Goal: Task Accomplishment & Management: Complete application form

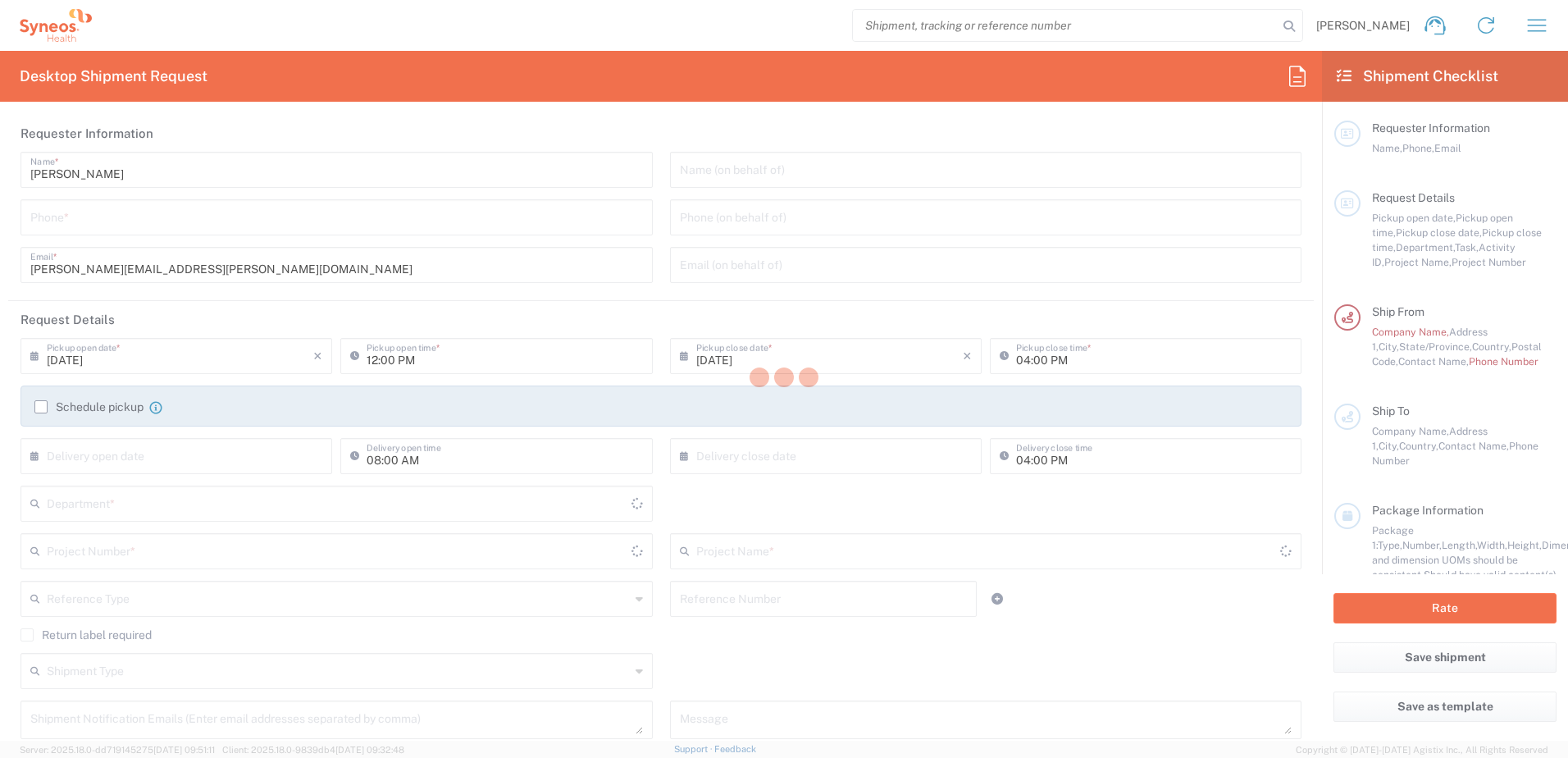
type input "[US_STATE]"
type input "[GEOGRAPHIC_DATA]"
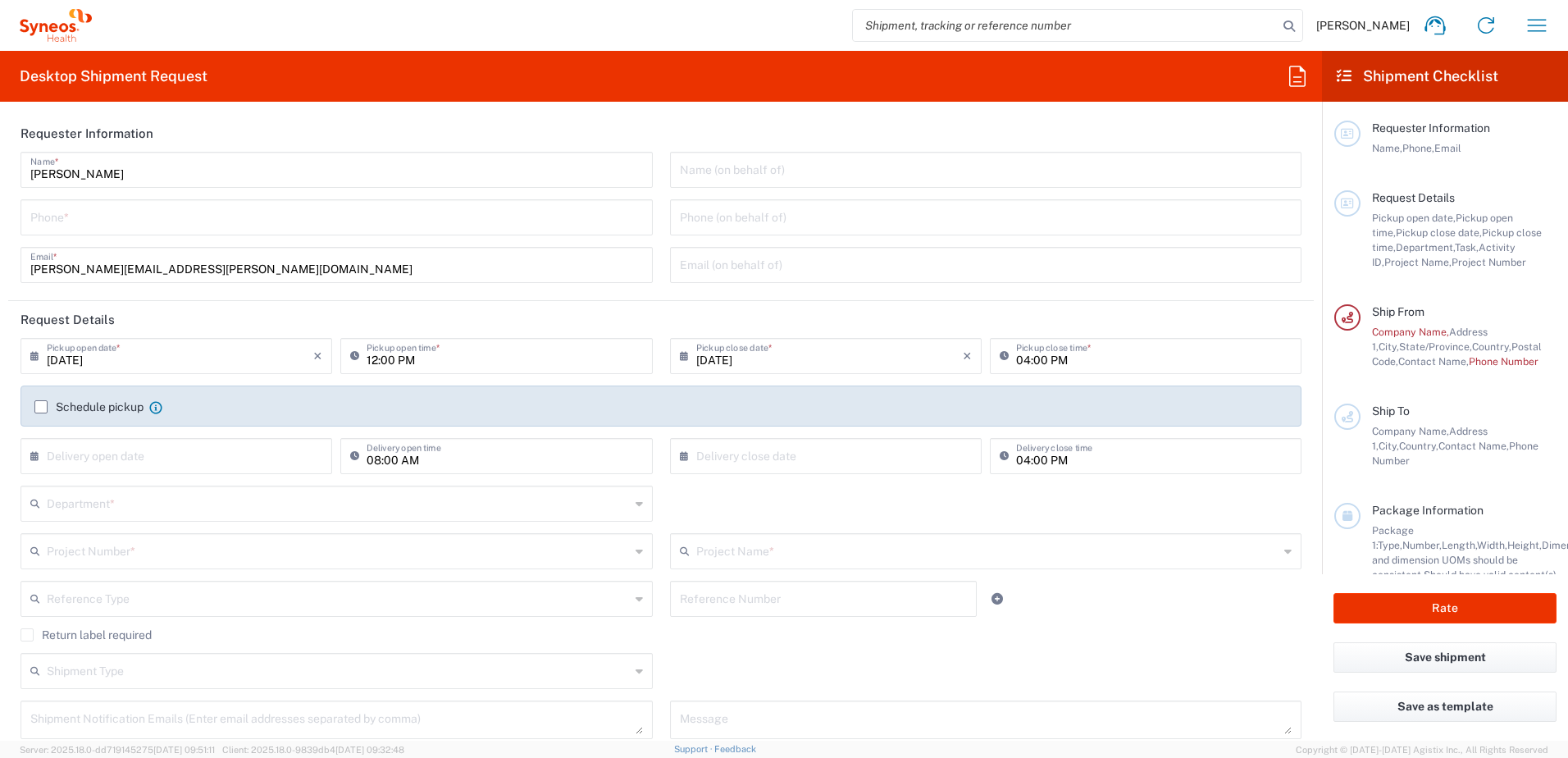
type input "Syneos Health, LLC-[GEOGRAPHIC_DATA] [GEOGRAPHIC_DATA] [GEOGRAPHIC_DATA]"
click at [48, 231] on div "Phone *" at bounding box center [336, 217] width 632 height 36
click at [73, 216] on input "tel" at bounding box center [336, 216] width 613 height 28
type input "5169832043"
click at [179, 354] on input "[DATE]" at bounding box center [179, 354] width 266 height 28
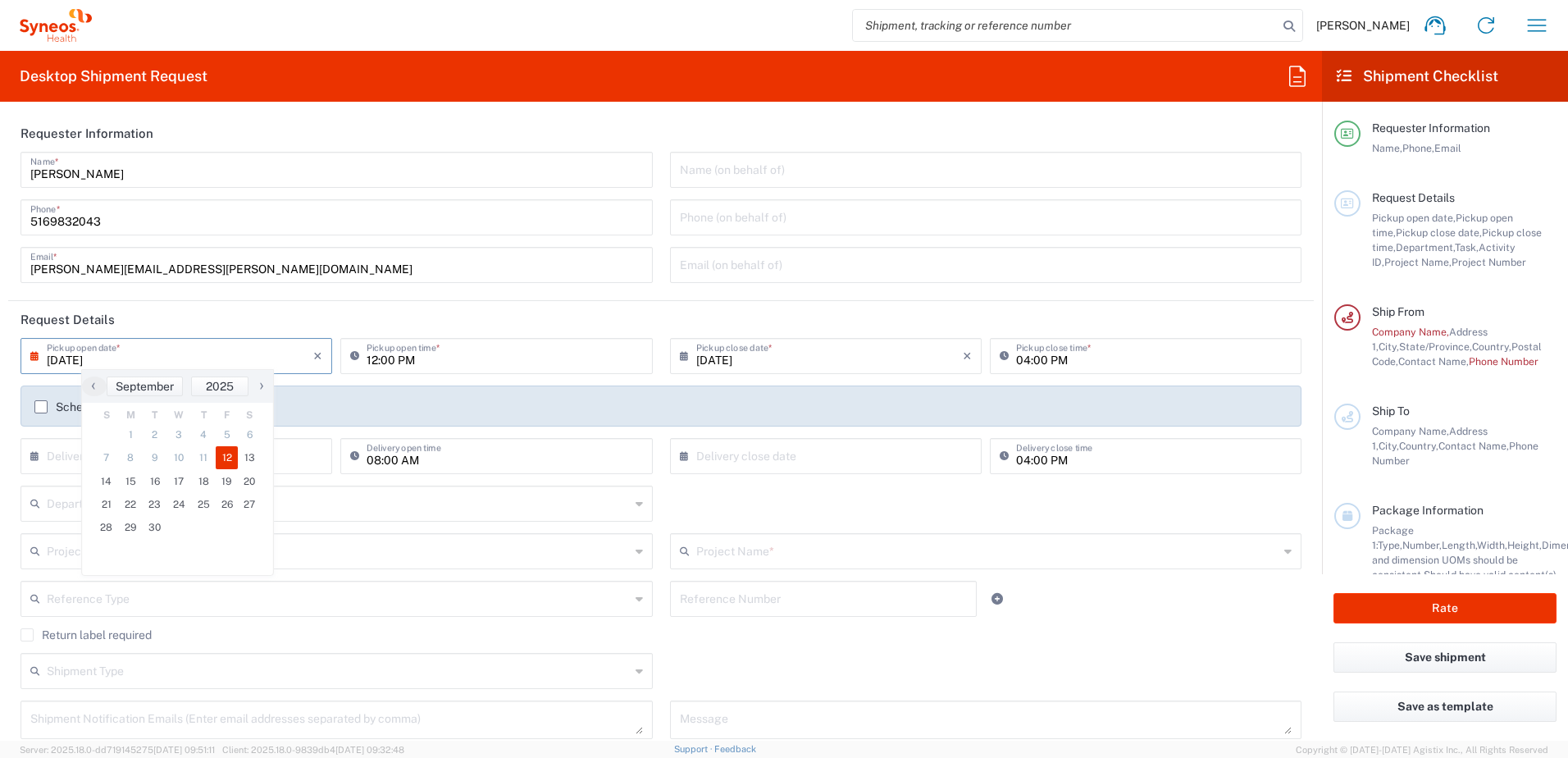
click at [219, 350] on input "[DATE]" at bounding box center [179, 354] width 266 height 28
click at [796, 360] on input "[DATE]" at bounding box center [829, 354] width 266 height 28
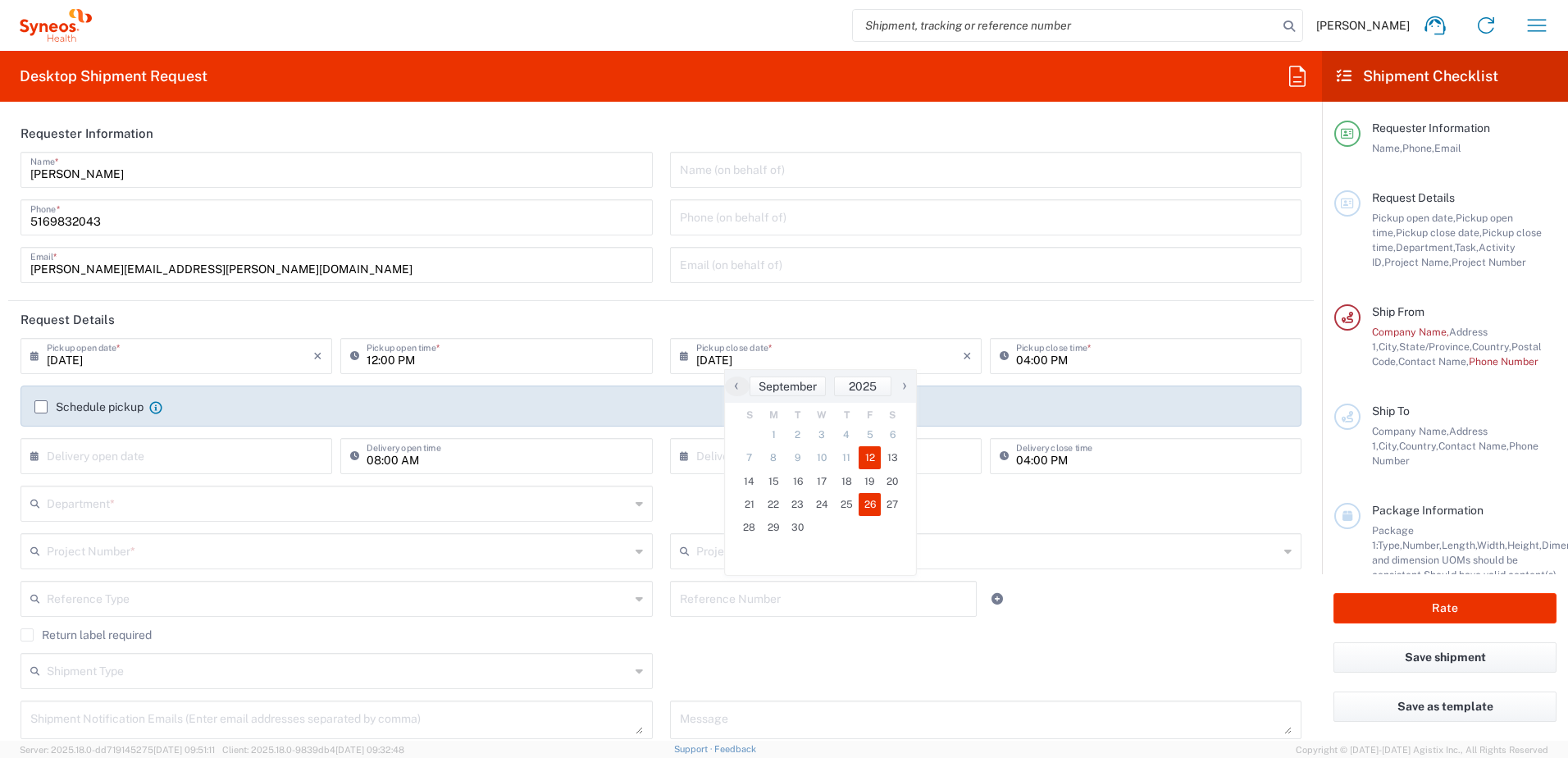
drag, startPoint x: 874, startPoint y: 492, endPoint x: 873, endPoint y: 505, distance: 13.0
click at [873, 505] on span "26" at bounding box center [870, 504] width 23 height 23
type input "[DATE]"
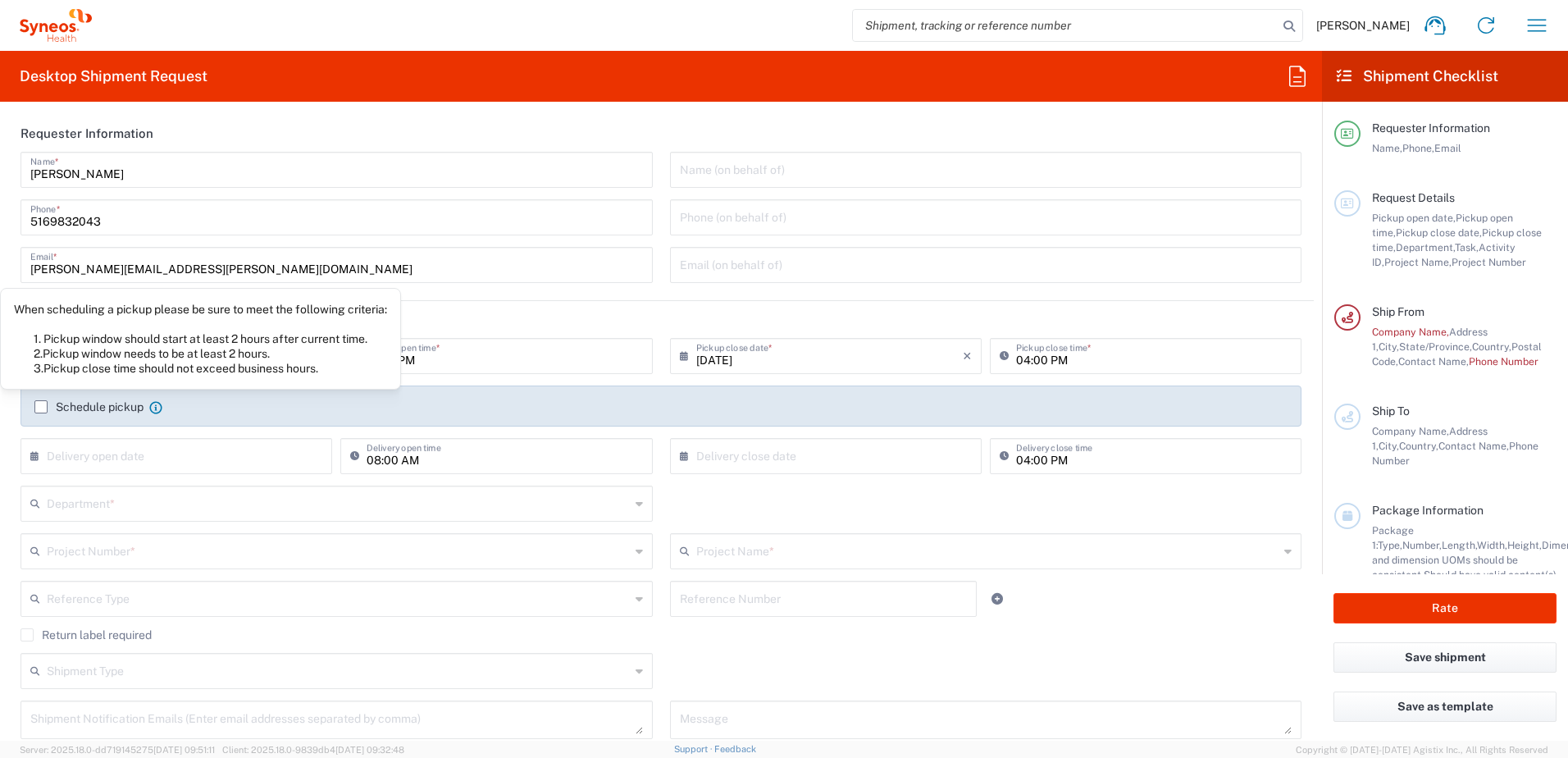
click at [159, 404] on icon at bounding box center [155, 407] width 13 height 13
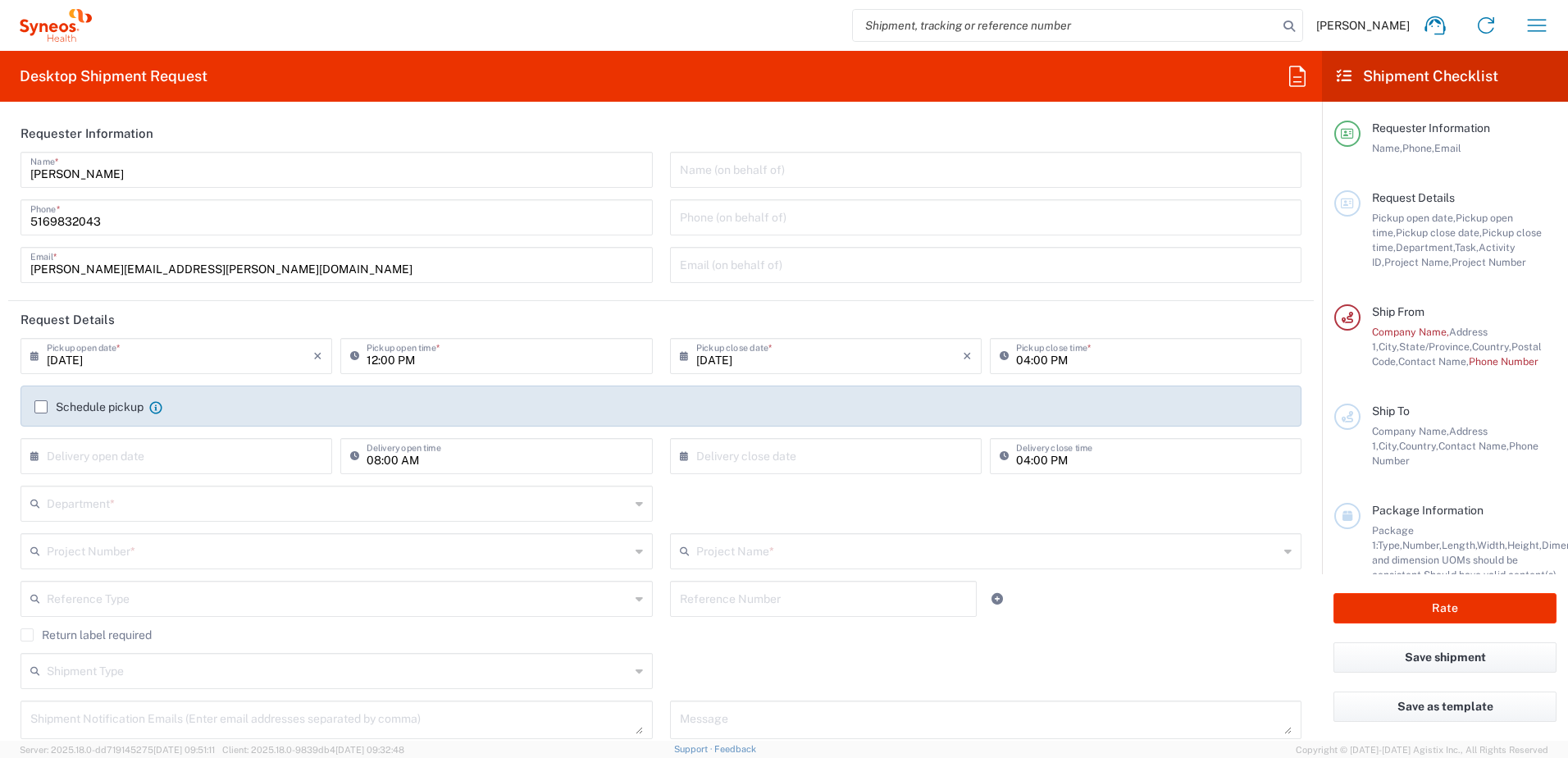
click at [139, 504] on input "text" at bounding box center [338, 502] width 583 height 28
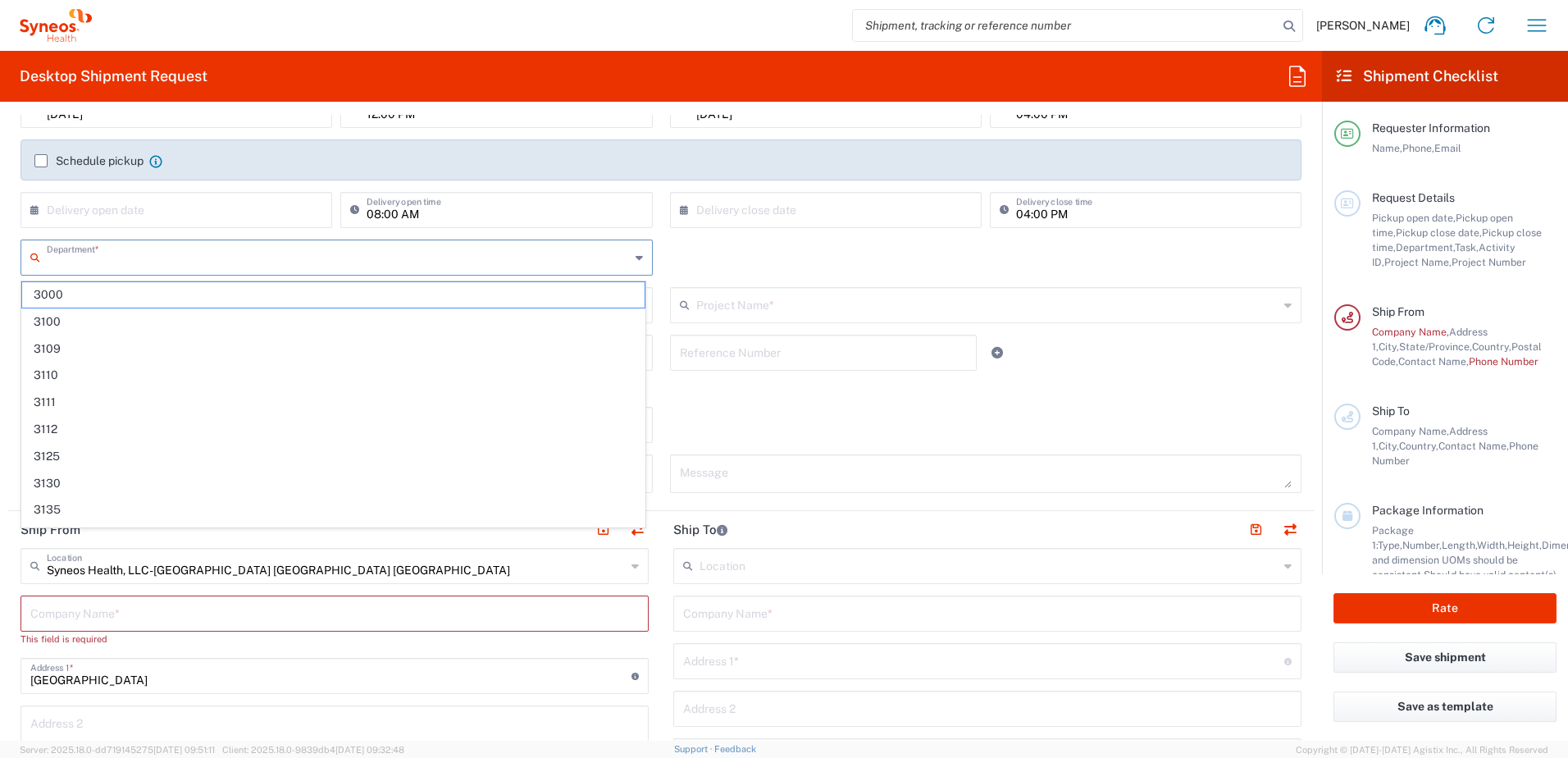
scroll to position [82, 0]
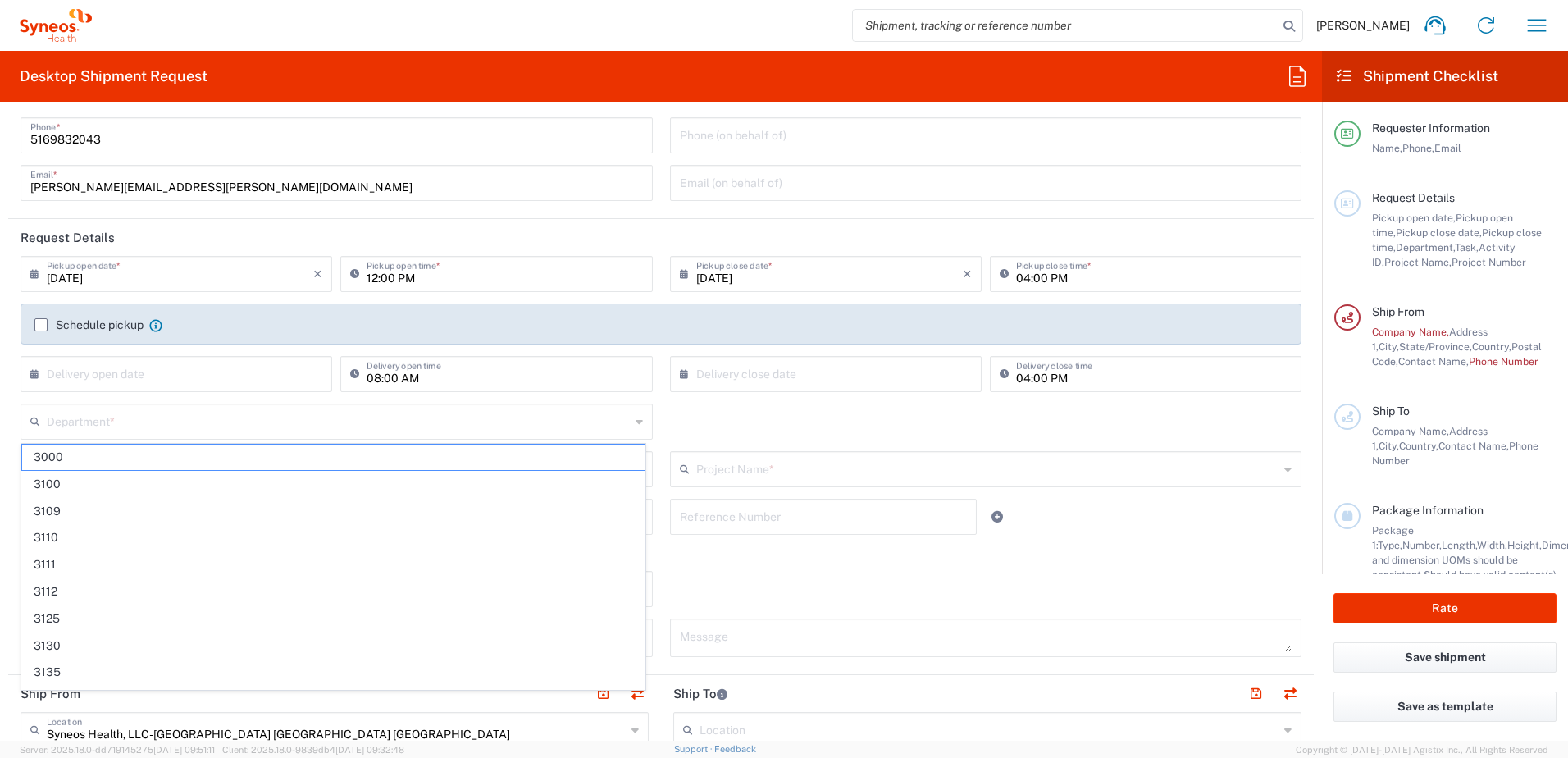
click at [629, 14] on div "Michael DiFiore Home Shipment estimator Shipment tracking Desktop shipment requ…" at bounding box center [827, 26] width 1470 height 40
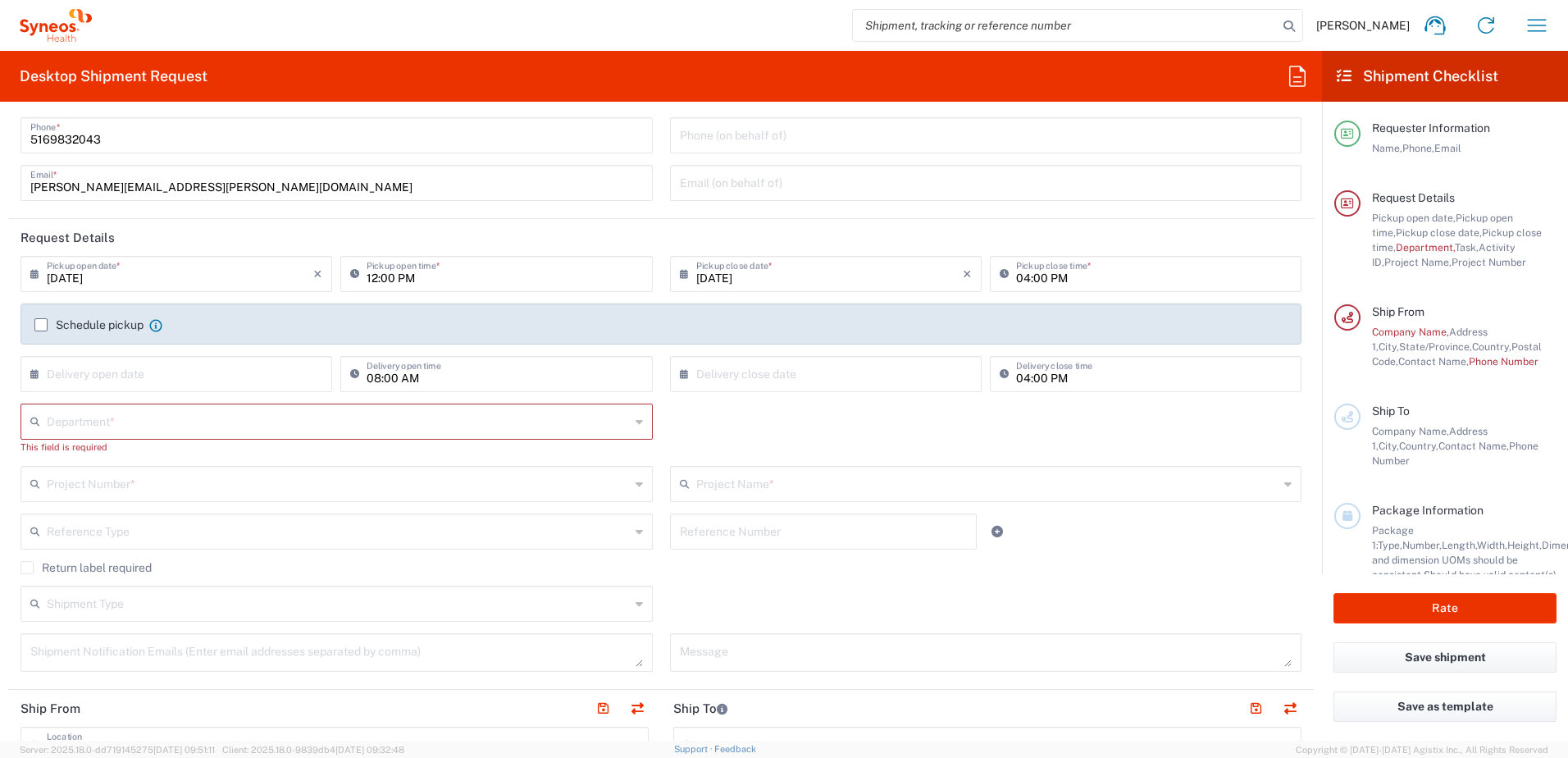
click at [635, 419] on icon at bounding box center [639, 422] width 8 height 26
type input "c"
click at [691, 410] on div "Department * 3000 3100 3109 3110 3111 3112 3125 3130 3135 3136 3150 3155 3165 3…" at bounding box center [661, 435] width 1298 height 62
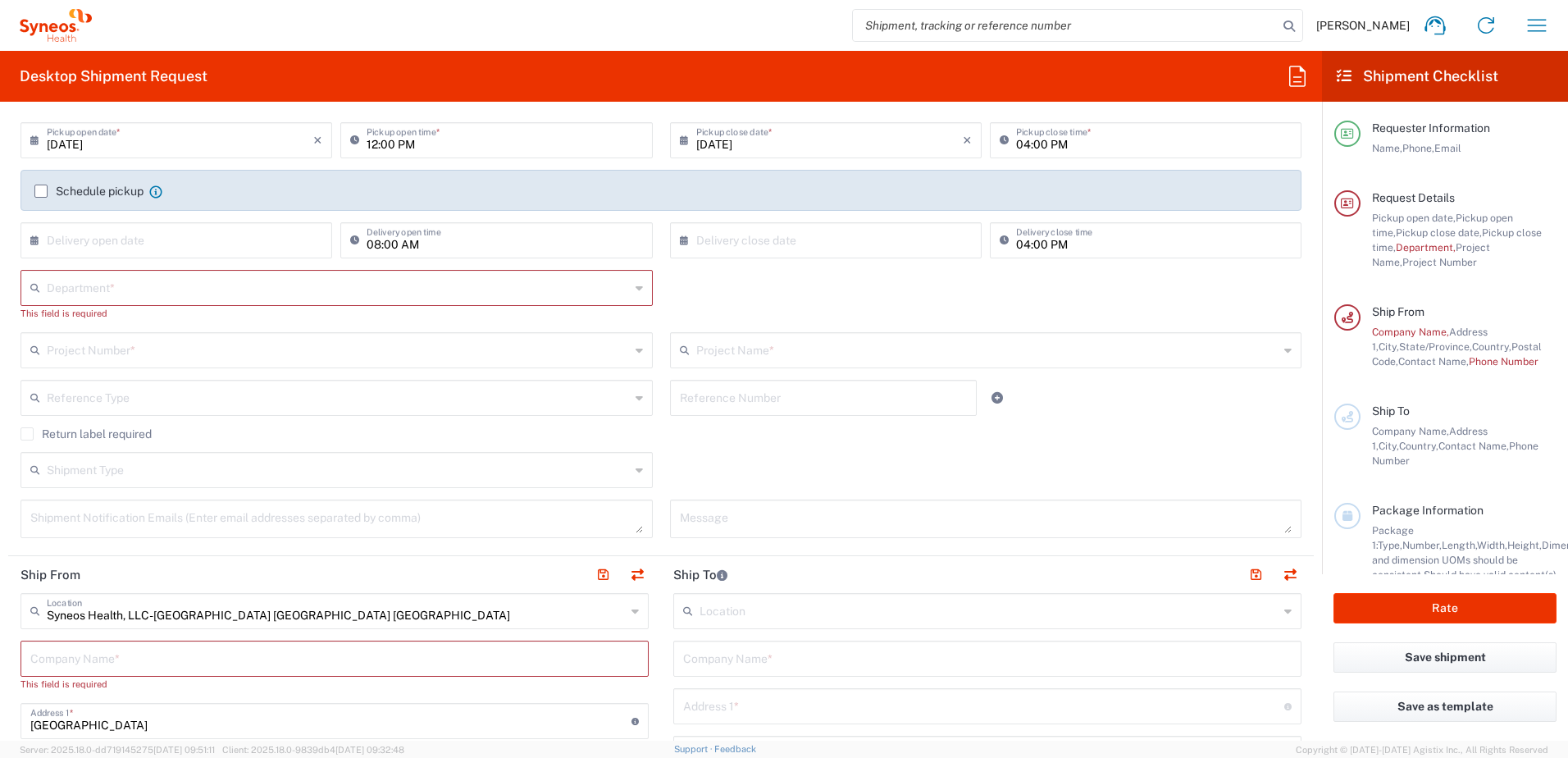
scroll to position [246, 0]
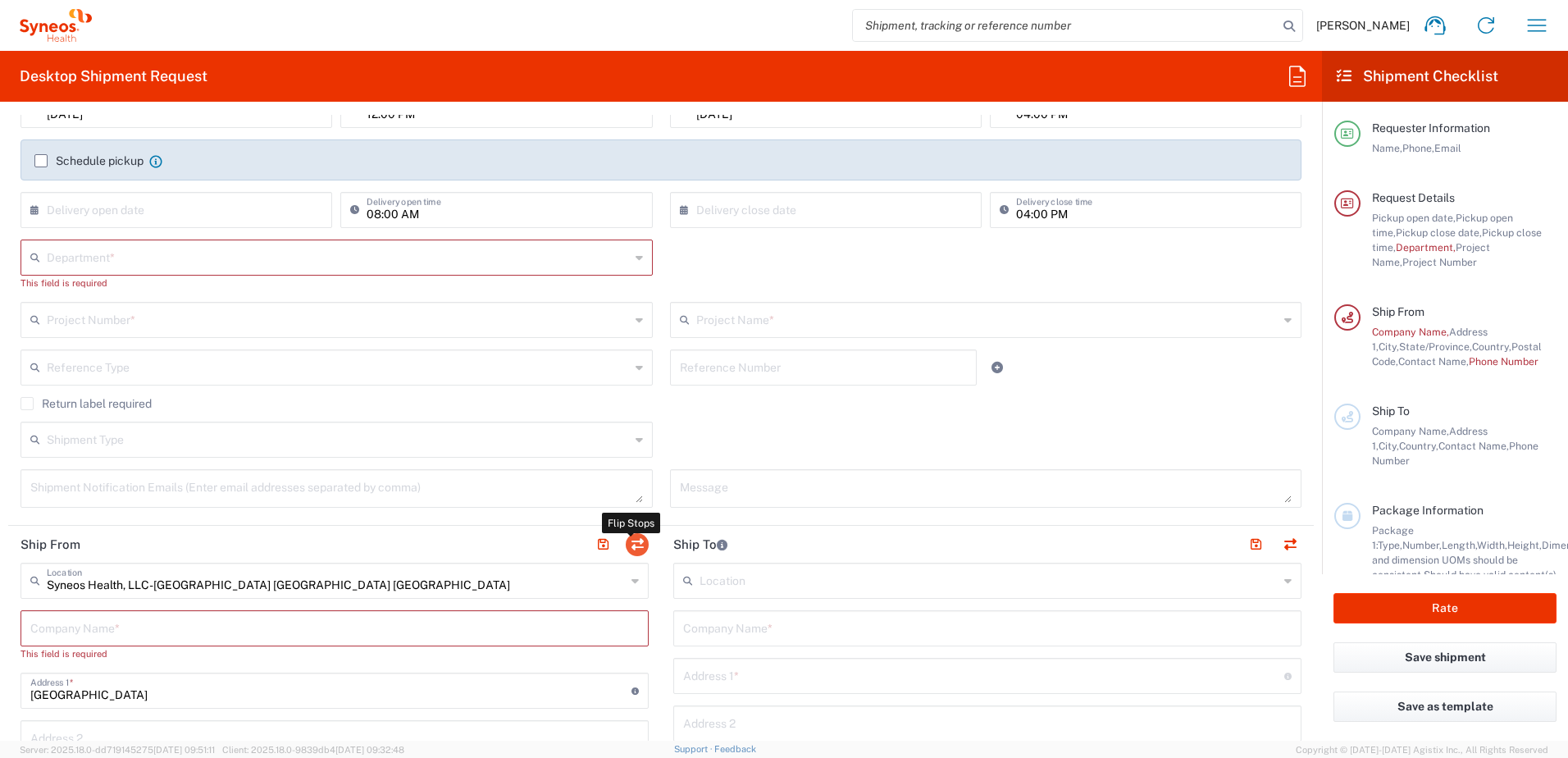
click at [634, 542] on button "button" at bounding box center [637, 544] width 23 height 23
type input "Syneos Health, LLC-[GEOGRAPHIC_DATA] [GEOGRAPHIC_DATA] [GEOGRAPHIC_DATA]"
type input "[GEOGRAPHIC_DATA]"
type input "Morrisville"
type input "[GEOGRAPHIC_DATA]"
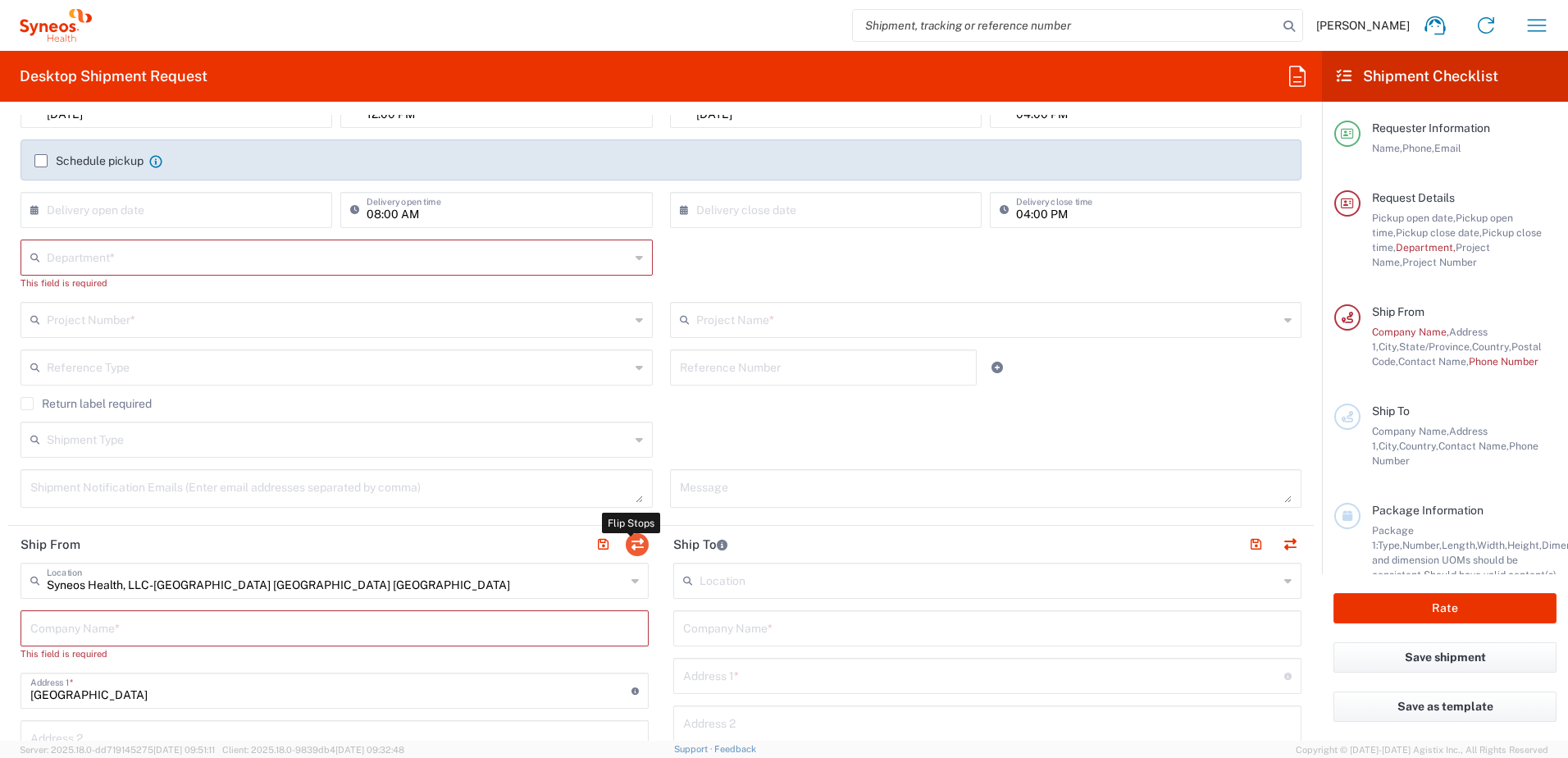
type input "27560"
type input "[PERSON_NAME]"
type input "[PERSON_NAME][EMAIL_ADDRESS][PERSON_NAME][DOMAIN_NAME]"
type input "EORI"
type input "TIN"
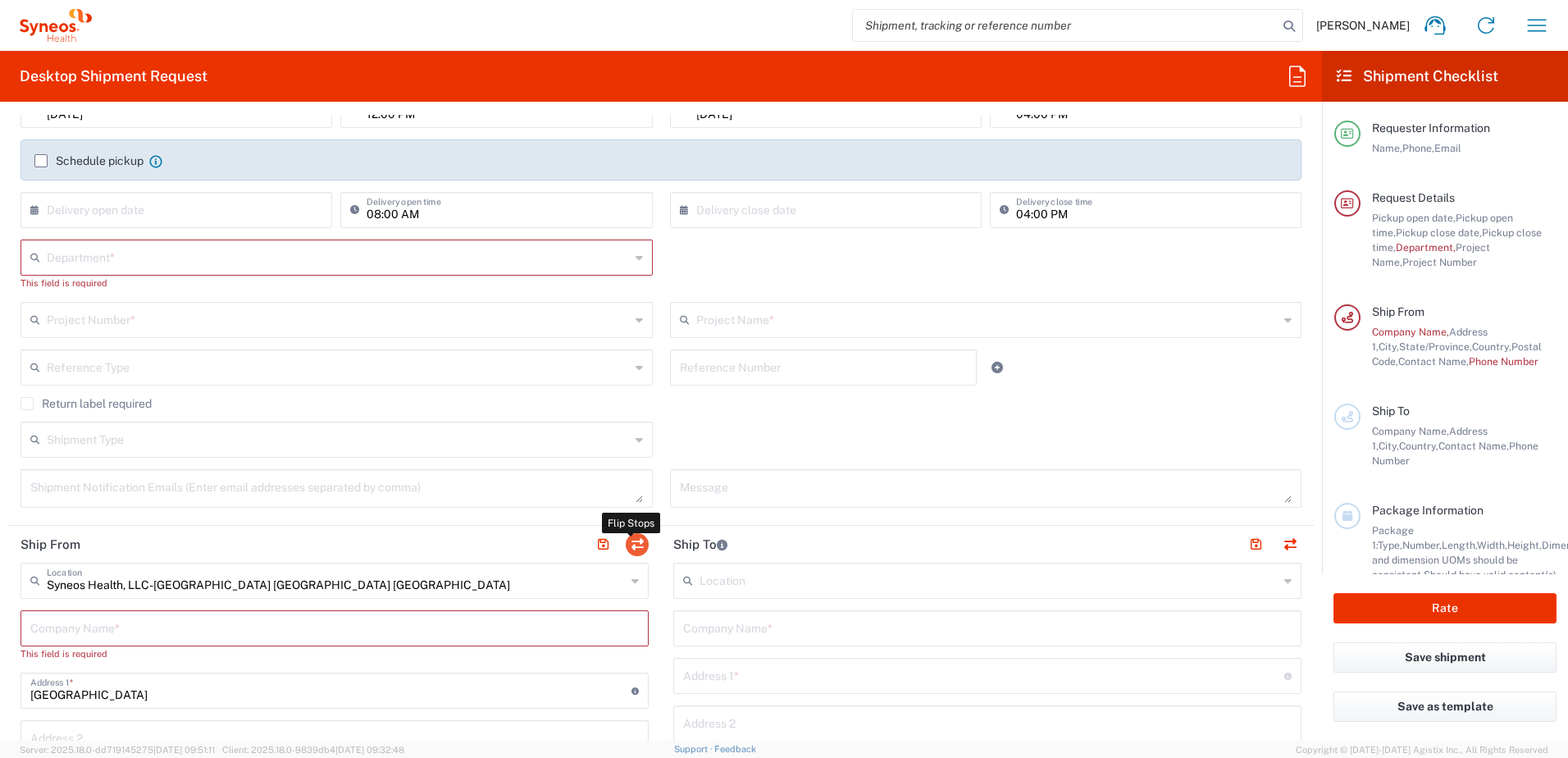
type input "592407464"
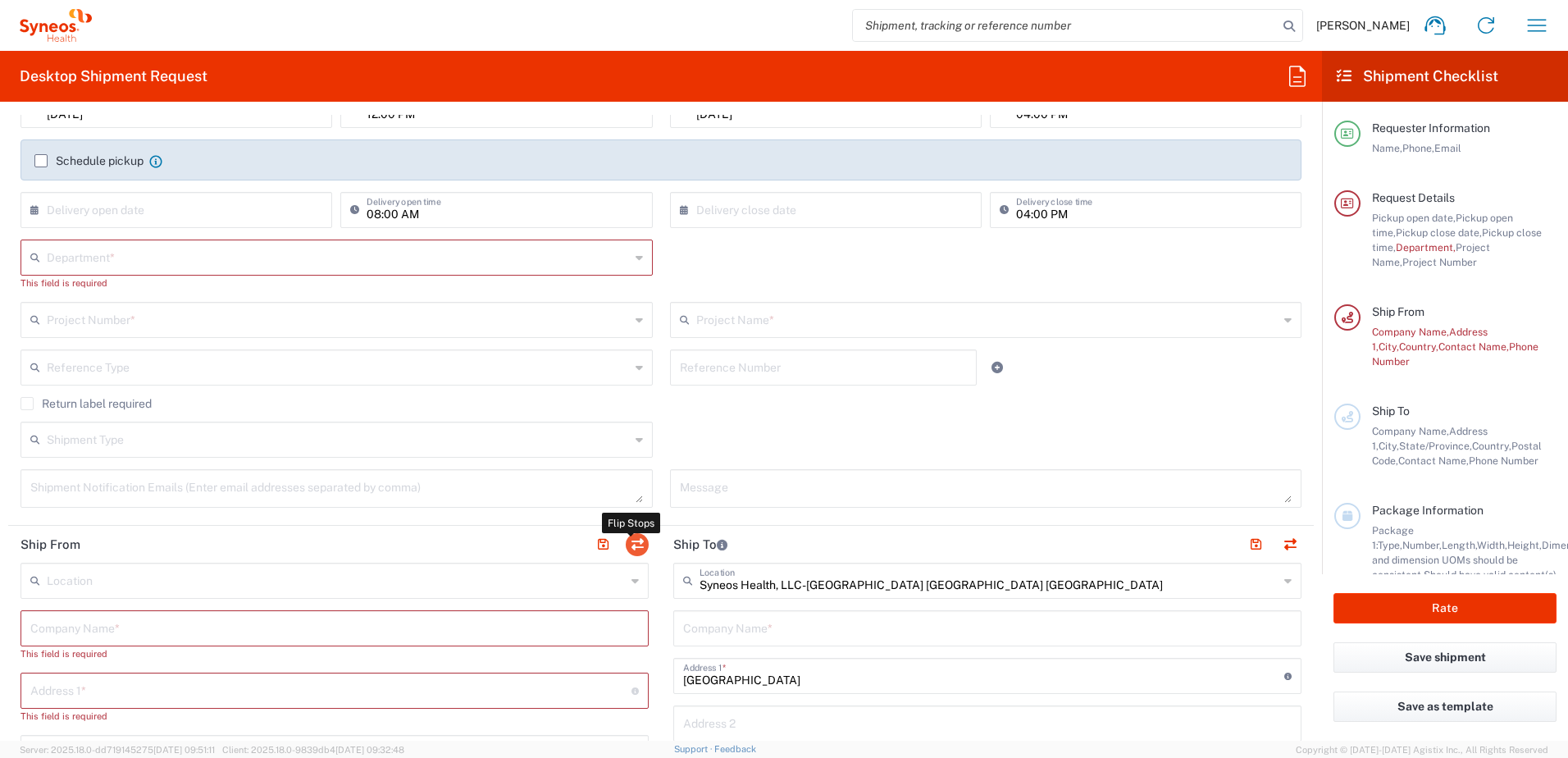
type input "[US_STATE]"
click at [634, 548] on button "button" at bounding box center [637, 544] width 23 height 23
type input "[GEOGRAPHIC_DATA]"
type input "Morrisville"
type input "[GEOGRAPHIC_DATA]"
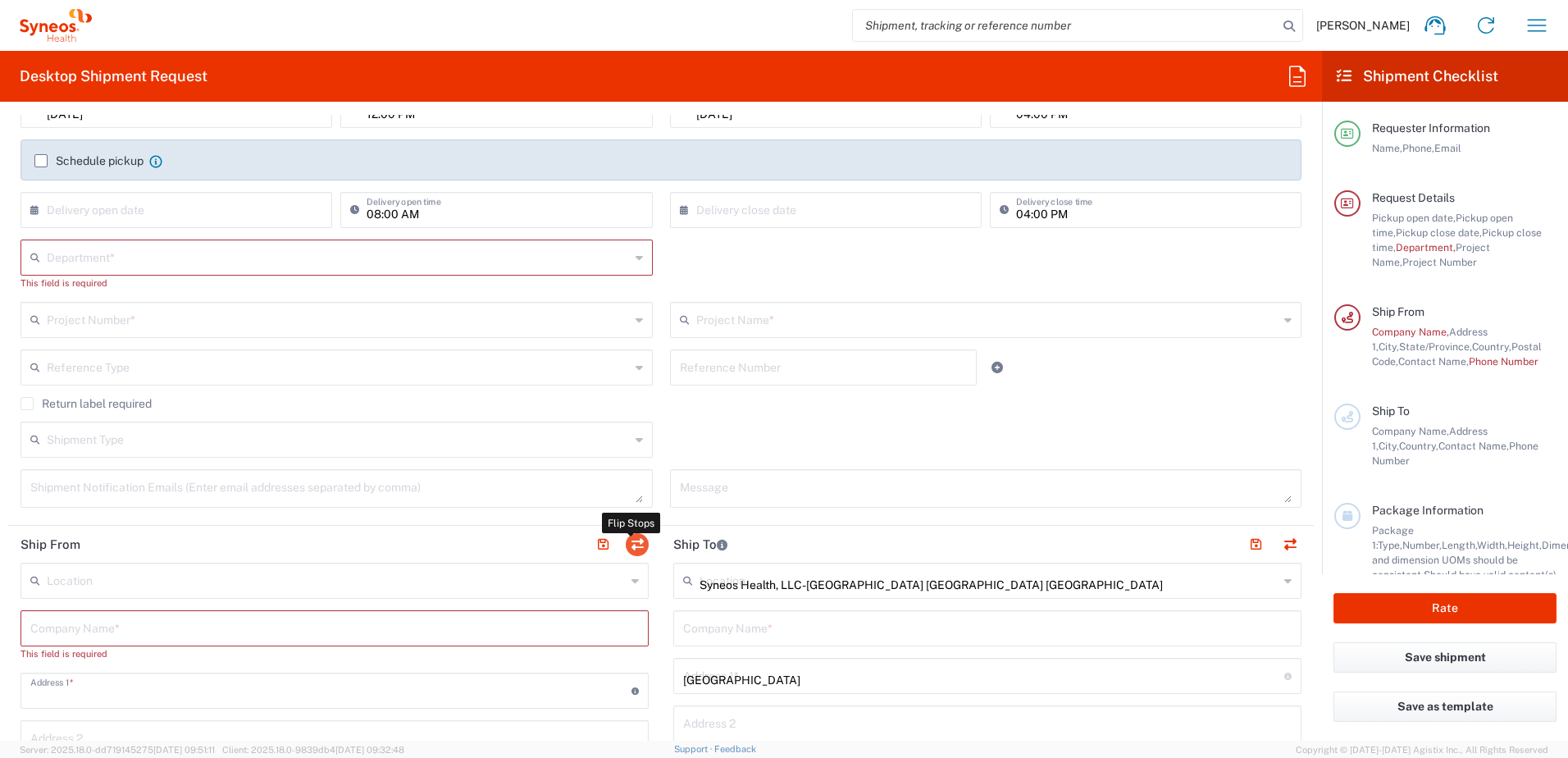
type input "27560"
type input "[PERSON_NAME]"
type input "[PERSON_NAME][EMAIL_ADDRESS][PERSON_NAME][DOMAIN_NAME]"
type input "TIN"
type input "592407464"
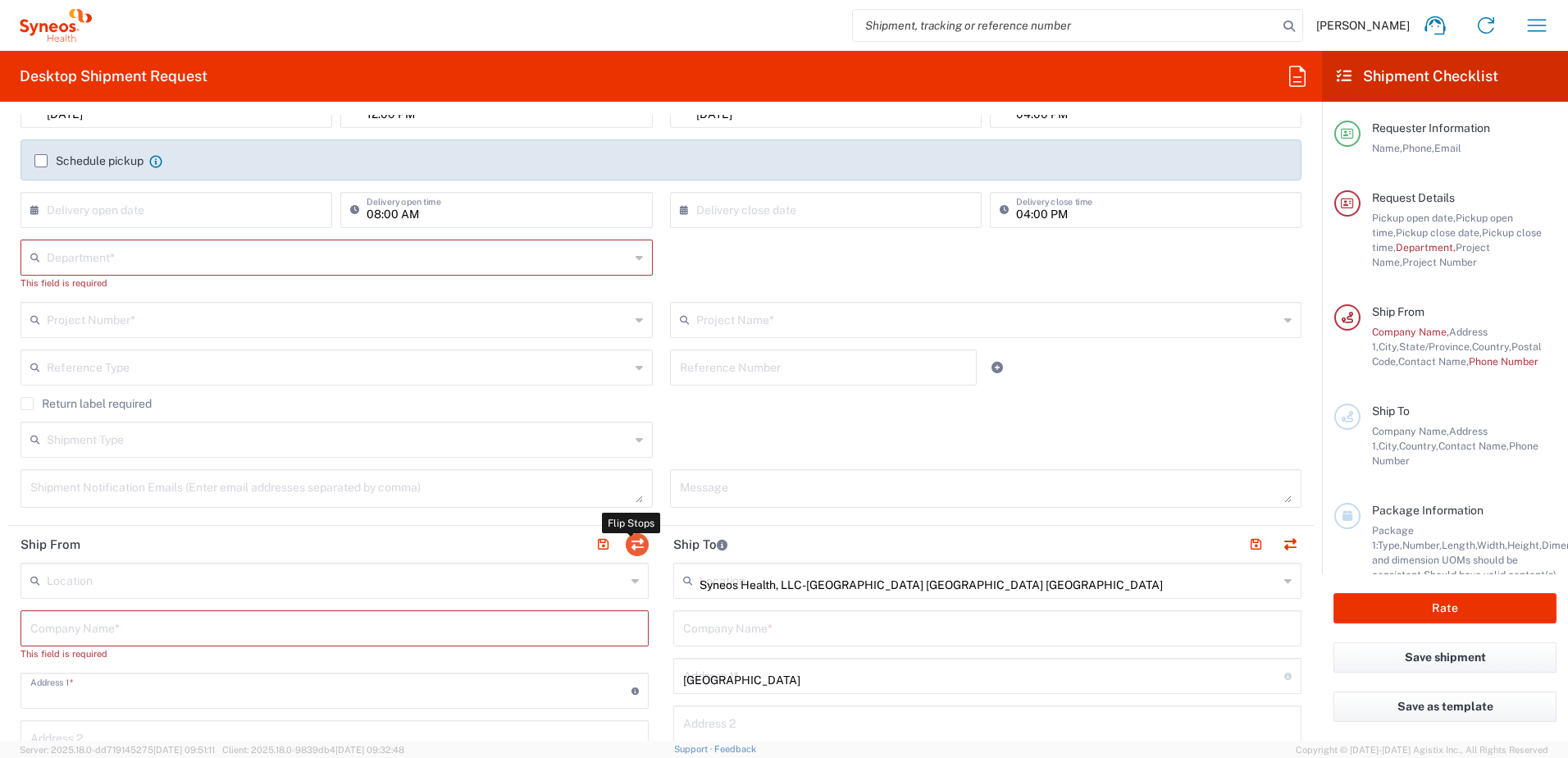
type input "EORI"
type input "[US_STATE]"
click at [634, 548] on button "button" at bounding box center [637, 544] width 23 height 23
type input "[GEOGRAPHIC_DATA]"
type input "Morrisville"
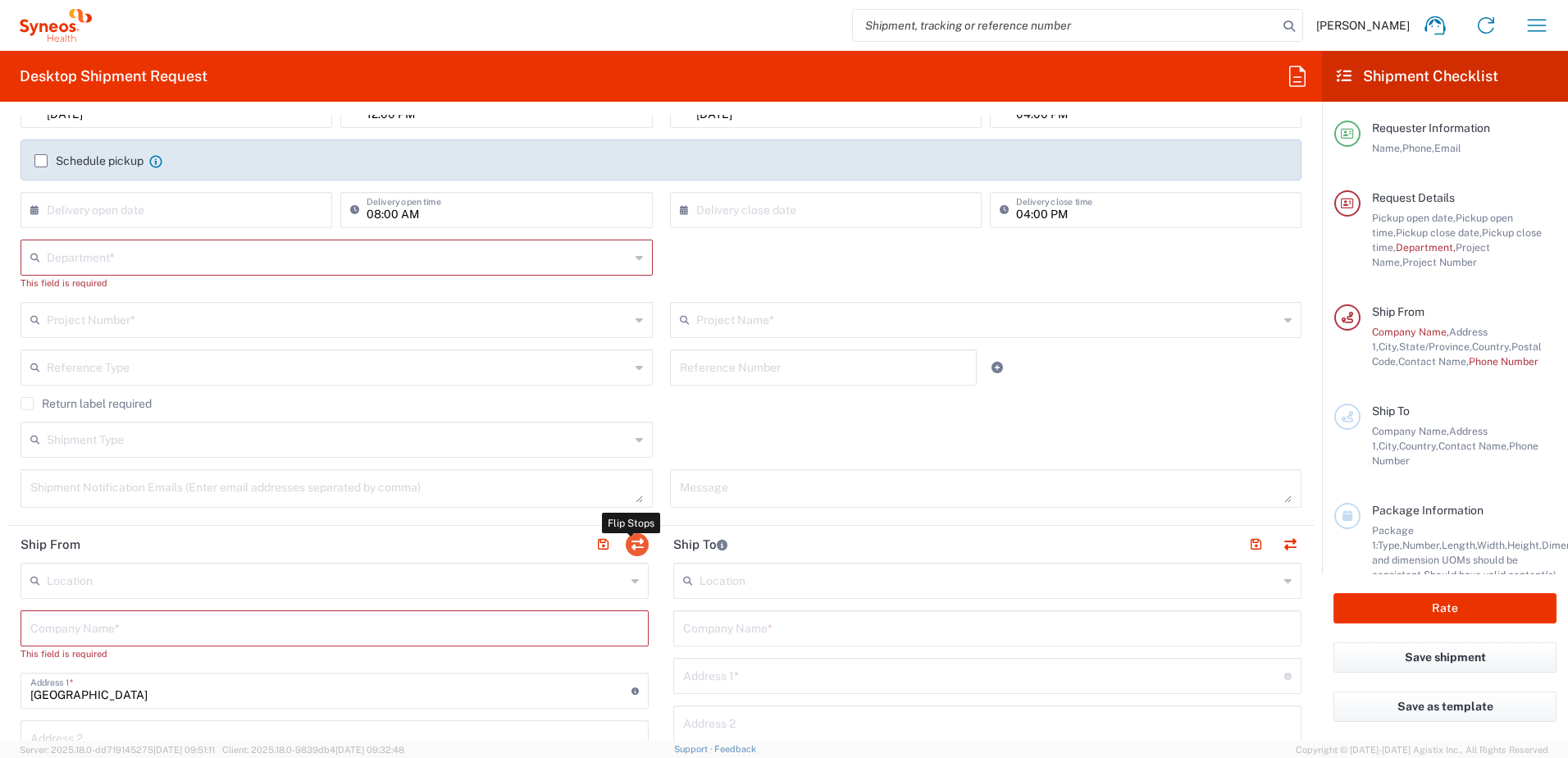
type input "[GEOGRAPHIC_DATA]"
type input "27560"
type input "[PERSON_NAME]"
type input "[PERSON_NAME][EMAIL_ADDRESS][PERSON_NAME][DOMAIN_NAME]"
type input "EORI"
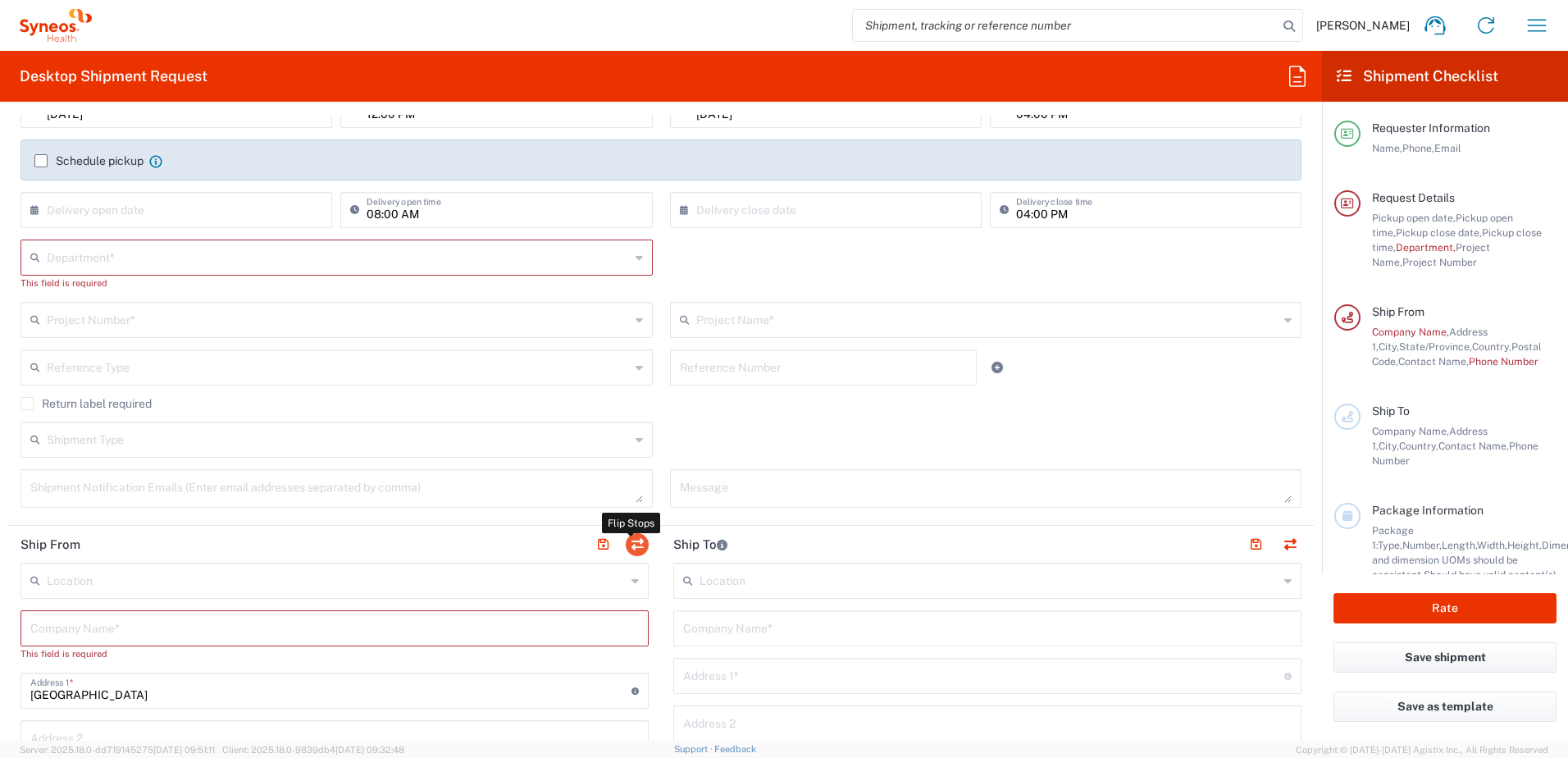
type input "TIN"
type input "592407464"
type input "[US_STATE]"
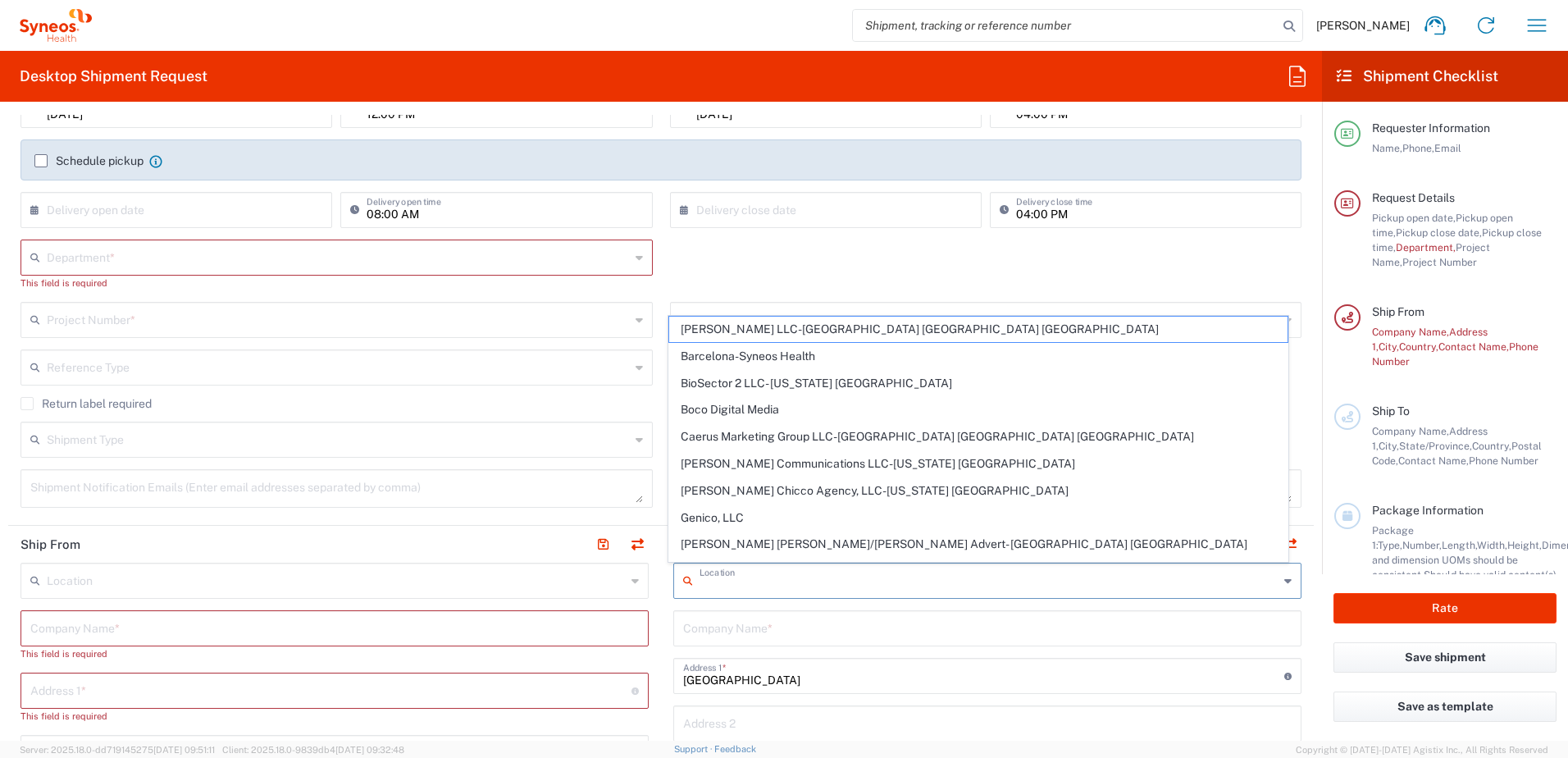
click at [725, 582] on input "text" at bounding box center [989, 579] width 579 height 28
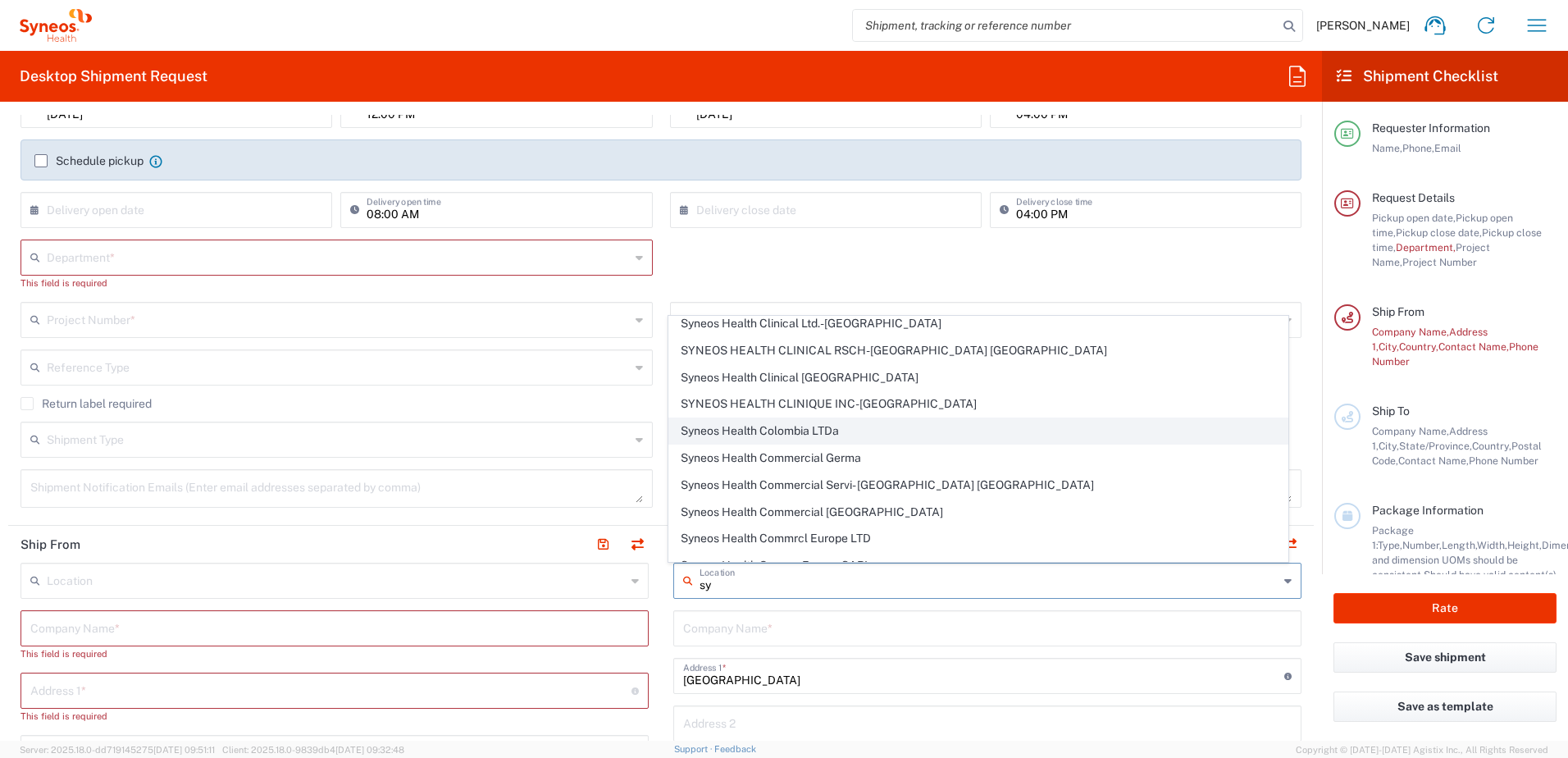
scroll to position [410, 0]
type input "sy"
click at [512, 546] on header "Ship From" at bounding box center [334, 544] width 653 height 37
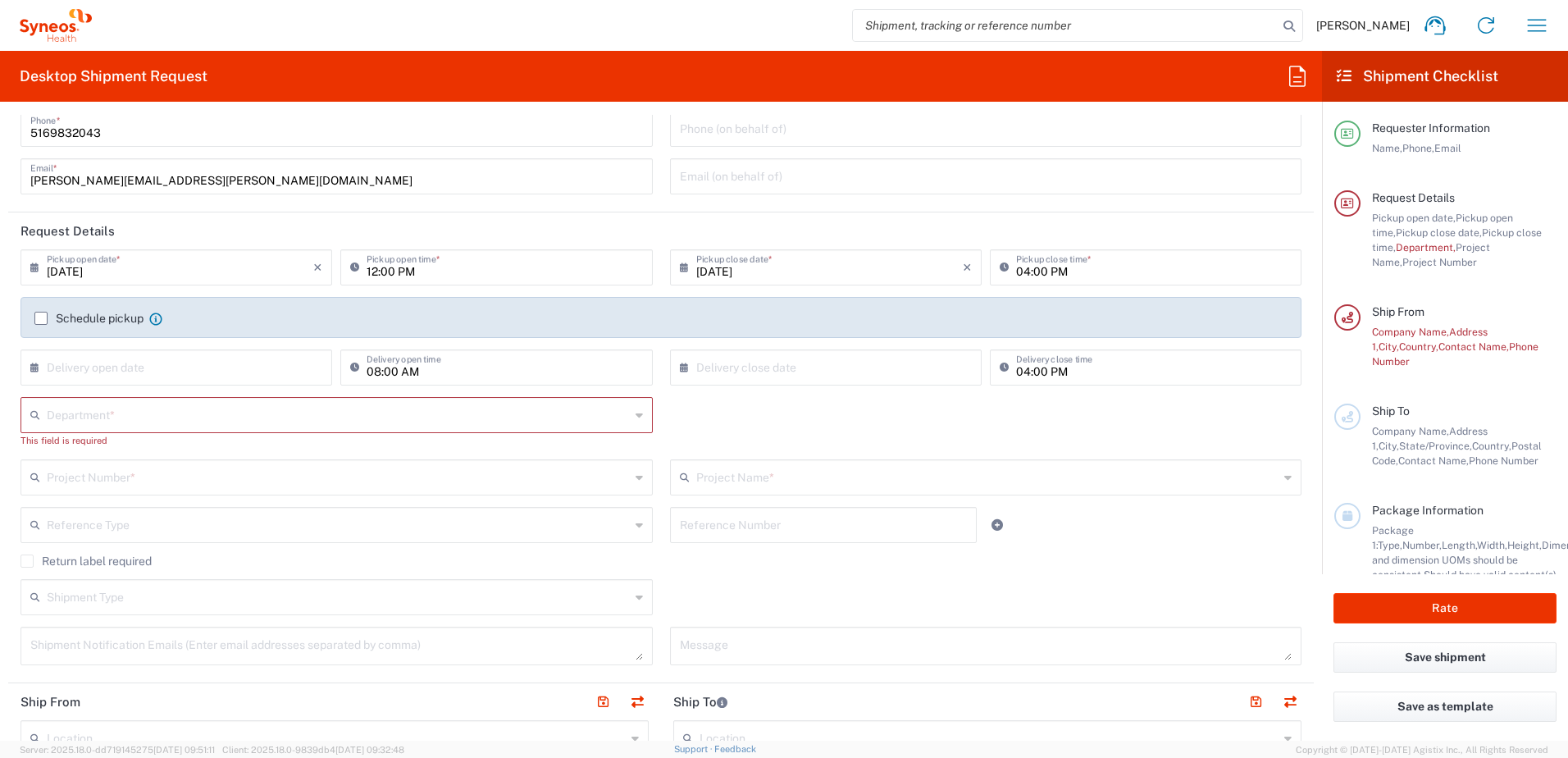
scroll to position [0, 0]
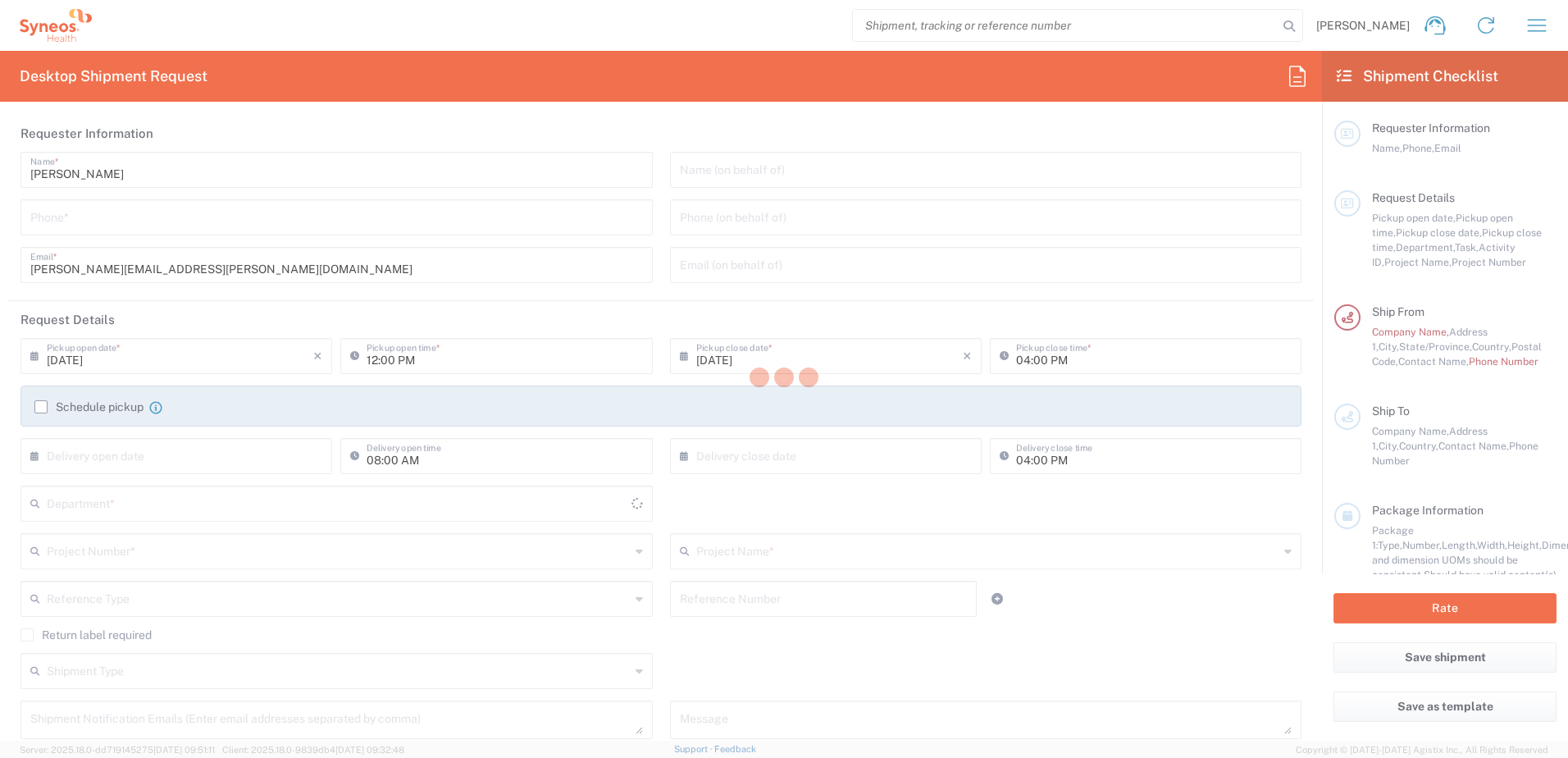
type input "[US_STATE]"
type input "[GEOGRAPHIC_DATA]"
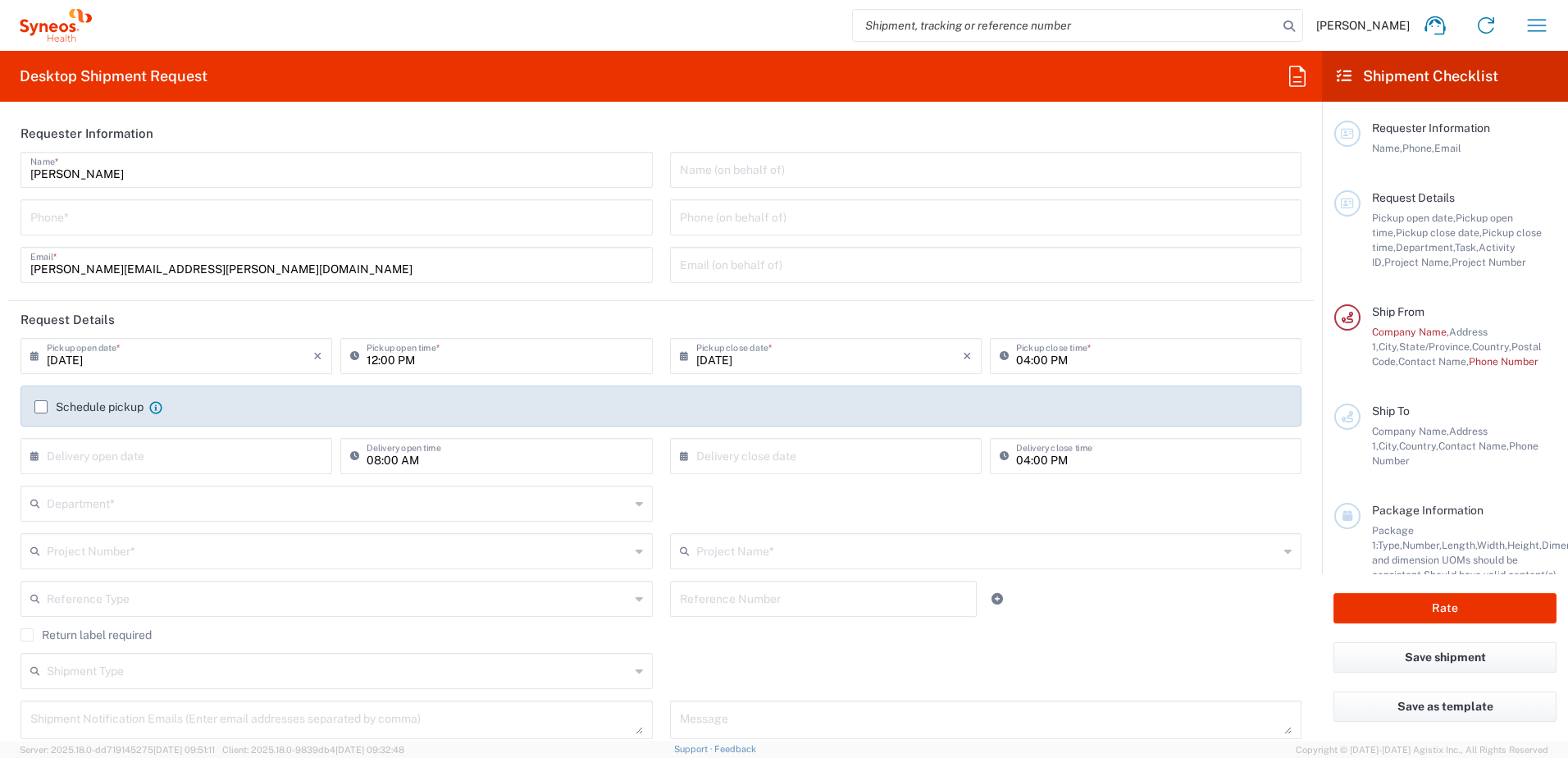
type input "Syneos Health, LLC-[GEOGRAPHIC_DATA] [GEOGRAPHIC_DATA] [GEOGRAPHIC_DATA]"
click at [167, 216] on input "tel" at bounding box center [336, 216] width 613 height 28
type input "5169832043"
type input "[GEOGRAPHIC_DATA]"
type input "Morrisville"
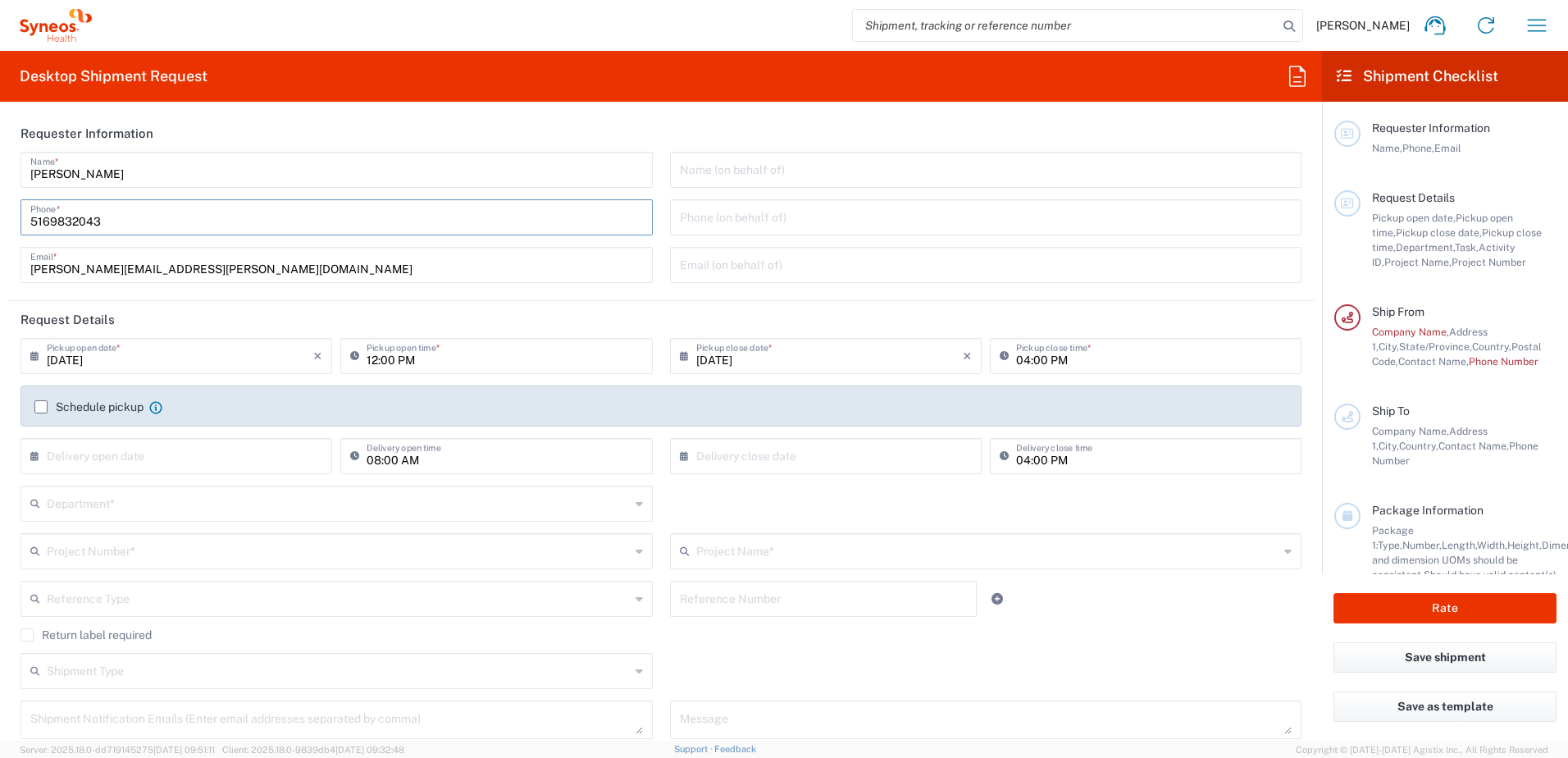
type input "[US_STATE]"
type input "[GEOGRAPHIC_DATA]"
type input "27560"
type input "[PERSON_NAME][EMAIL_ADDRESS][PERSON_NAME][DOMAIN_NAME]"
click at [204, 467] on input "text" at bounding box center [179, 454] width 266 height 28
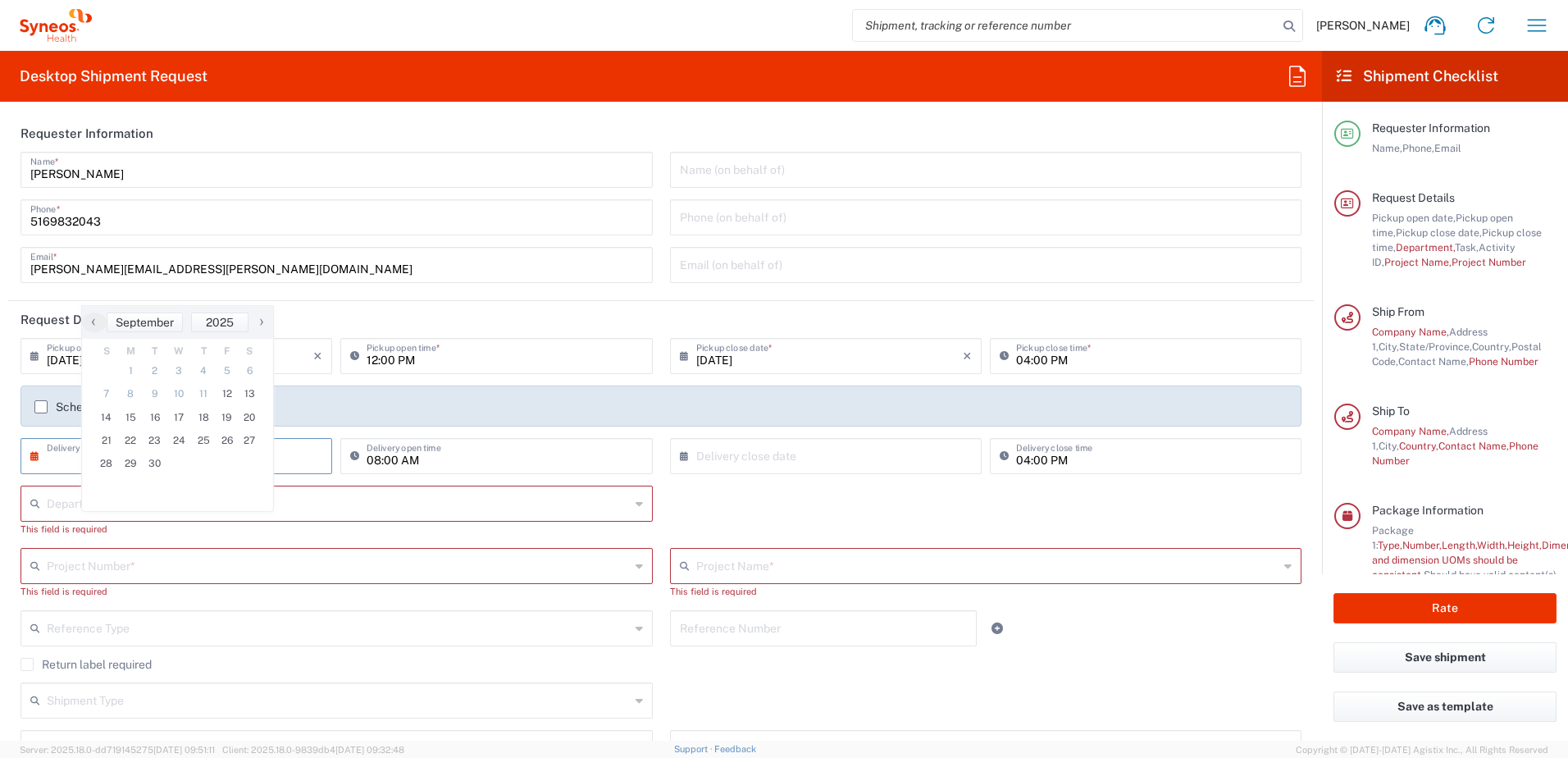
scroll to position [164, 0]
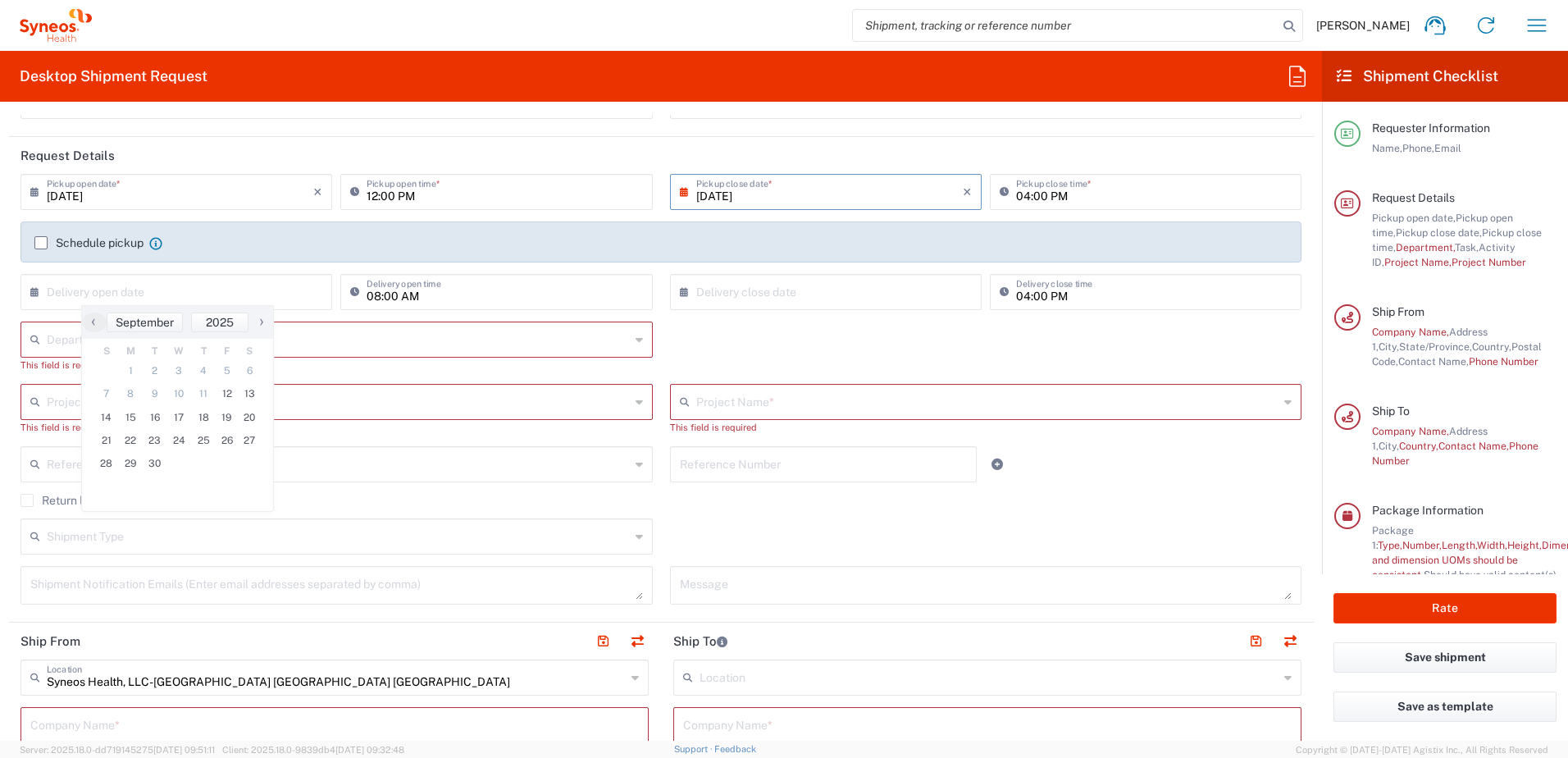
click at [798, 193] on input "[DATE]" at bounding box center [829, 191] width 266 height 28
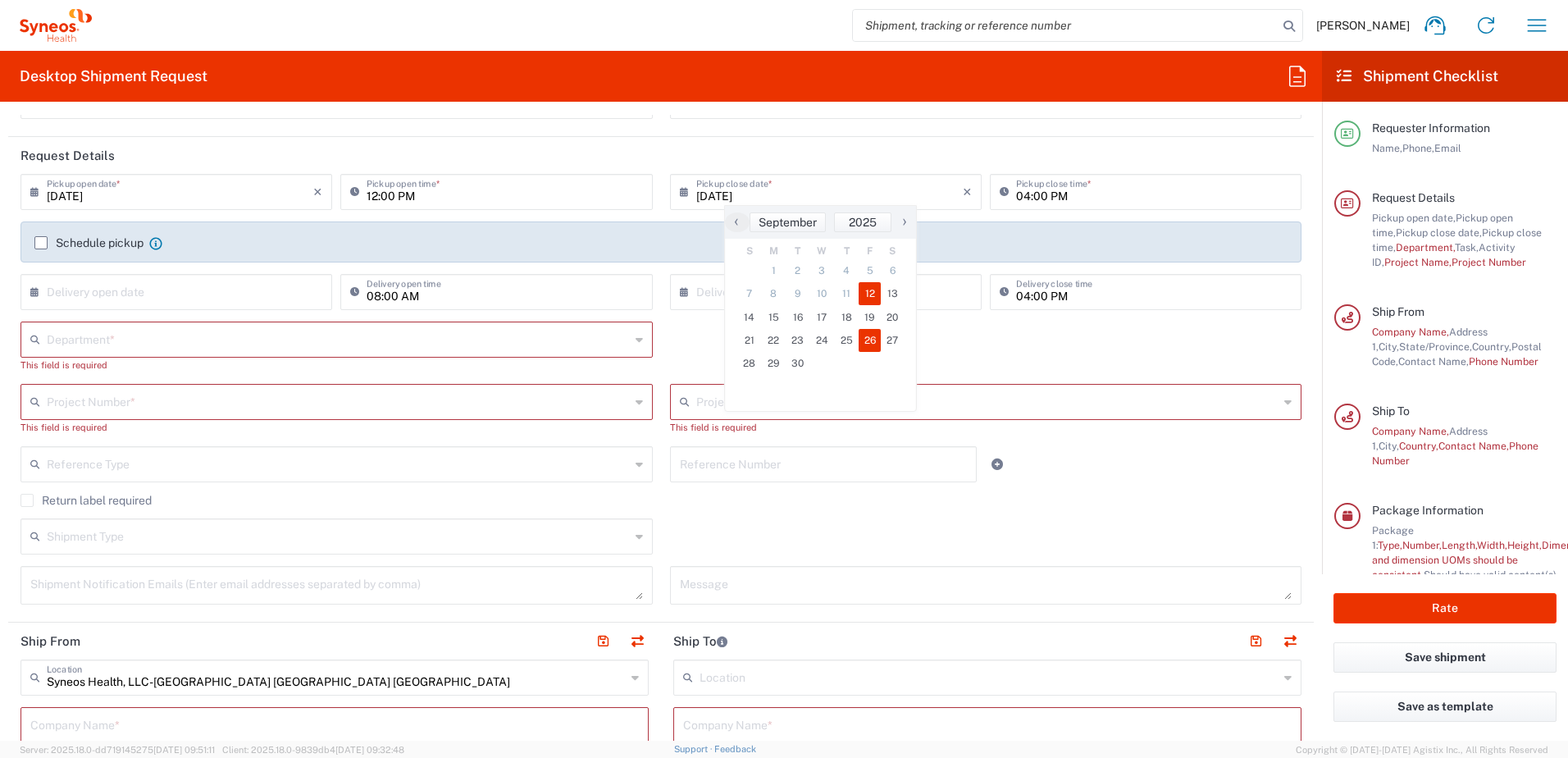
click at [873, 341] on span "26" at bounding box center [870, 340] width 23 height 23
type input "[DATE]"
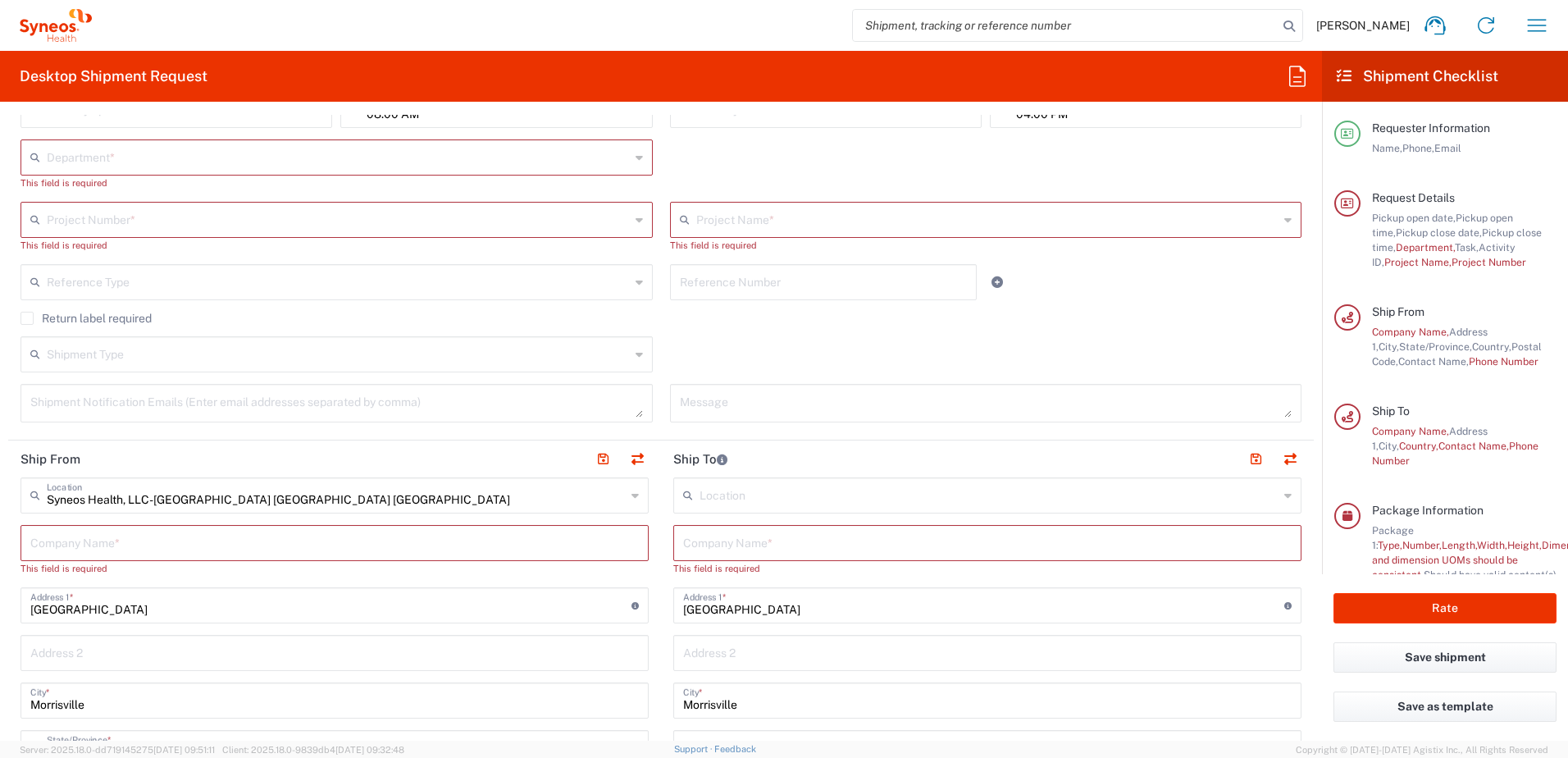
scroll to position [410, 0]
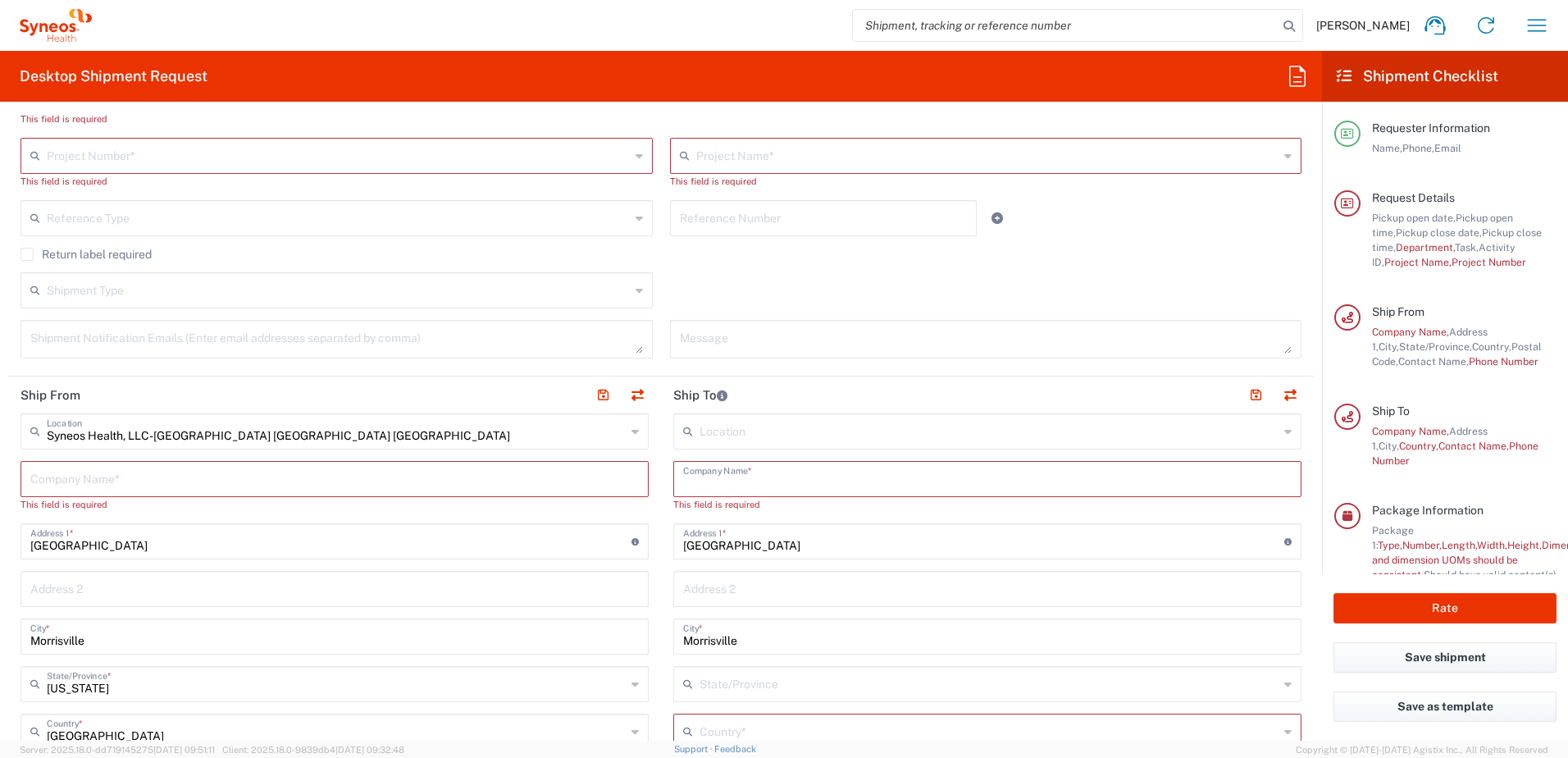
click at [747, 474] on input "text" at bounding box center [987, 477] width 609 height 28
click at [733, 422] on input "text" at bounding box center [989, 429] width 579 height 28
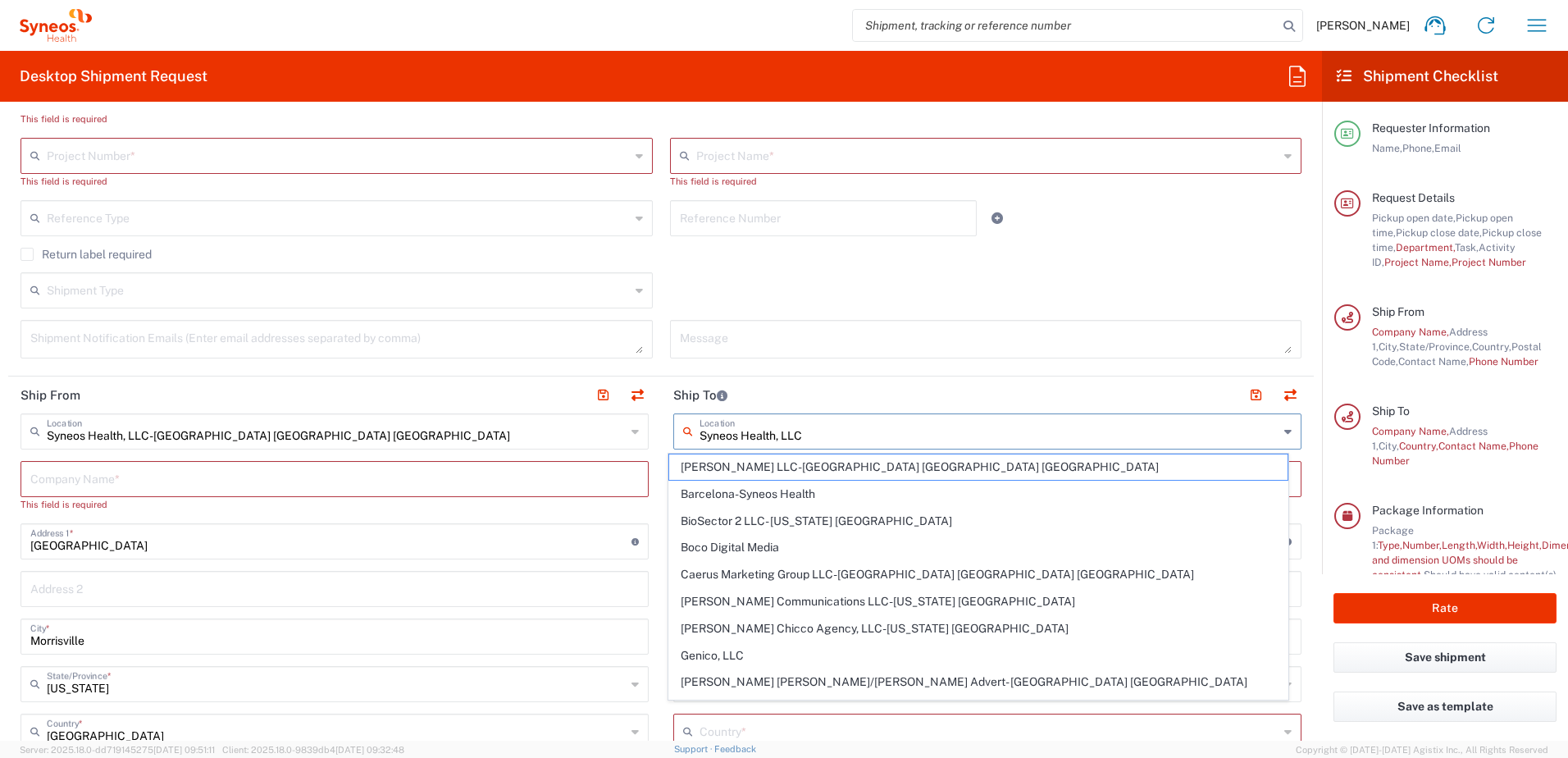
click at [733, 422] on input "Syneos Health, LLC" at bounding box center [989, 429] width 579 height 28
click at [731, 442] on input "Syneos Health, LLC" at bounding box center [989, 429] width 579 height 28
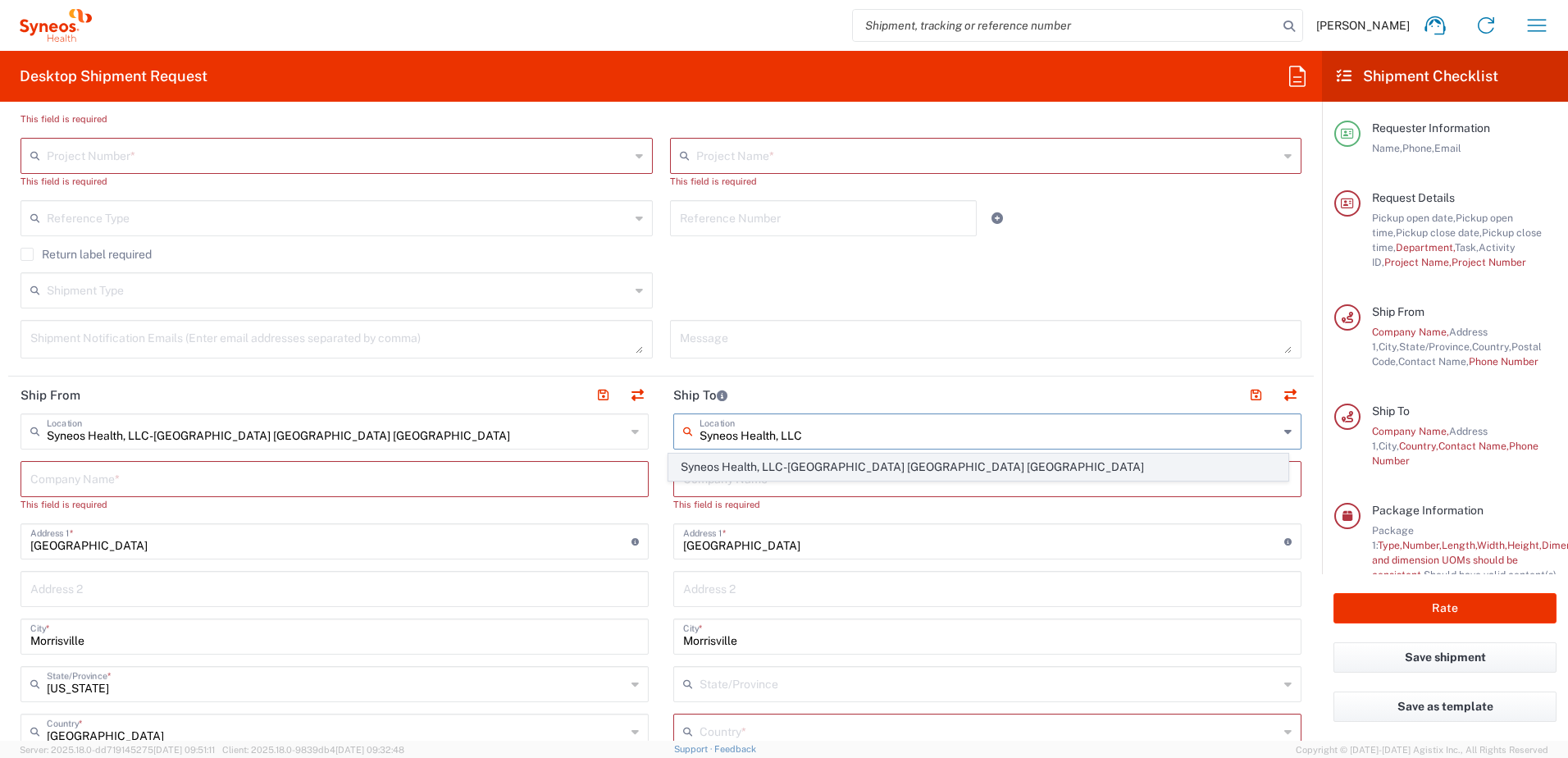
click at [746, 457] on span "Syneos Health, LLC-[GEOGRAPHIC_DATA] [GEOGRAPHIC_DATA] [GEOGRAPHIC_DATA]" at bounding box center [978, 467] width 619 height 25
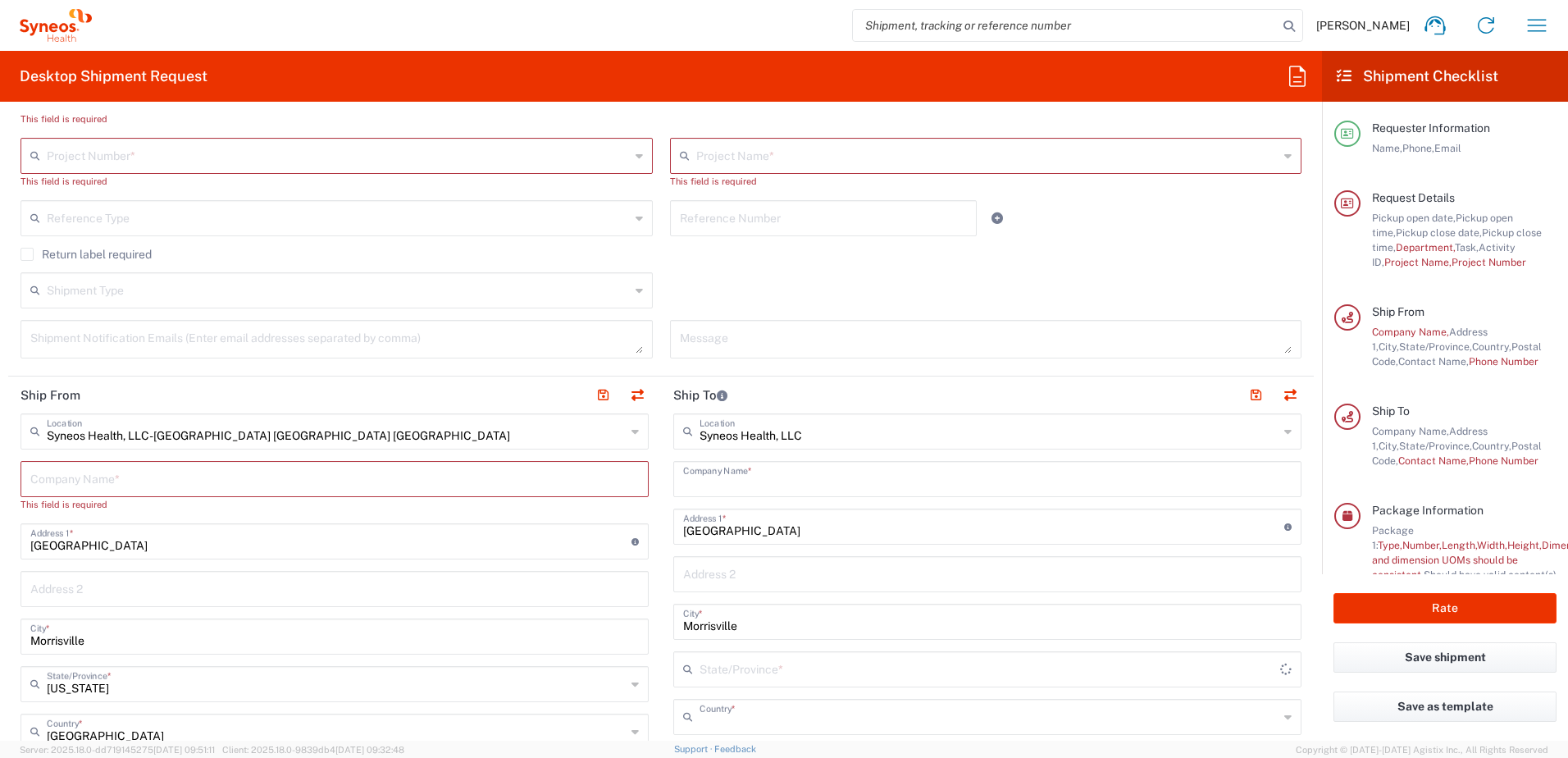
type input "Syneos Health, LLC-[GEOGRAPHIC_DATA] [GEOGRAPHIC_DATA] [GEOGRAPHIC_DATA]"
type input "Syneos Health LLC"
type input "[GEOGRAPHIC_DATA]"
type input "[US_STATE]"
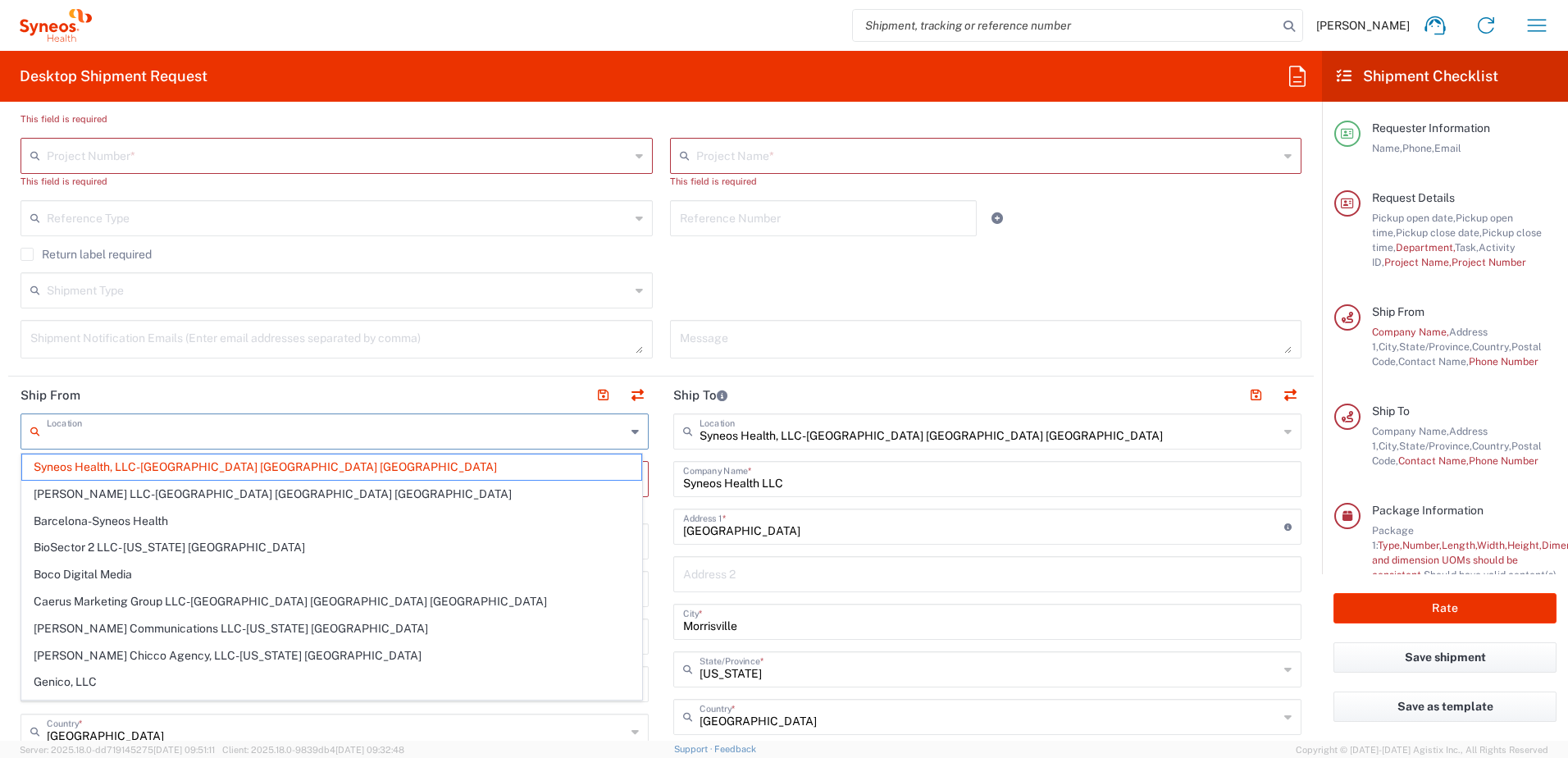
drag, startPoint x: 272, startPoint y: 438, endPoint x: 59, endPoint y: 438, distance: 213.0
click at [59, 438] on input "text" at bounding box center [336, 429] width 579 height 28
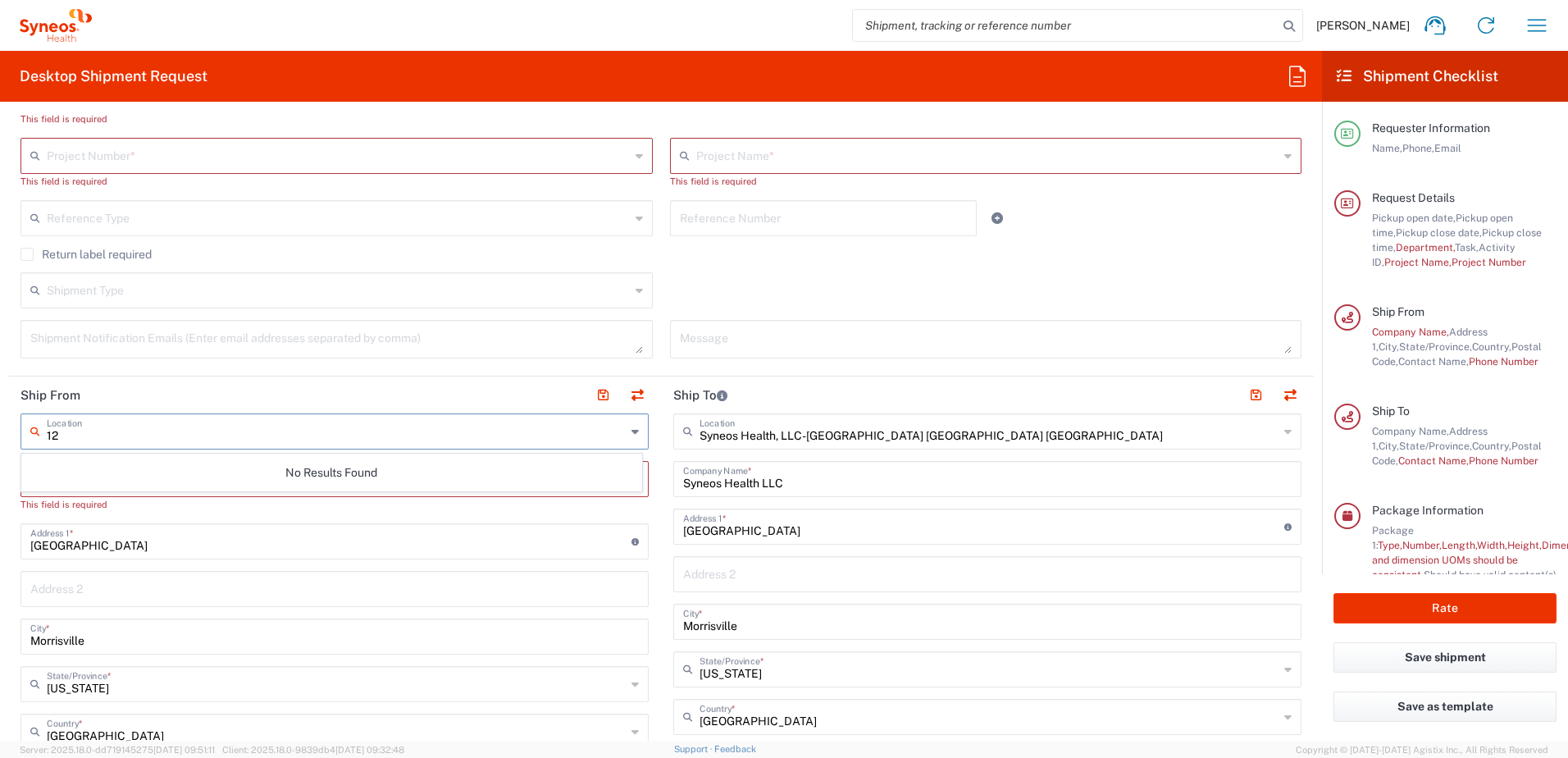
type input "1"
type input "[PERSON_NAME]"
drag, startPoint x: 138, startPoint y: 543, endPoint x: 32, endPoint y: 550, distance: 106.2
click at [32, 550] on input "[GEOGRAPHIC_DATA]" at bounding box center [330, 540] width 601 height 28
type input "12 Pike Stre"
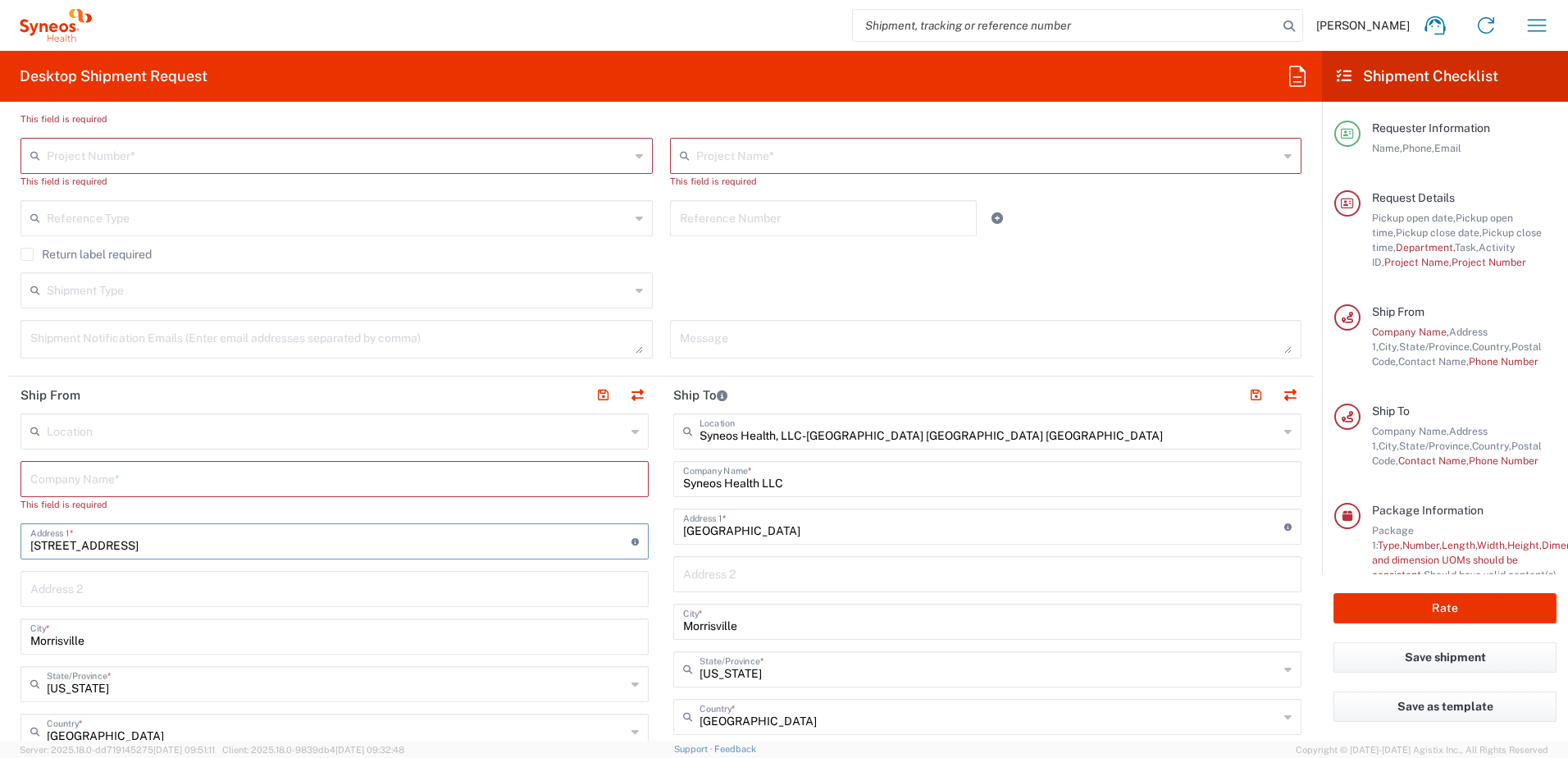
type input "[STREET_ADDRESS]"
drag, startPoint x: 105, startPoint y: 640, endPoint x: 21, endPoint y: 646, distance: 84.2
click at [21, 646] on div "[GEOGRAPHIC_DATA] *" at bounding box center [334, 636] width 628 height 36
type input "Alpin"
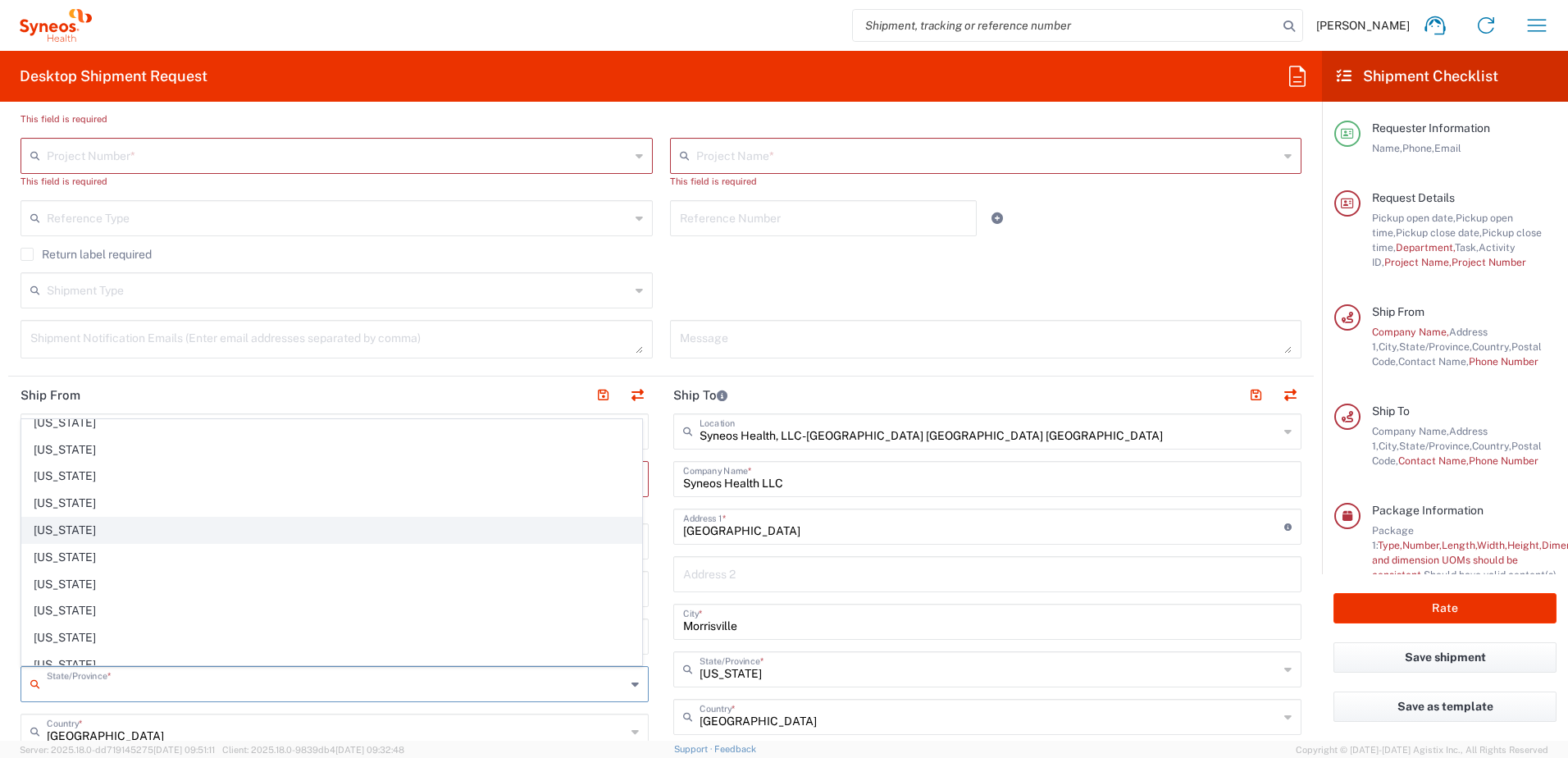
scroll to position [738, 0]
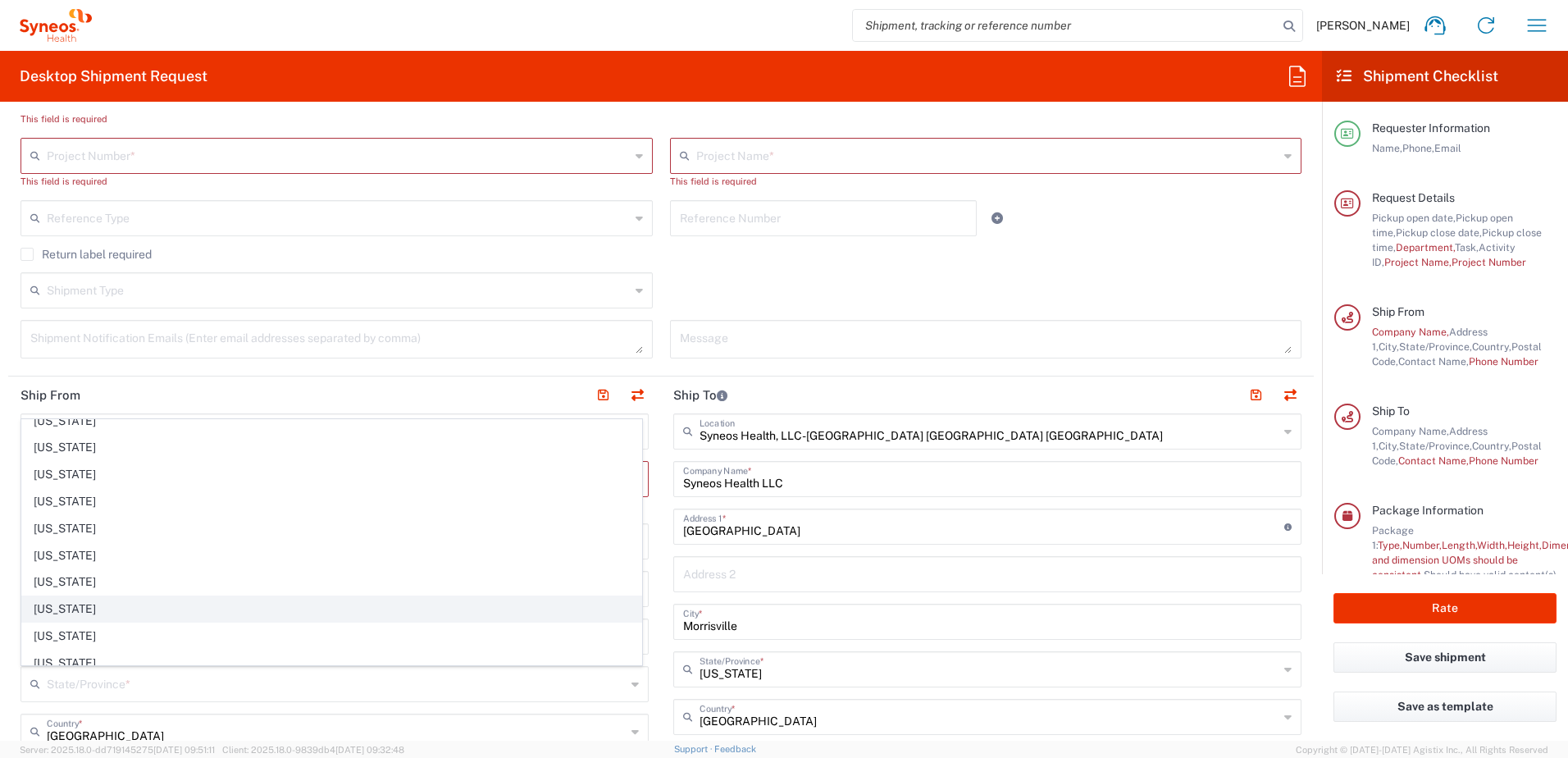
click at [84, 604] on span "[US_STATE]" at bounding box center [332, 609] width 619 height 25
type input "[US_STATE]"
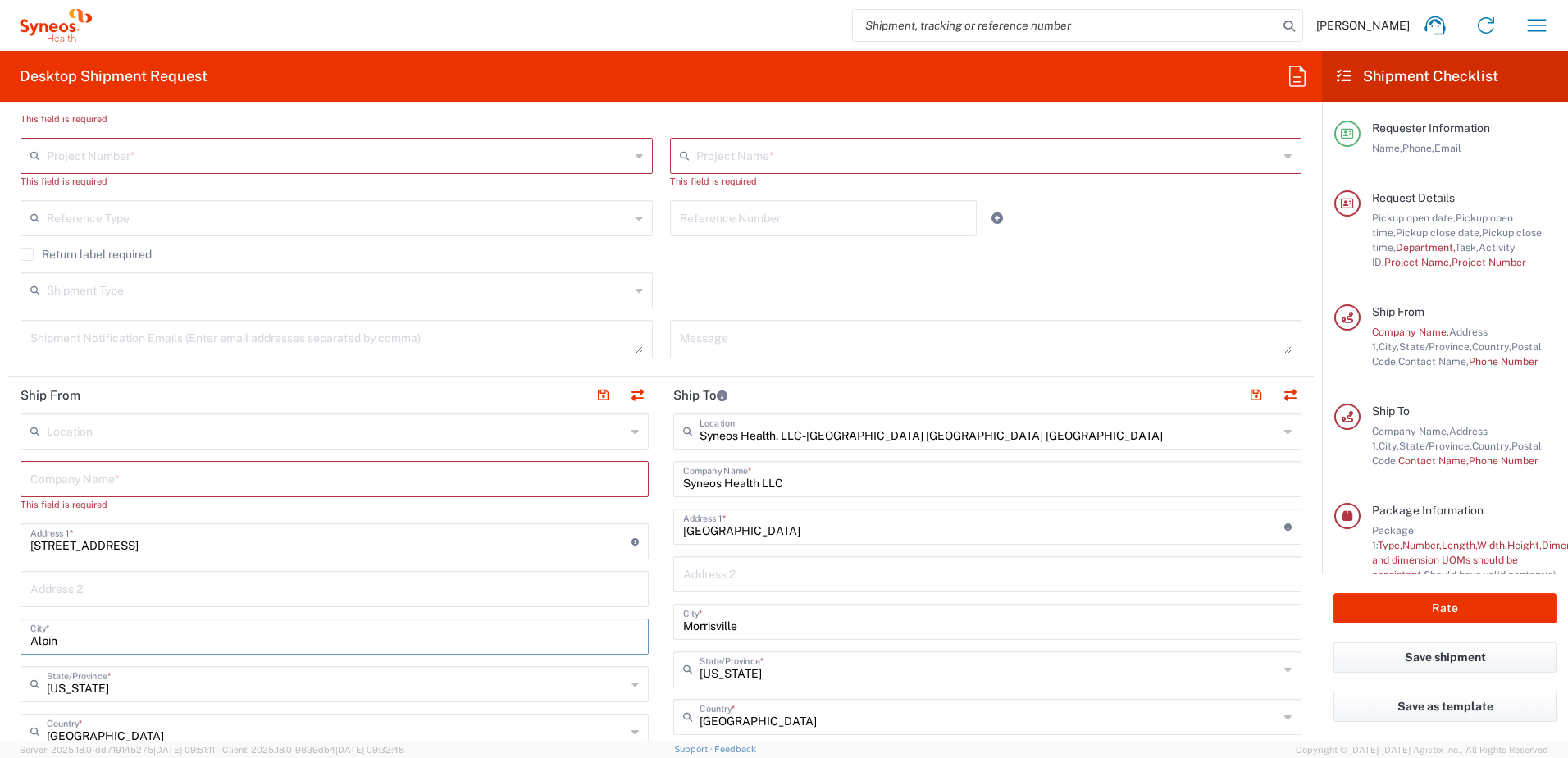
click at [105, 647] on input "Alpin" at bounding box center [334, 635] width 609 height 28
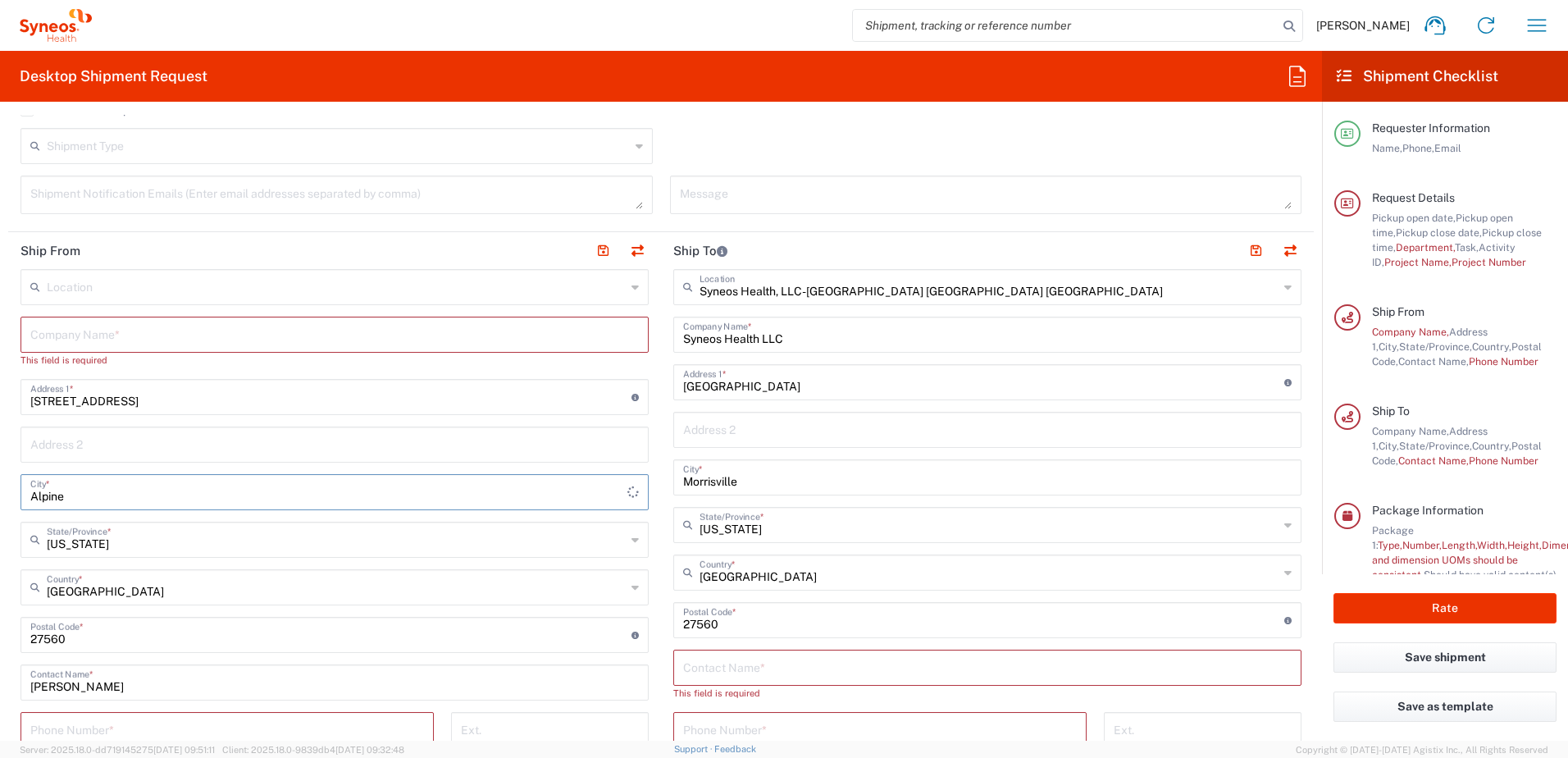
scroll to position [574, 0]
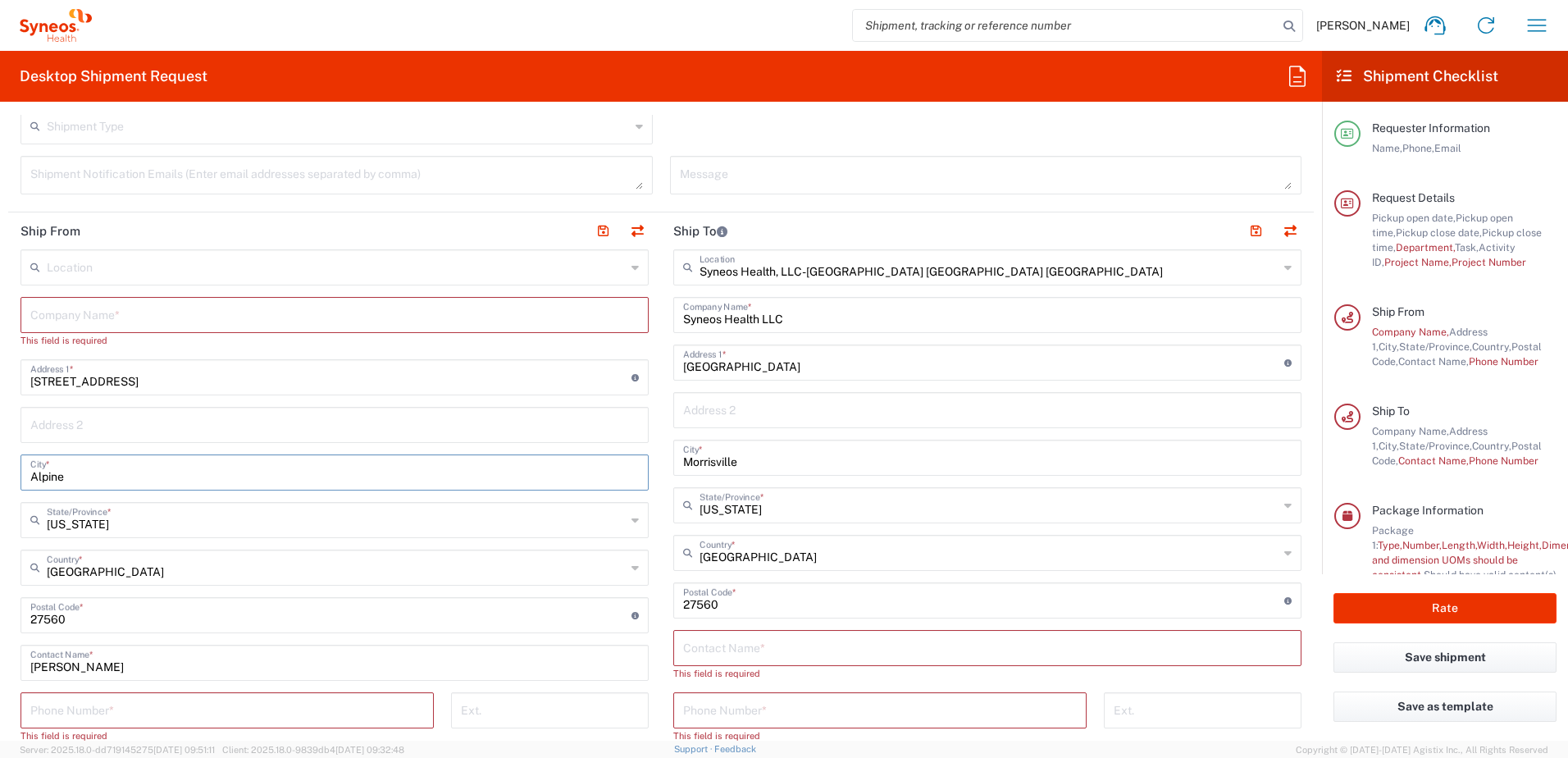
type input "Alpine"
drag, startPoint x: 111, startPoint y: 617, endPoint x: -2, endPoint y: 616, distance: 113.0
click at [0, 616] on html "[PERSON_NAME] Home Shipment estimator Shipment tracking Desktop shipment reques…" at bounding box center [784, 379] width 1568 height 758
type input "07620"
drag, startPoint x: 269, startPoint y: 707, endPoint x: 238, endPoint y: 700, distance: 31.8
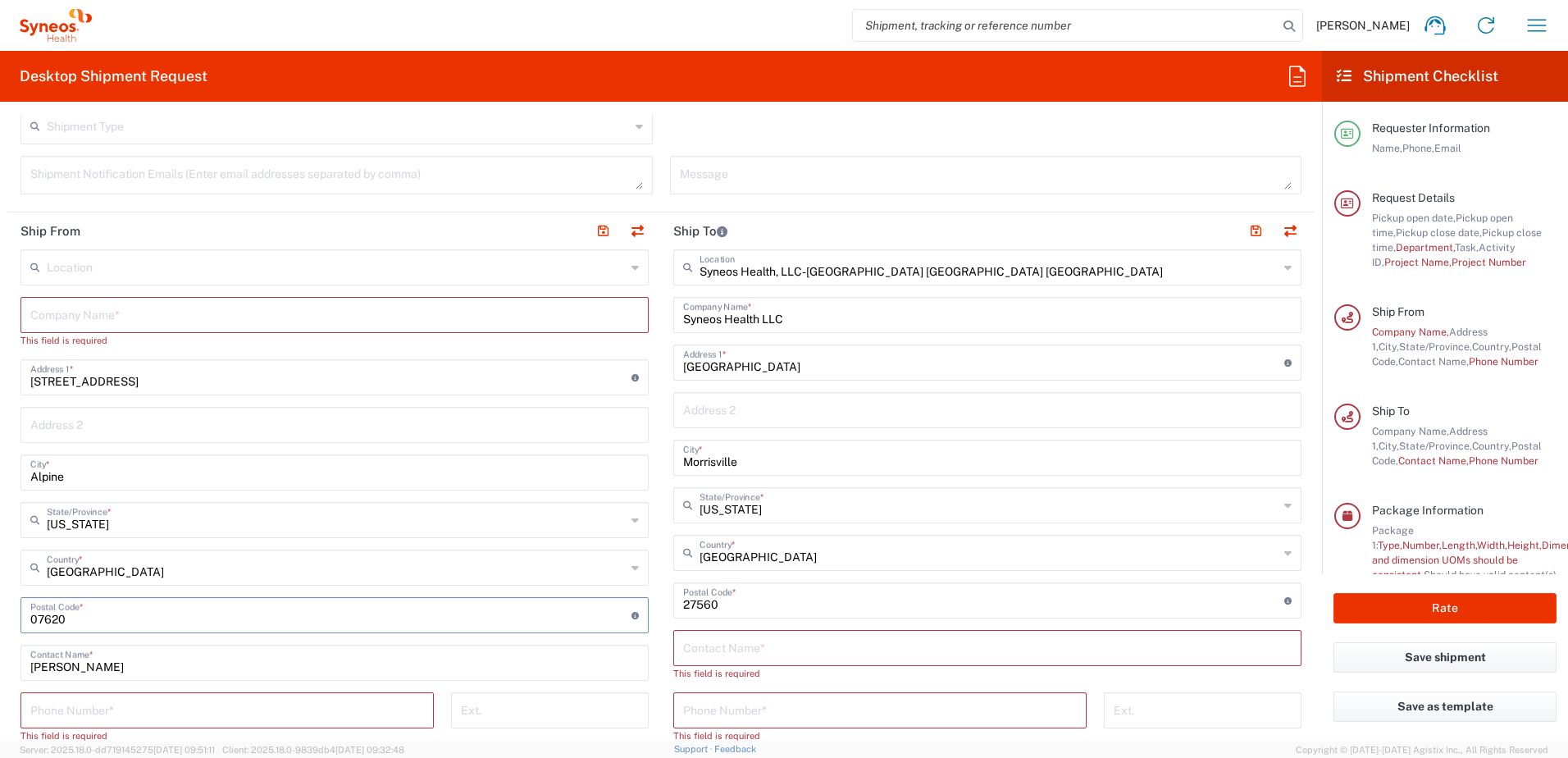
click at [269, 707] on input "tel" at bounding box center [227, 709] width 394 height 28
type input "5169832043"
type input "[EMAIL_ADDRESS][DOMAIN_NAME]"
type input "Syneos Health, Inc."
type input "Box 300"
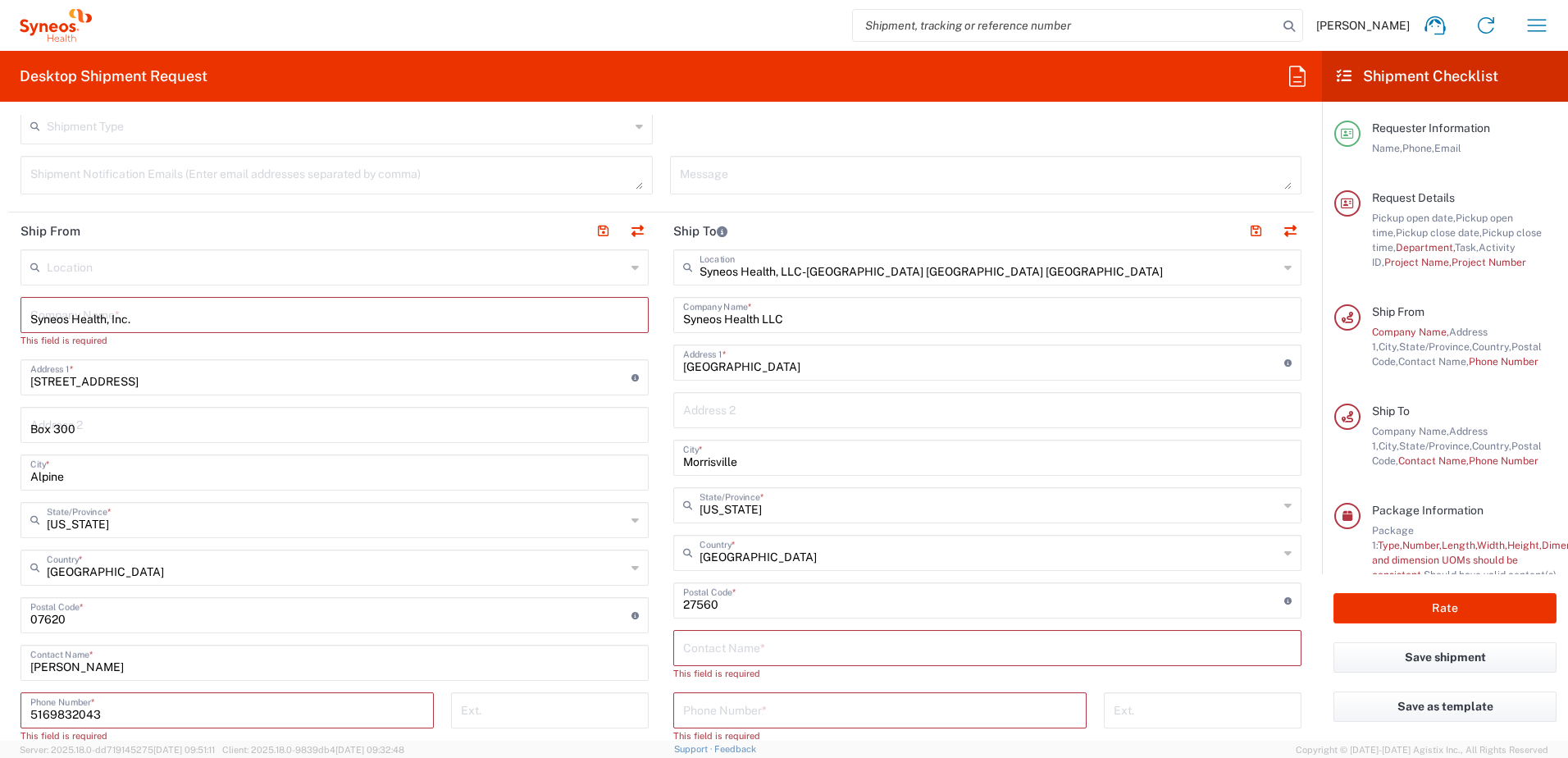
type input "Box 300"
type input "5169832043"
type input "[PERSON_NAME]"
click at [0, 0] on span "1 PR Rep-01737" at bounding box center [0, 0] width 0 height 0
click at [619, 714] on div "Ship From Location [PERSON_NAME] LLC-[GEOGRAPHIC_DATA] [GEOGRAPHIC_DATA] [GEOGR…" at bounding box center [661, 593] width 1305 height 762
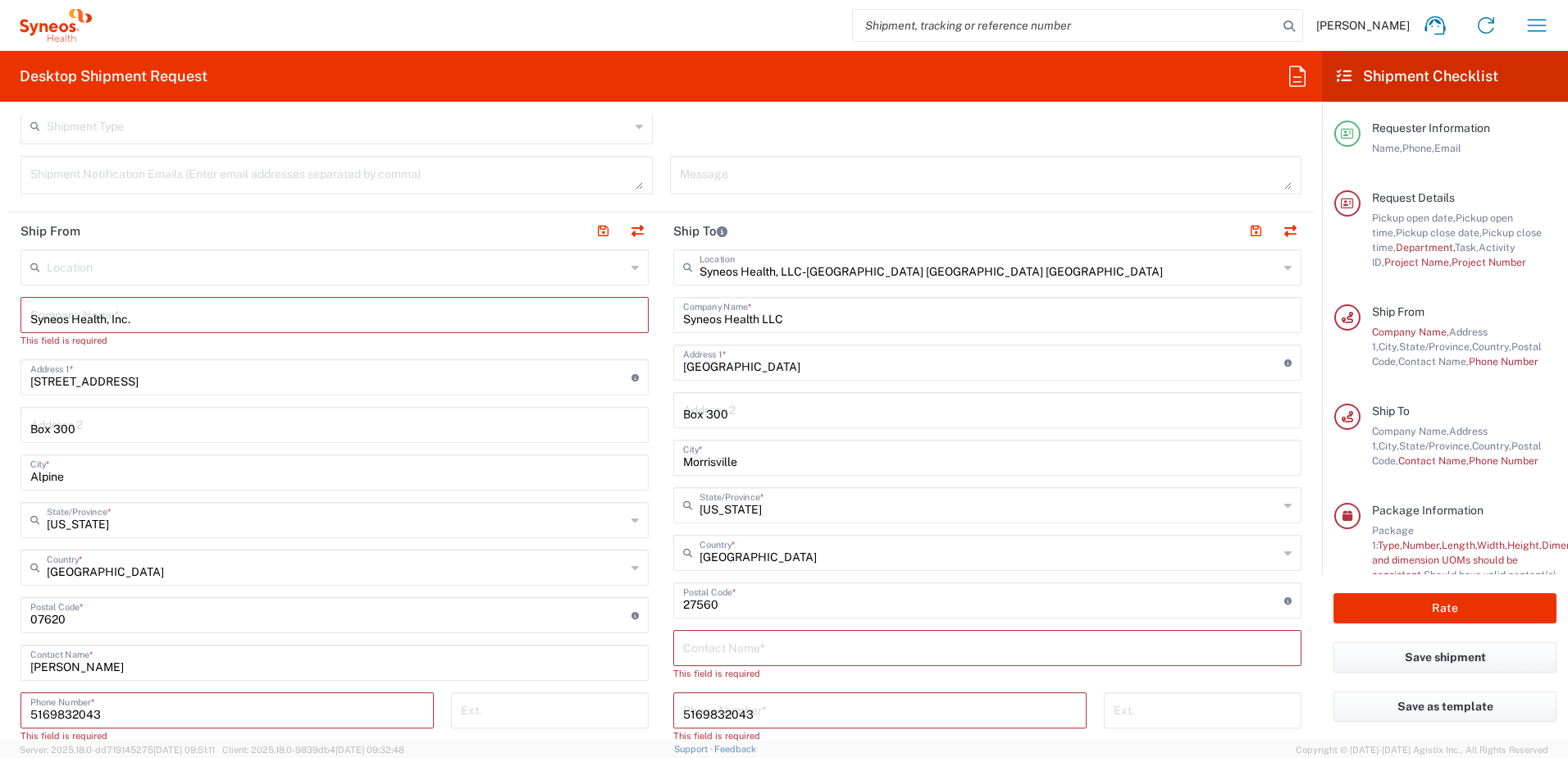
type input "1 PR Rep-01737"
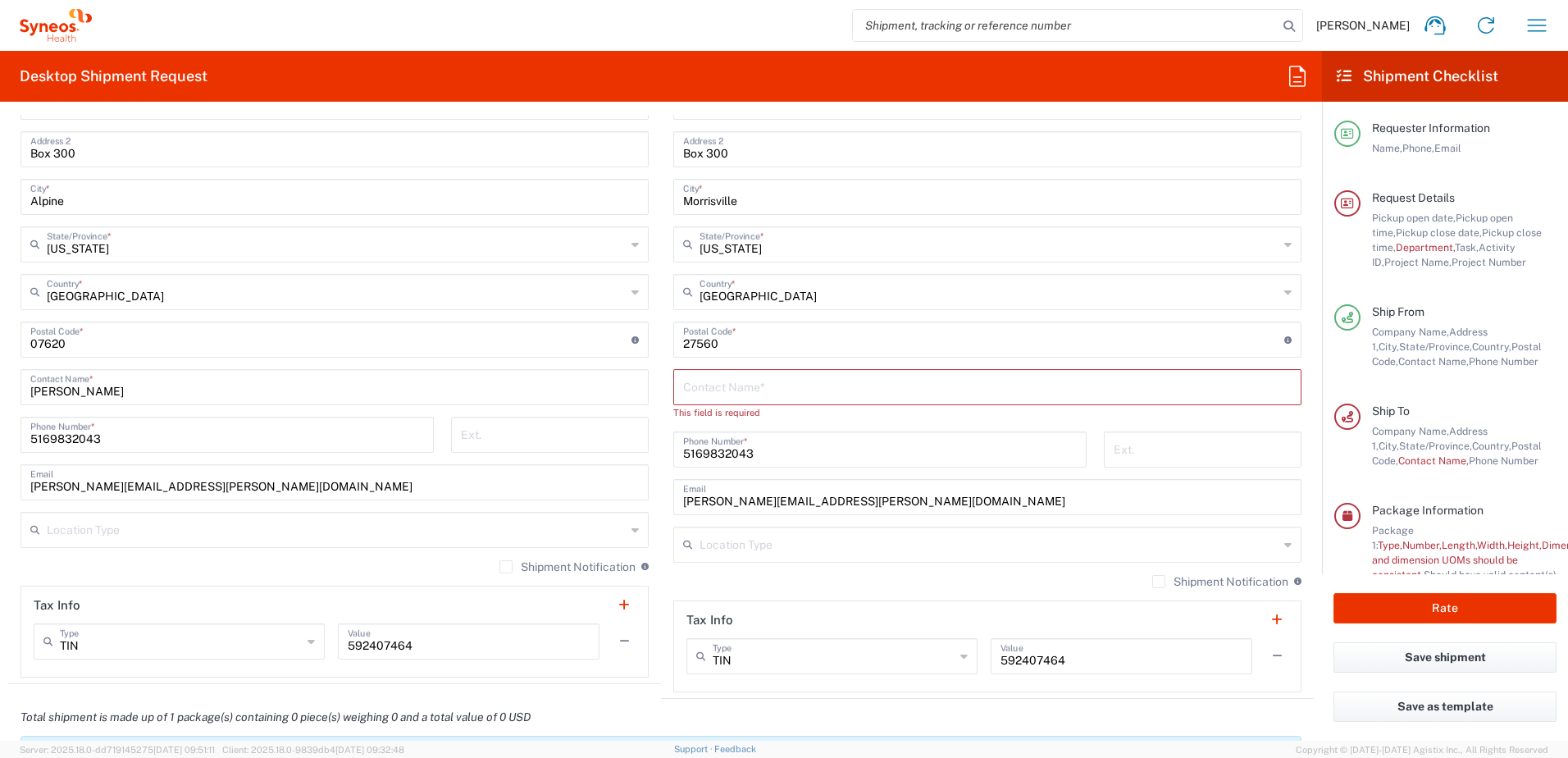
scroll to position [805, 0]
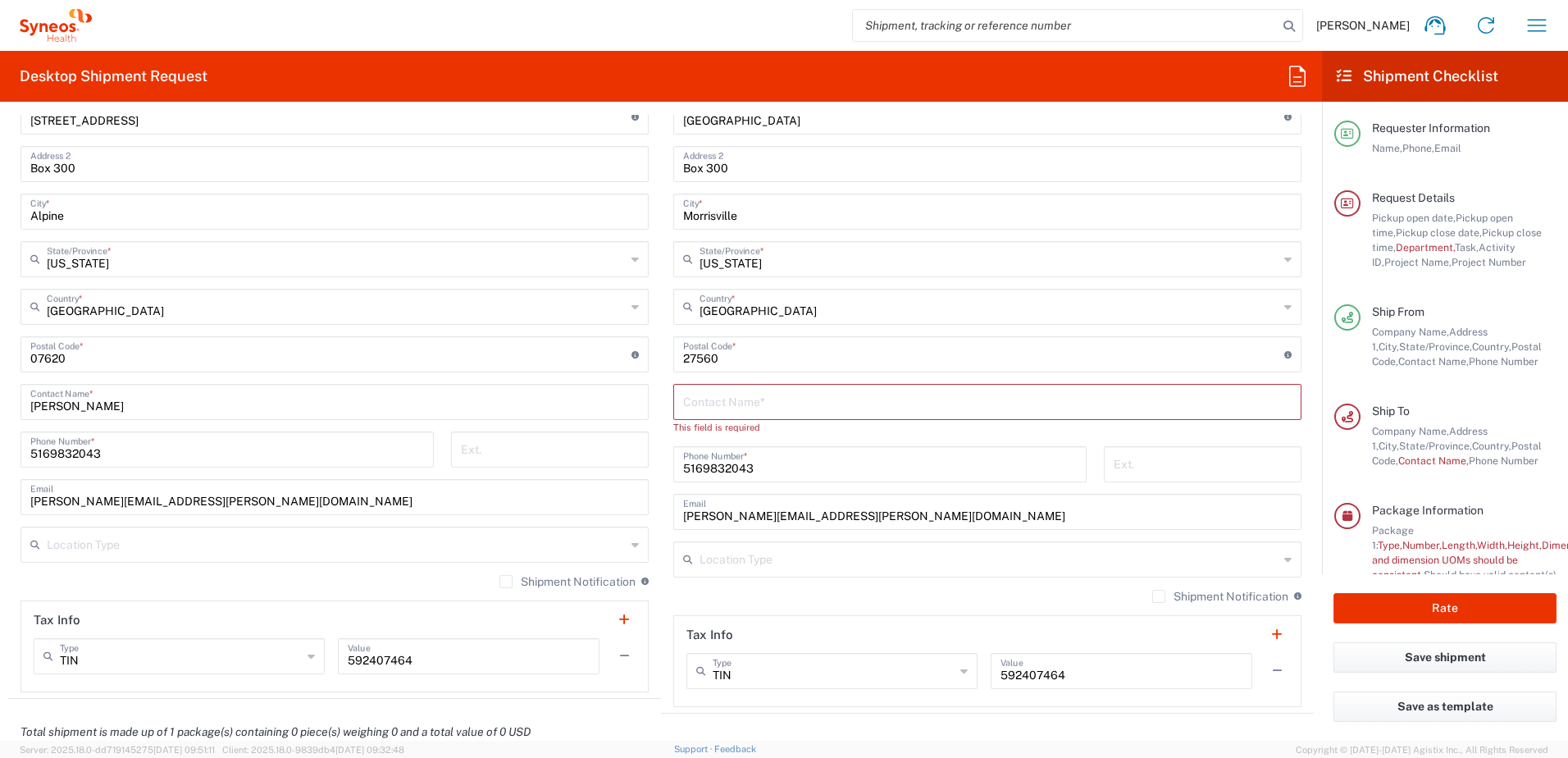
type input "400001737"
click at [765, 462] on input "5169832043" at bounding box center [879, 462] width 394 height 28
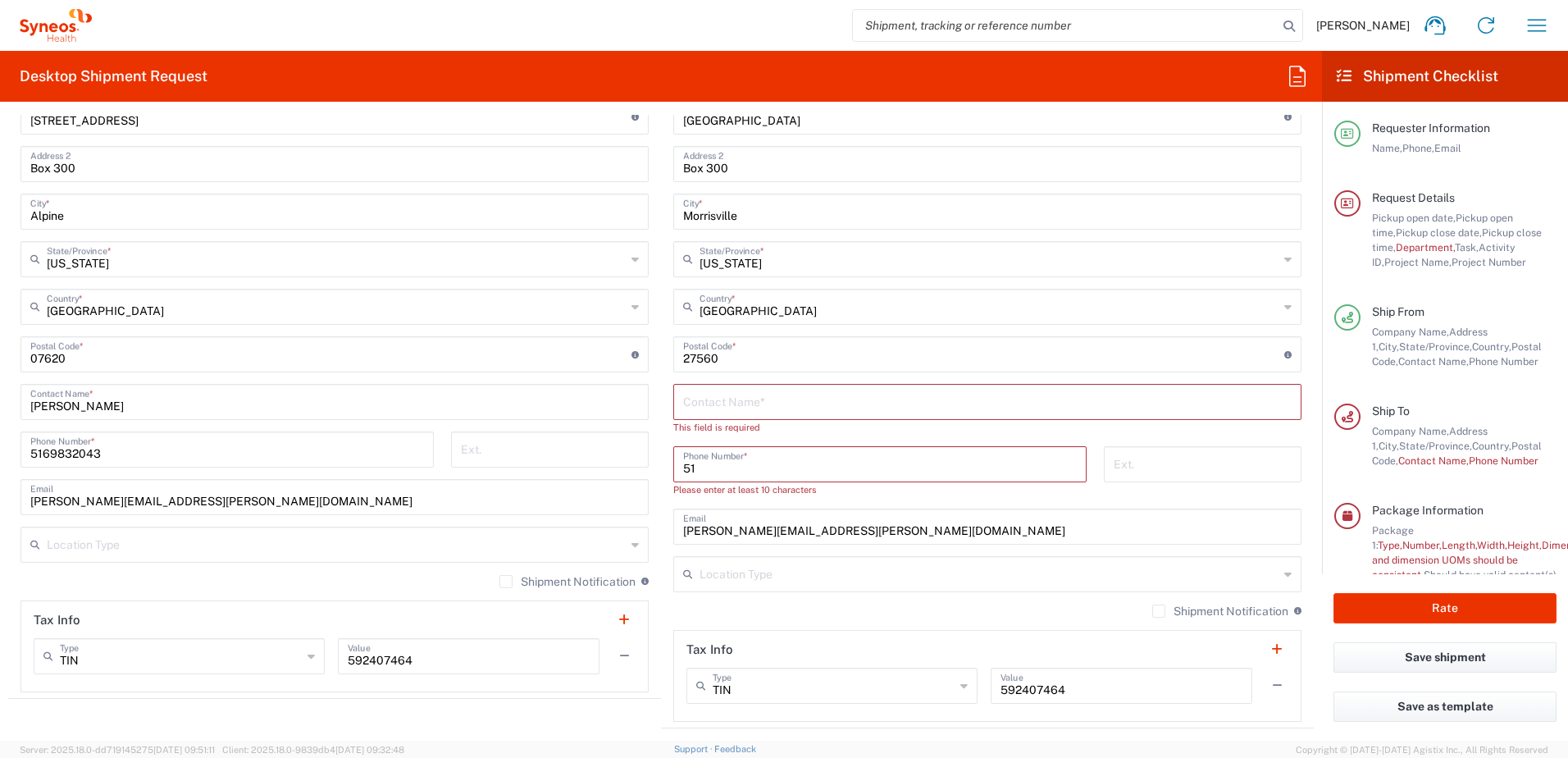
type input "5"
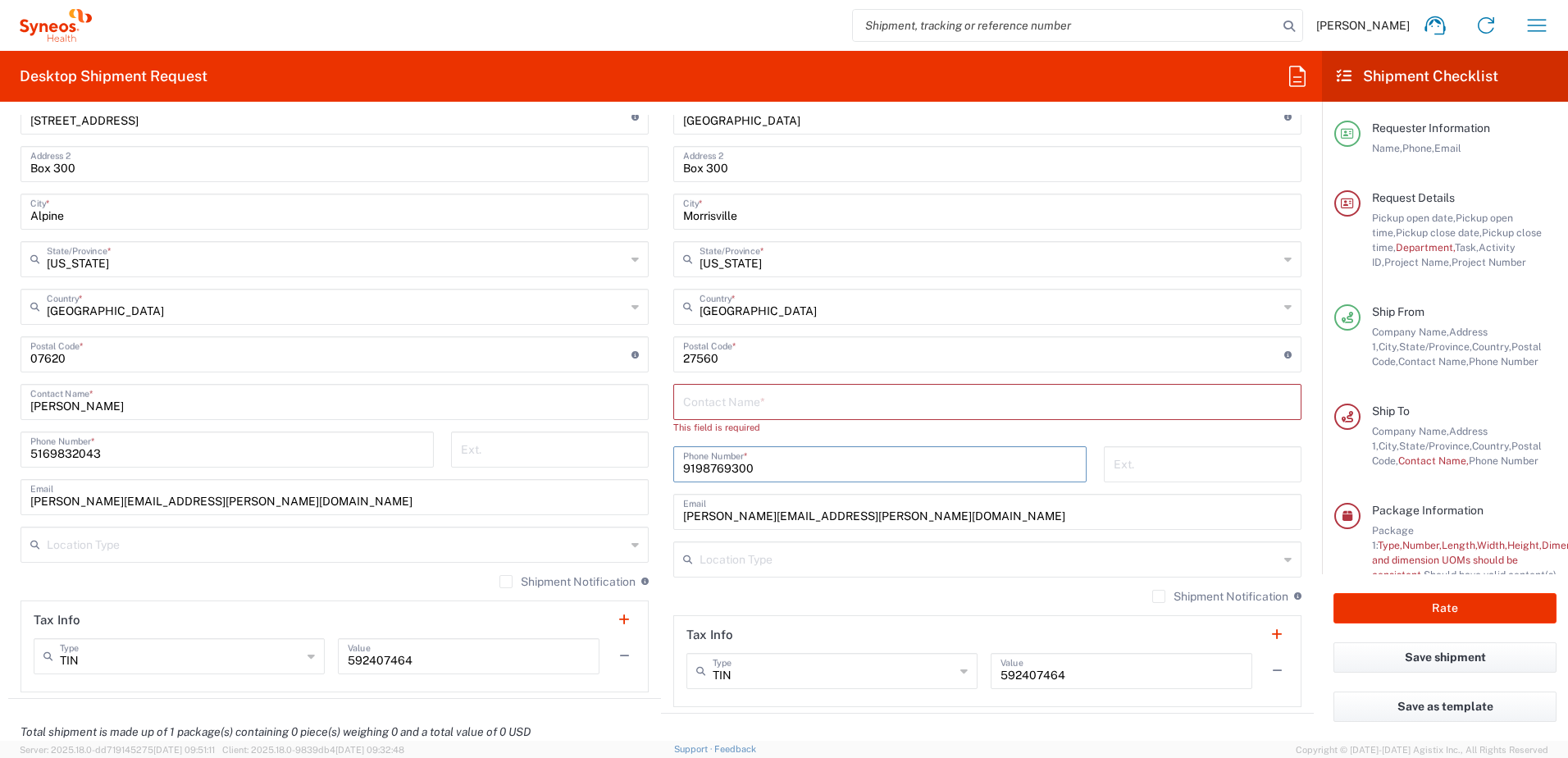
type input "9198769300"
click at [1060, 513] on input "[PERSON_NAME][EMAIL_ADDRESS][PERSON_NAME][DOMAIN_NAME]" at bounding box center [987, 510] width 609 height 28
click at [801, 395] on input "text" at bounding box center [987, 400] width 609 height 28
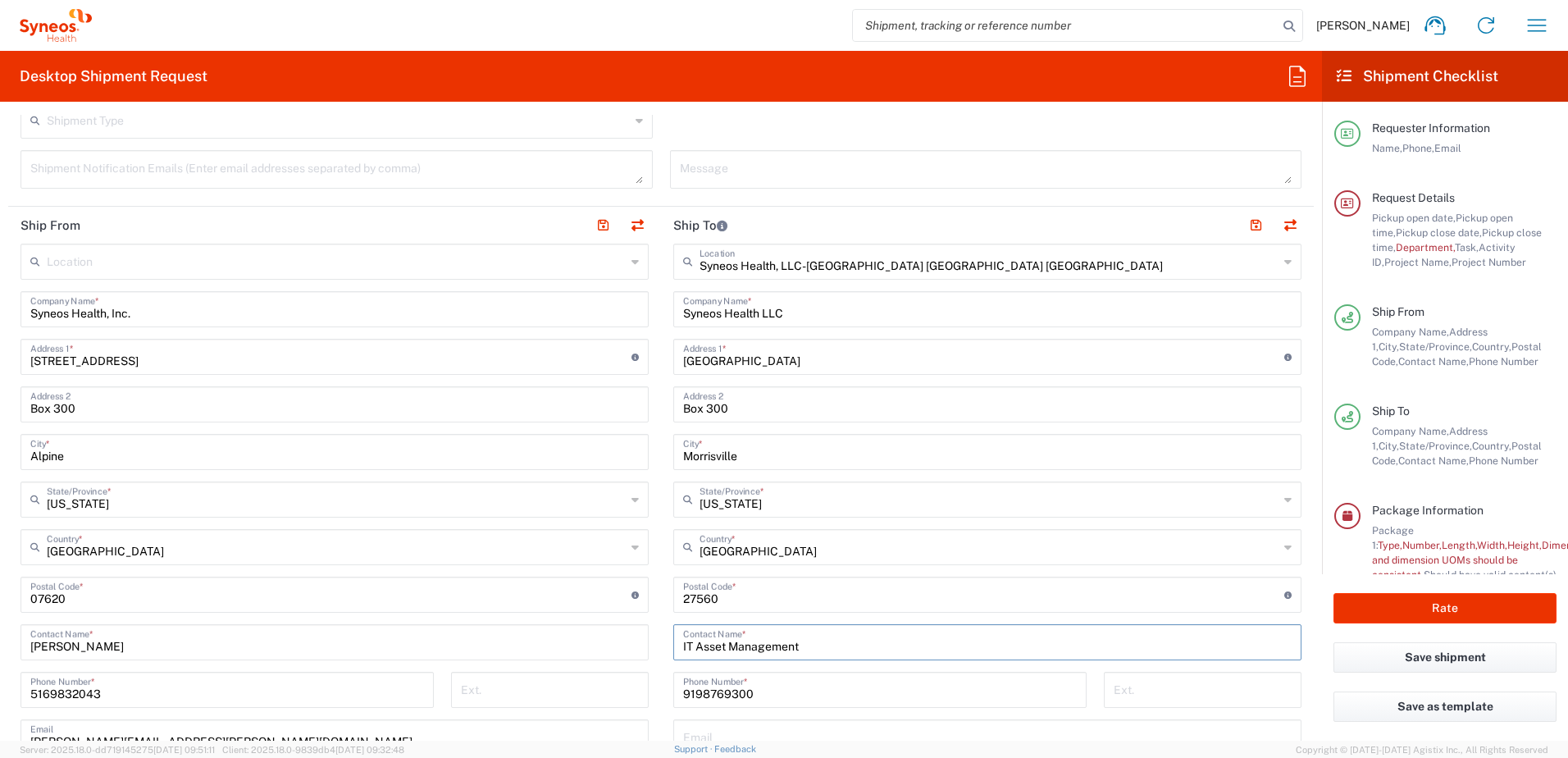
scroll to position [560, 0]
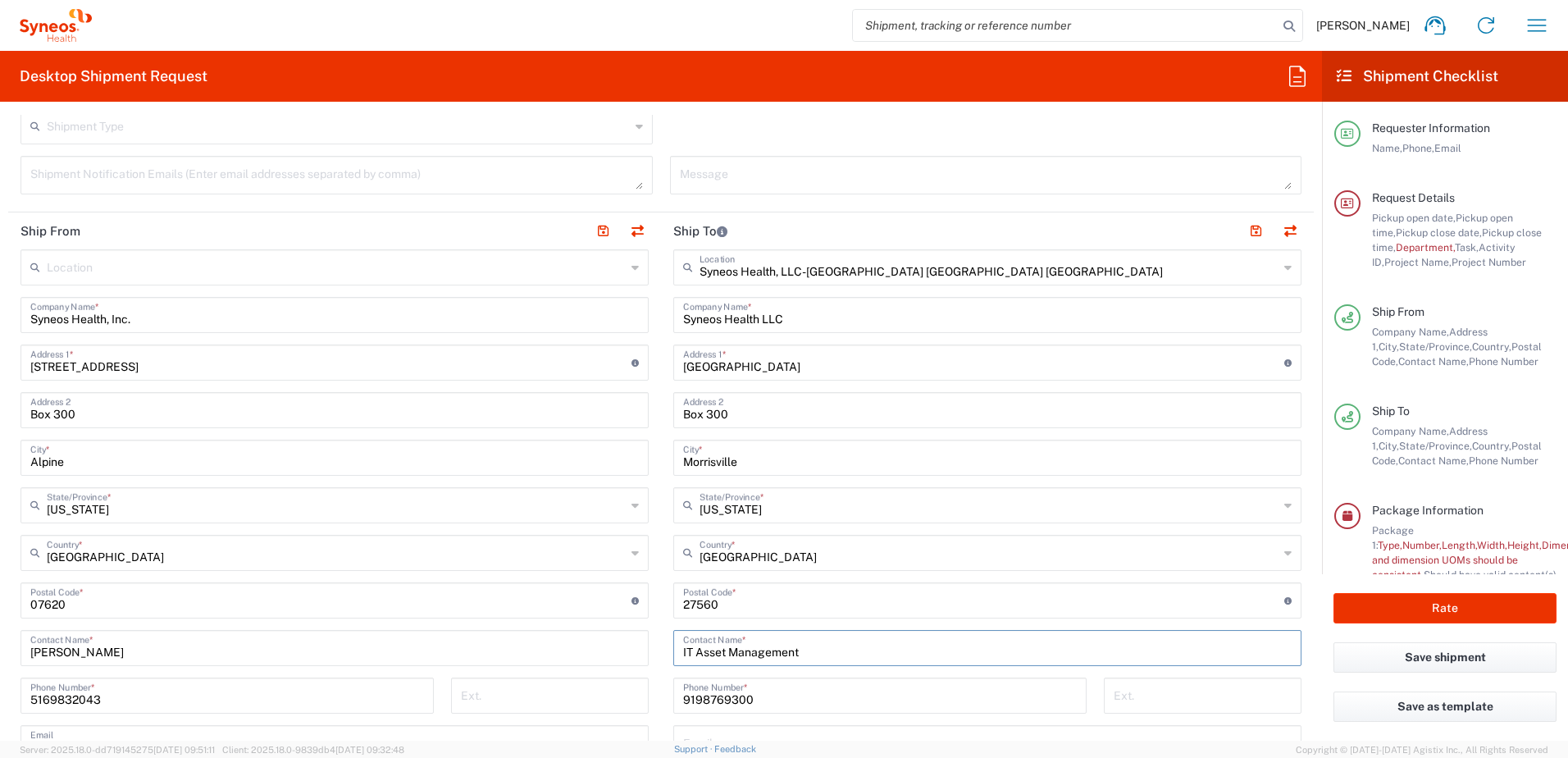
type input "IT Asset Management"
drag, startPoint x: 106, startPoint y: 410, endPoint x: -1, endPoint y: 413, distance: 107.0
click at [0, 413] on html "[PERSON_NAME] Home Shipment estimator Shipment tracking Desktop shipment reques…" at bounding box center [784, 379] width 1568 height 758
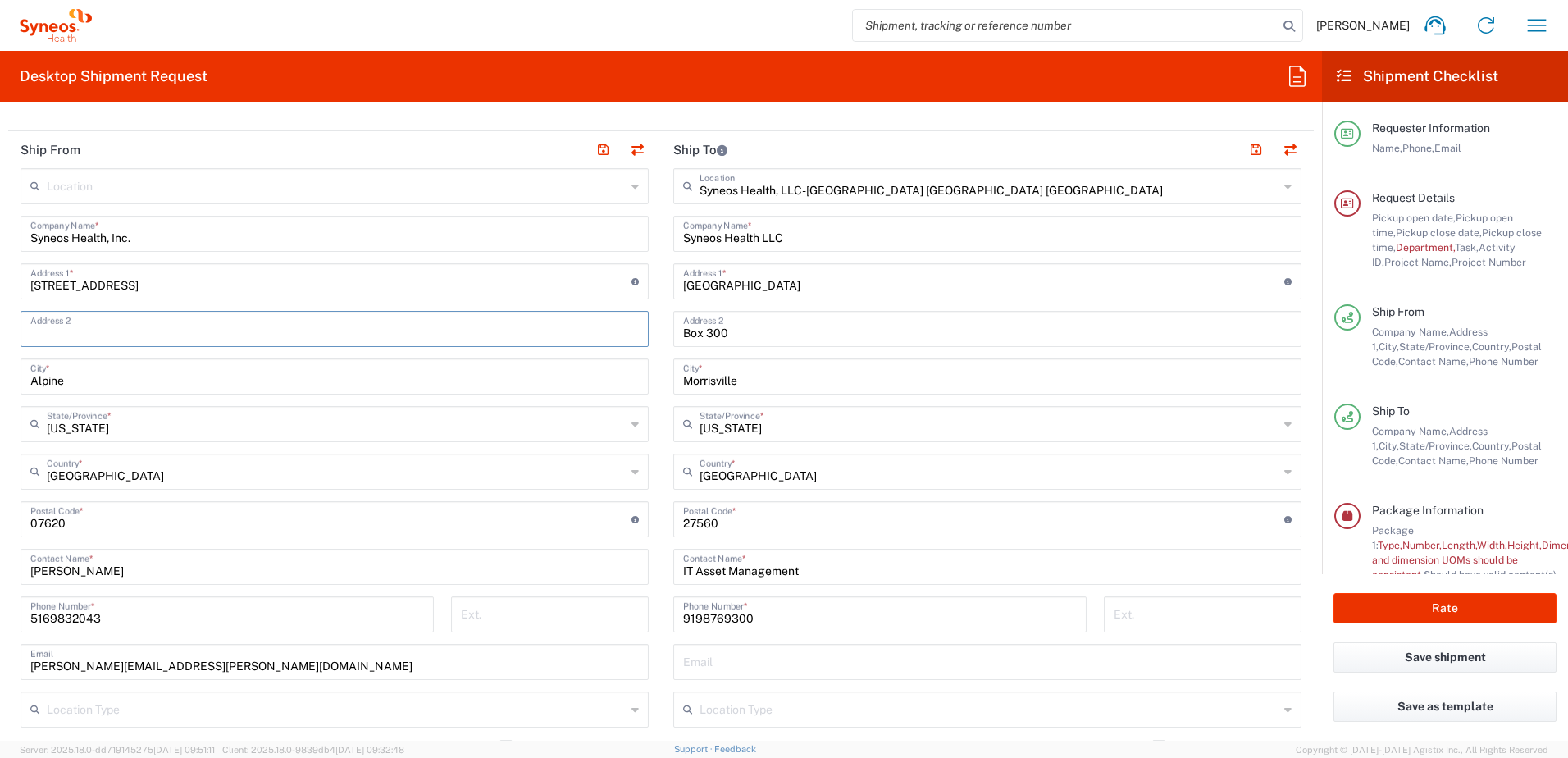
scroll to position [642, 0]
click at [798, 332] on input "Box 300" at bounding box center [987, 326] width 609 height 28
type input "B"
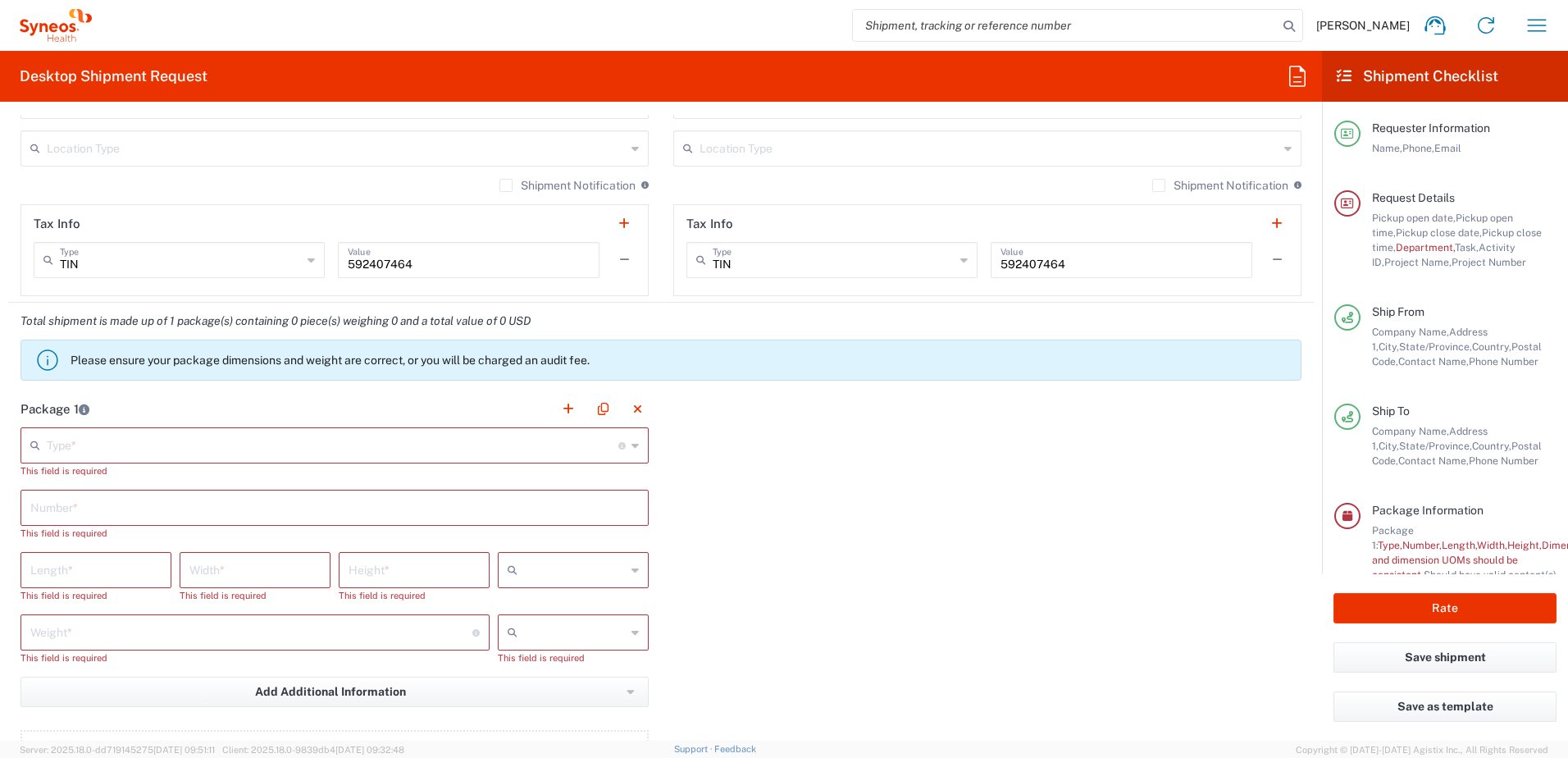
scroll to position [1216, 0]
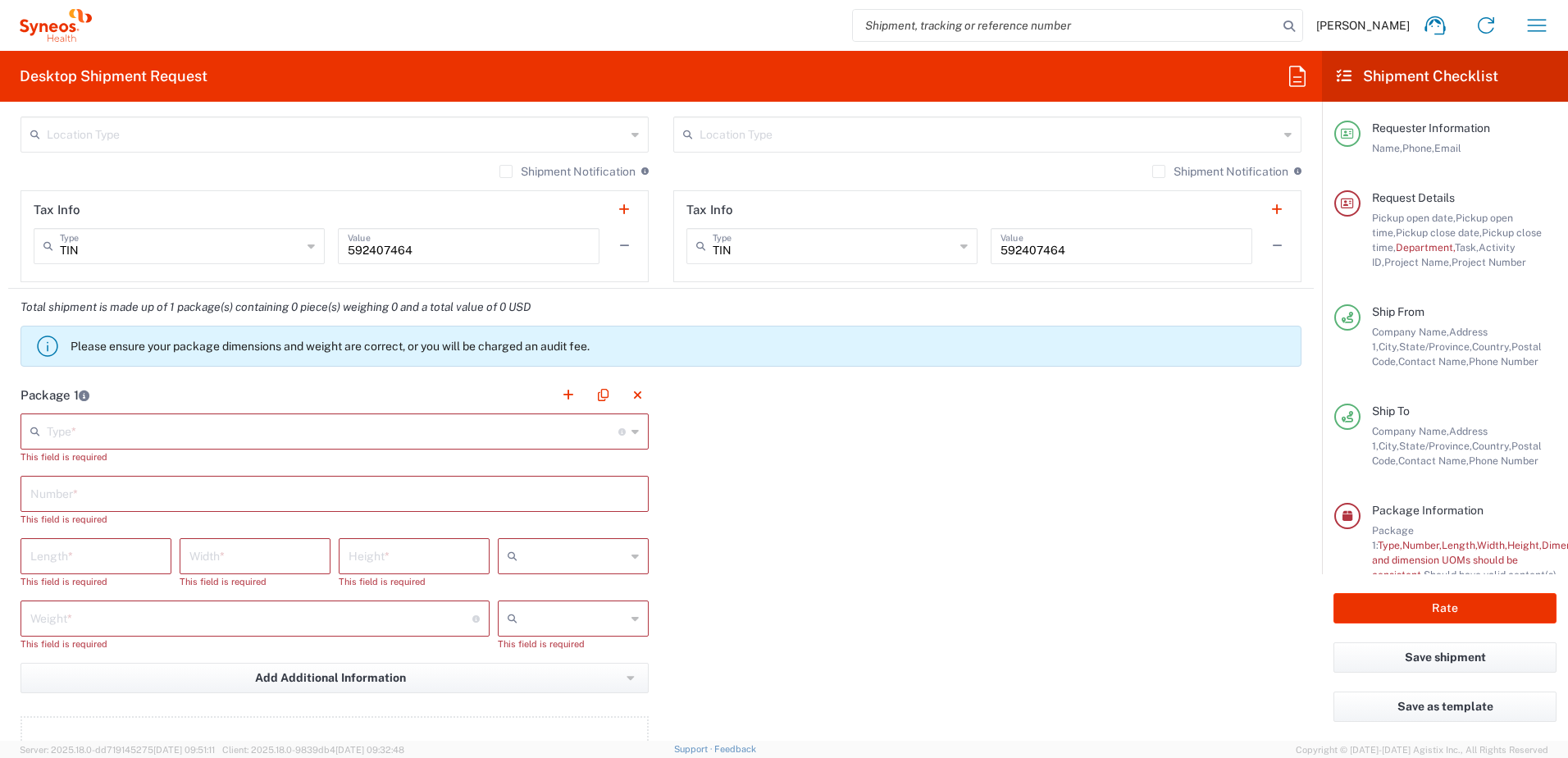
click at [631, 430] on icon at bounding box center [634, 431] width 8 height 26
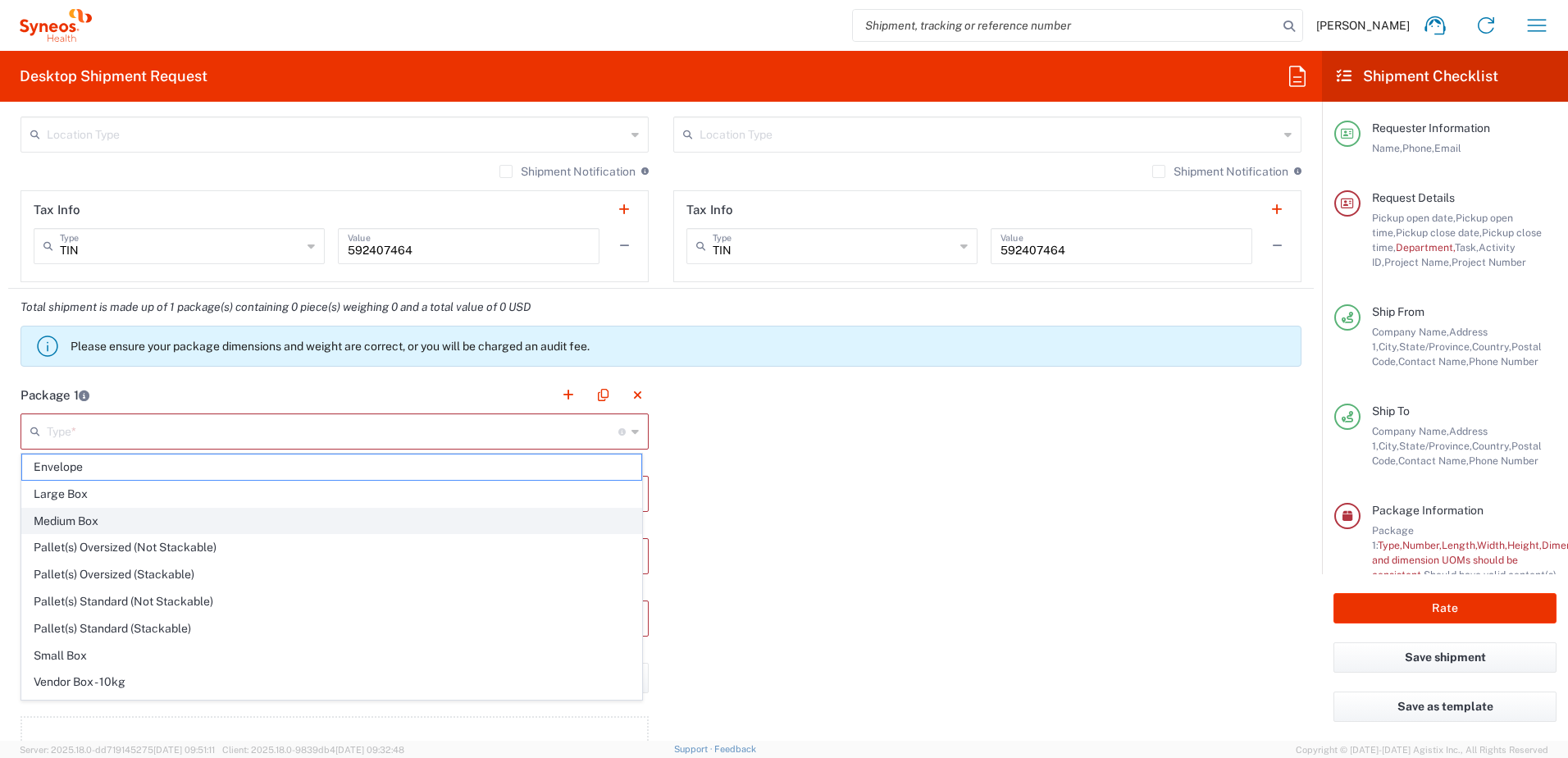
click at [488, 516] on span "Medium Box" at bounding box center [332, 521] width 619 height 25
type input "Medium Box"
type input "13"
type input "11.5"
type input "2.5"
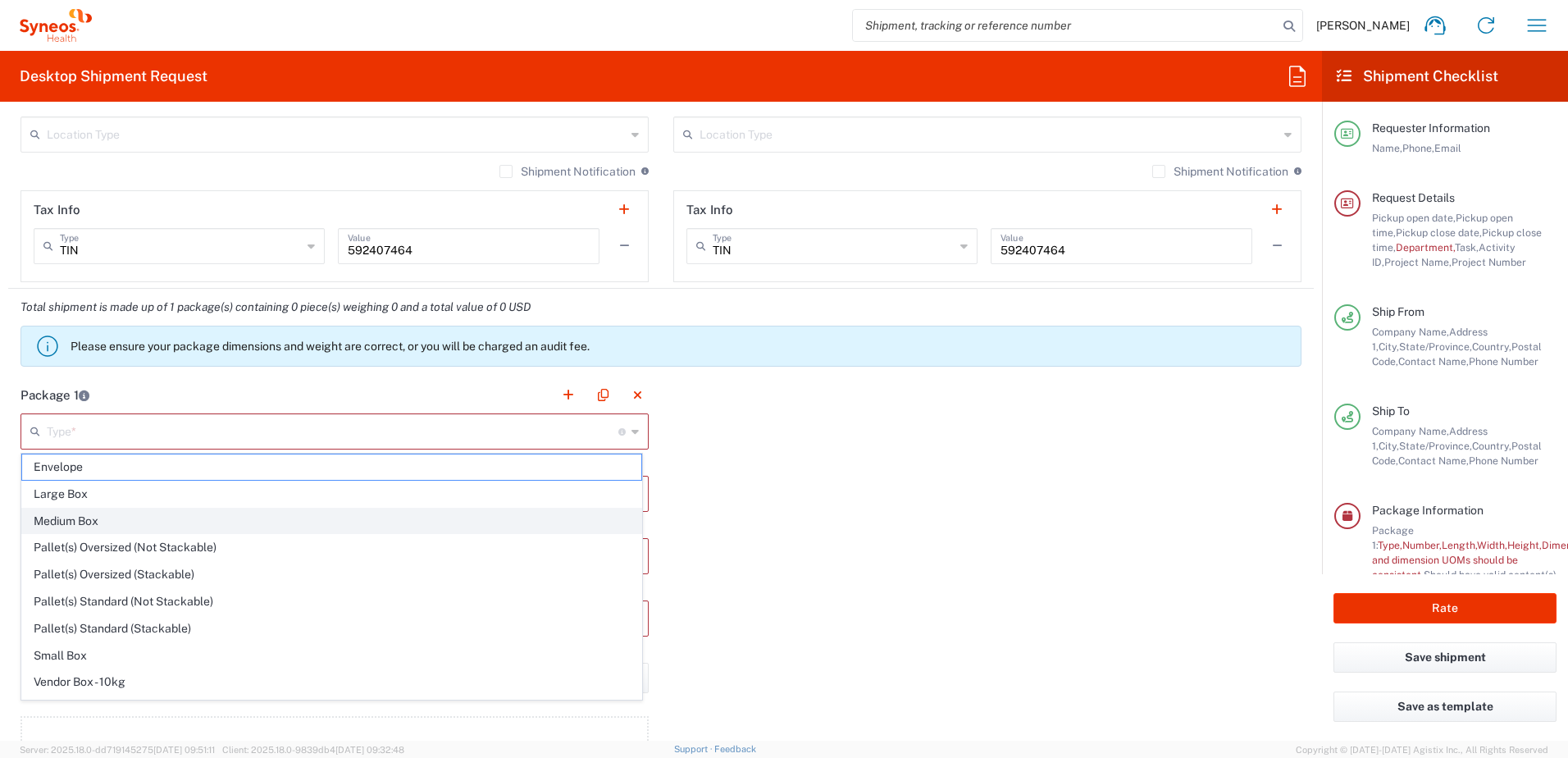
type input "in"
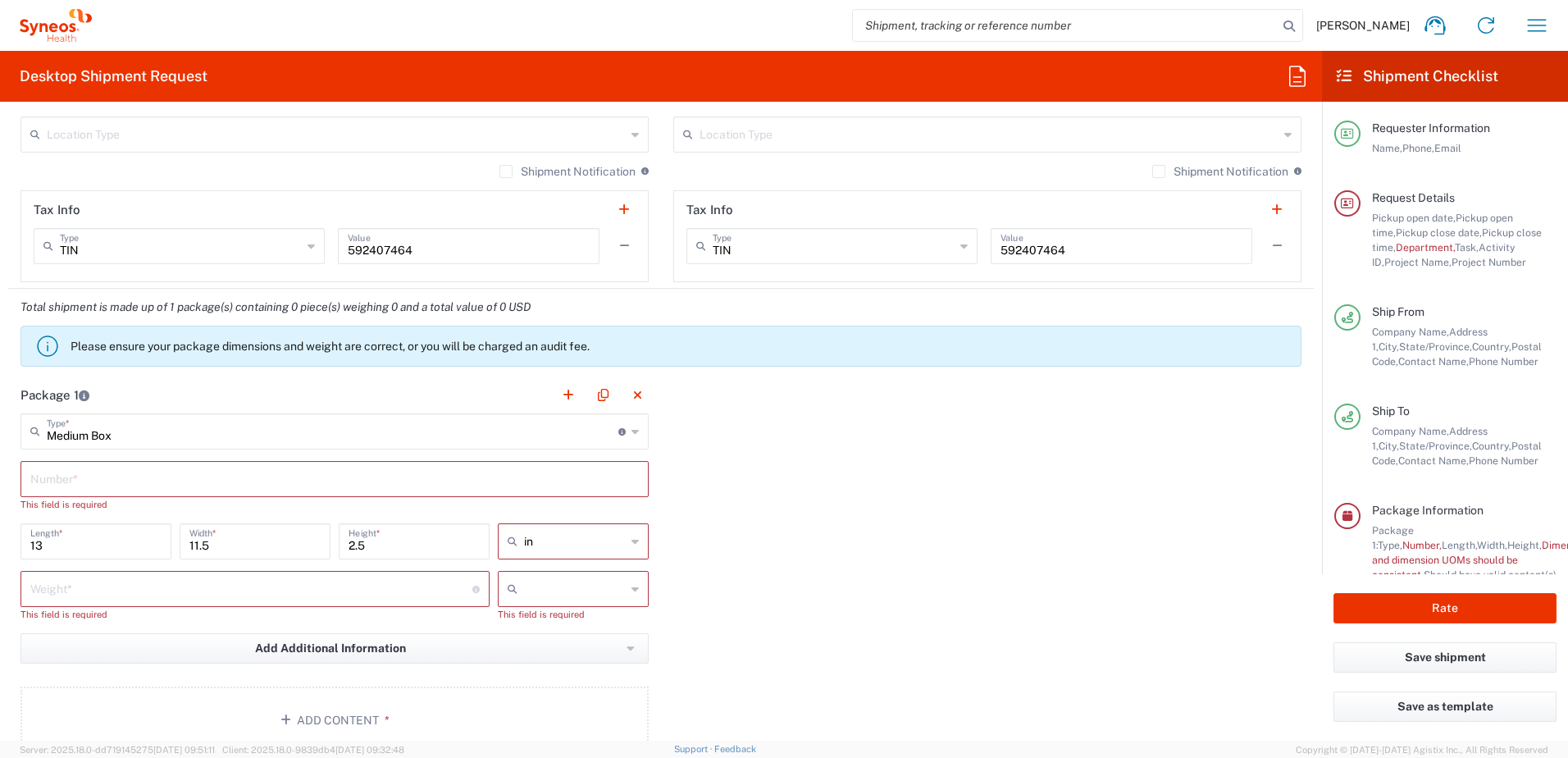
click at [147, 479] on input "text" at bounding box center [334, 477] width 609 height 28
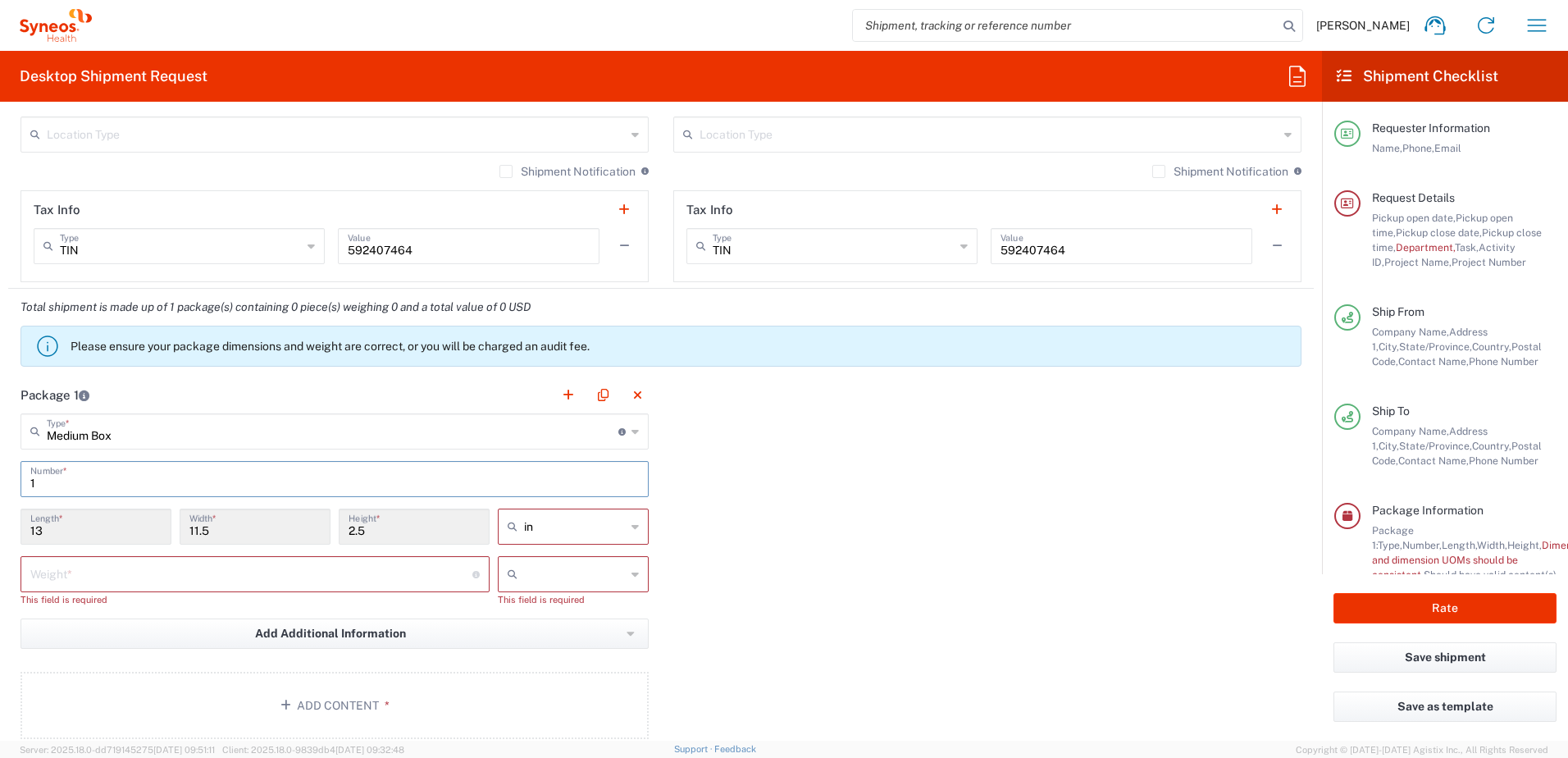
type input "1"
click at [731, 574] on div "Package 1 Medium Box Type * Material used to package goods Envelope Large Box M…" at bounding box center [661, 564] width 1305 height 375
click at [340, 579] on input "number" at bounding box center [251, 573] width 442 height 28
click at [398, 570] on input "4" at bounding box center [251, 573] width 442 height 28
click at [389, 579] on input "4" at bounding box center [251, 573] width 442 height 28
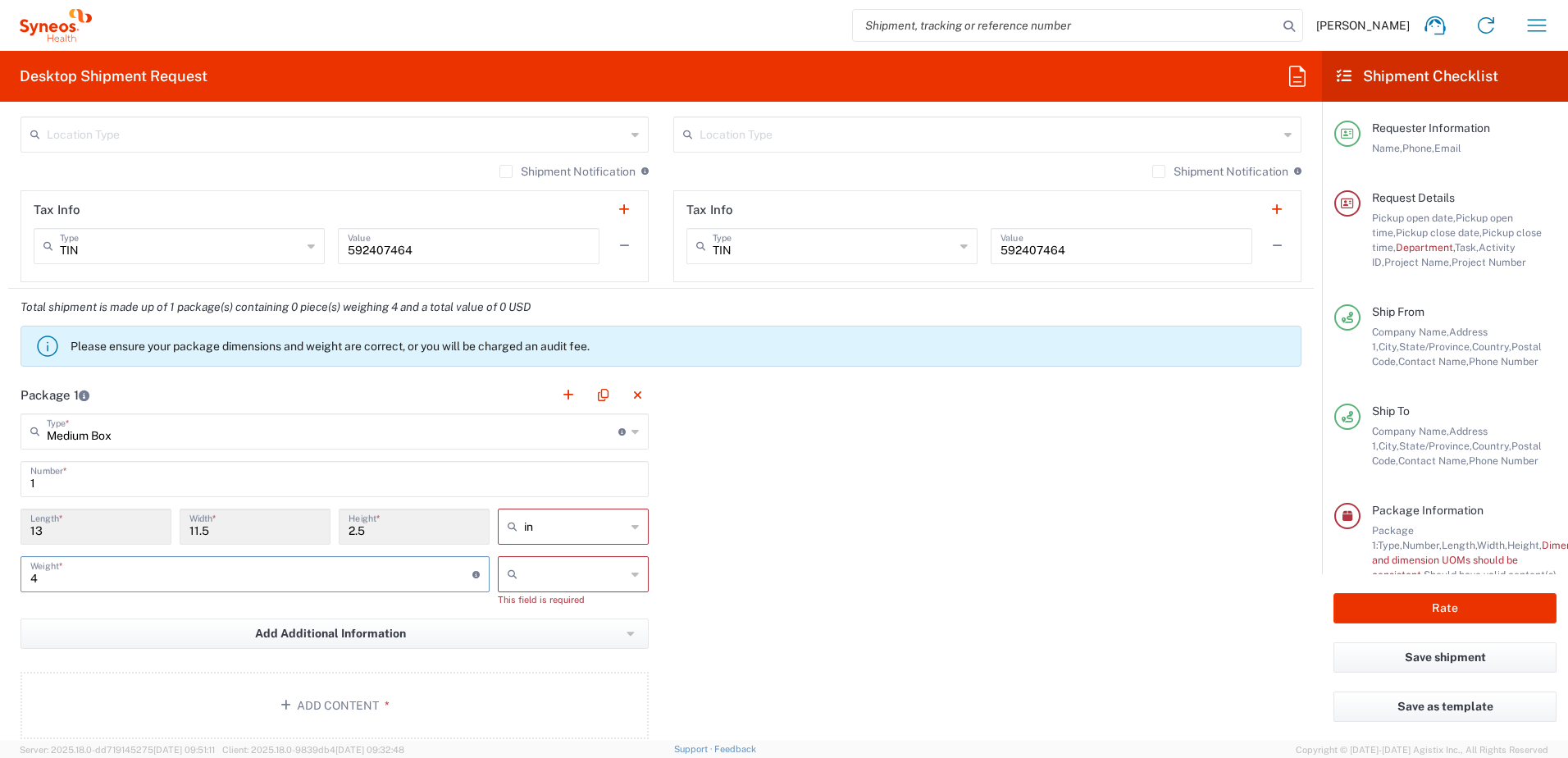
type input "4"
click at [549, 573] on input "text" at bounding box center [575, 574] width 102 height 26
click at [543, 632] on span "lbs" at bounding box center [567, 636] width 146 height 25
type input "lbs"
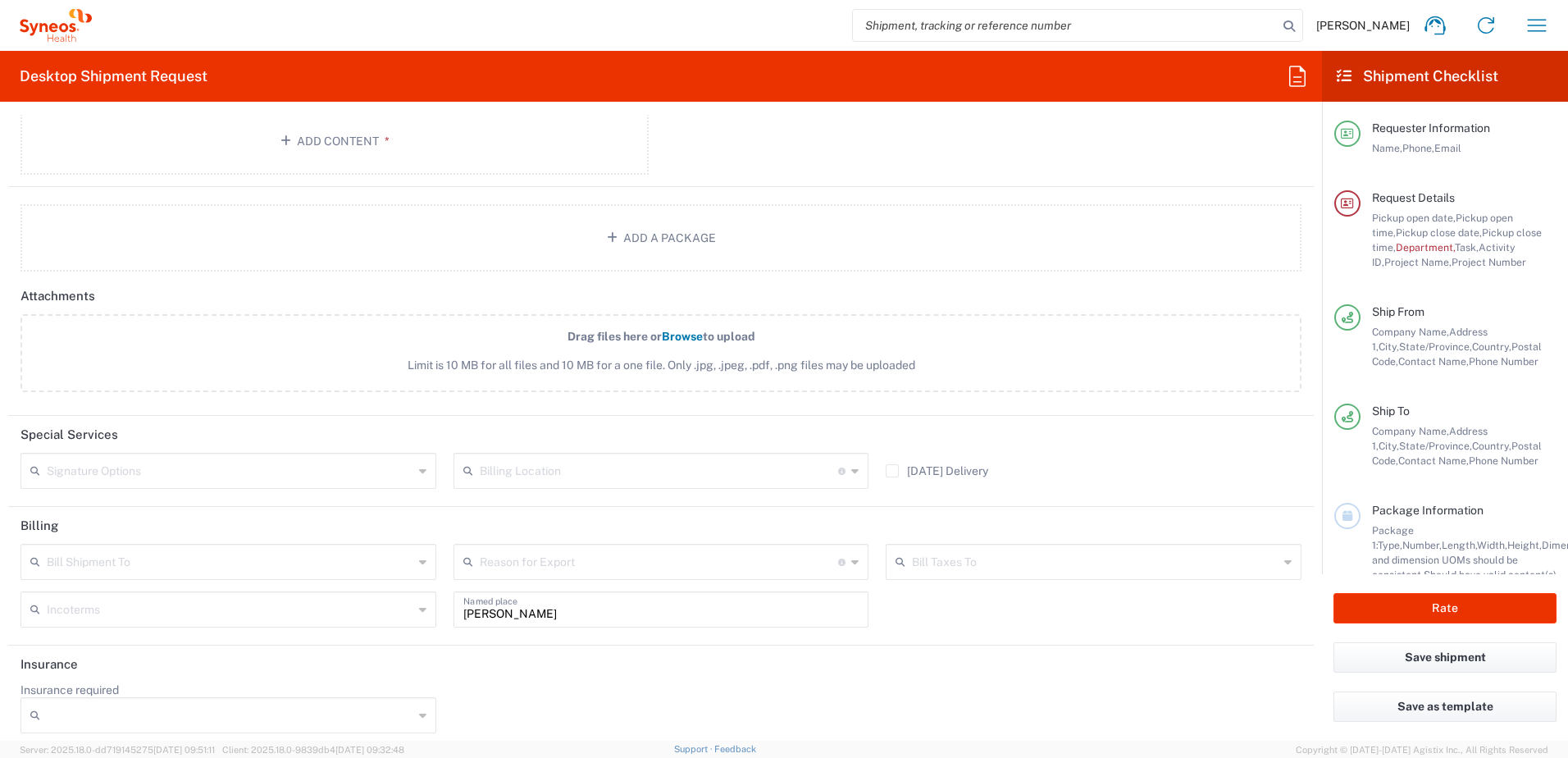
scroll to position [1776, 0]
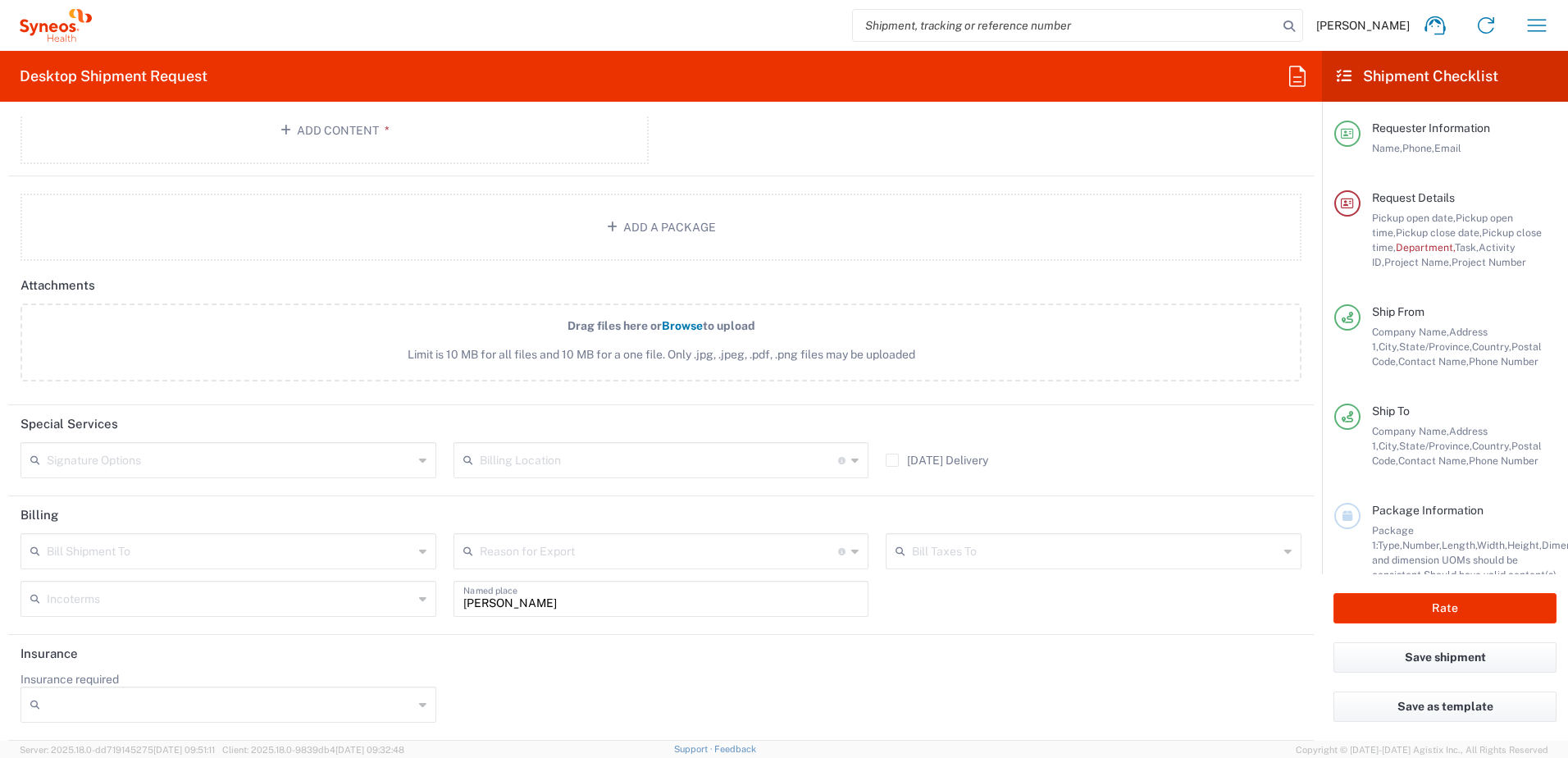
click at [412, 465] on div "Signature Options" at bounding box center [228, 460] width 415 height 36
click at [419, 550] on icon at bounding box center [422, 551] width 8 height 26
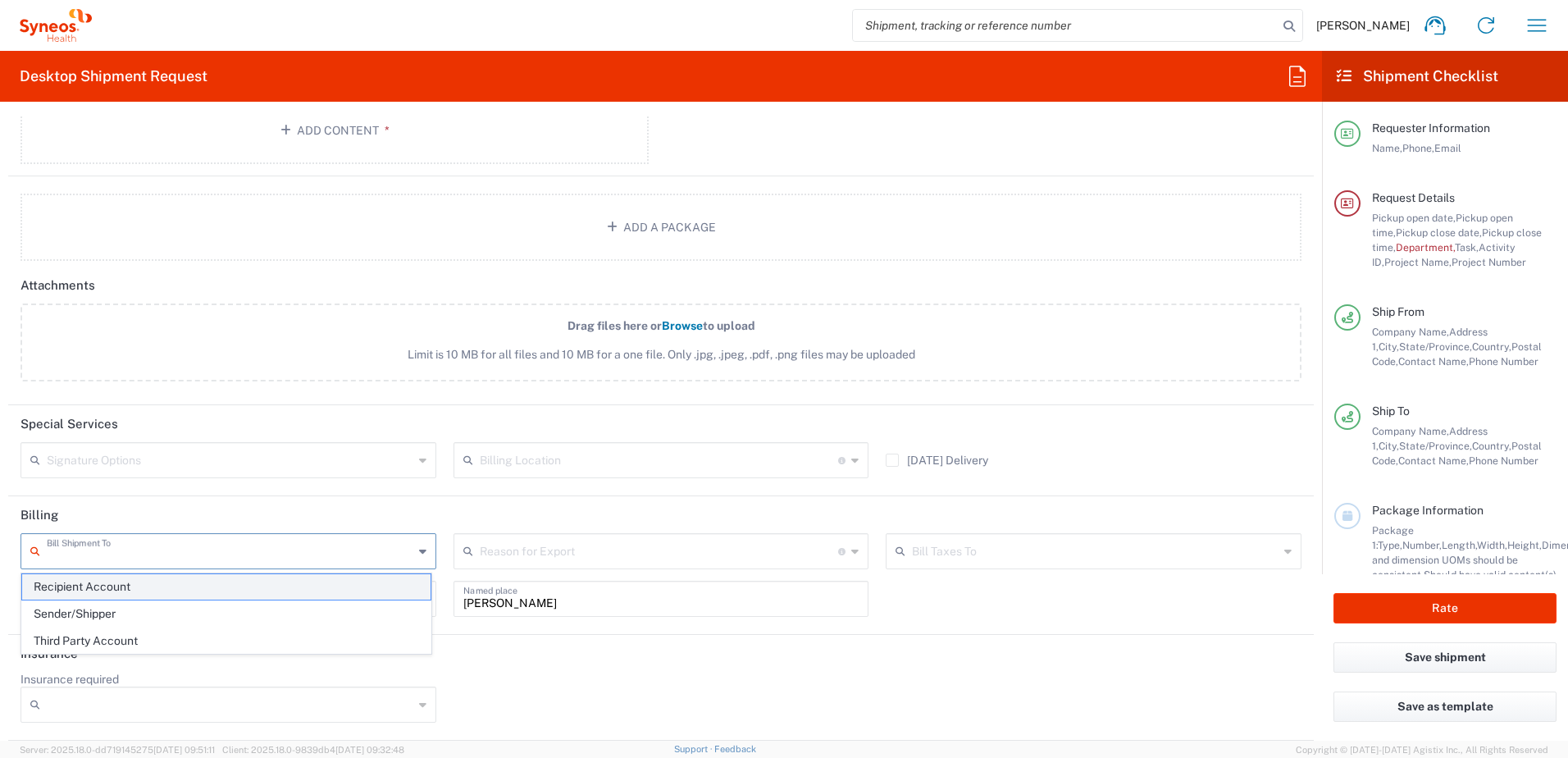
click at [359, 592] on span "Recipient Account" at bounding box center [227, 586] width 409 height 25
type input "Recipient Account"
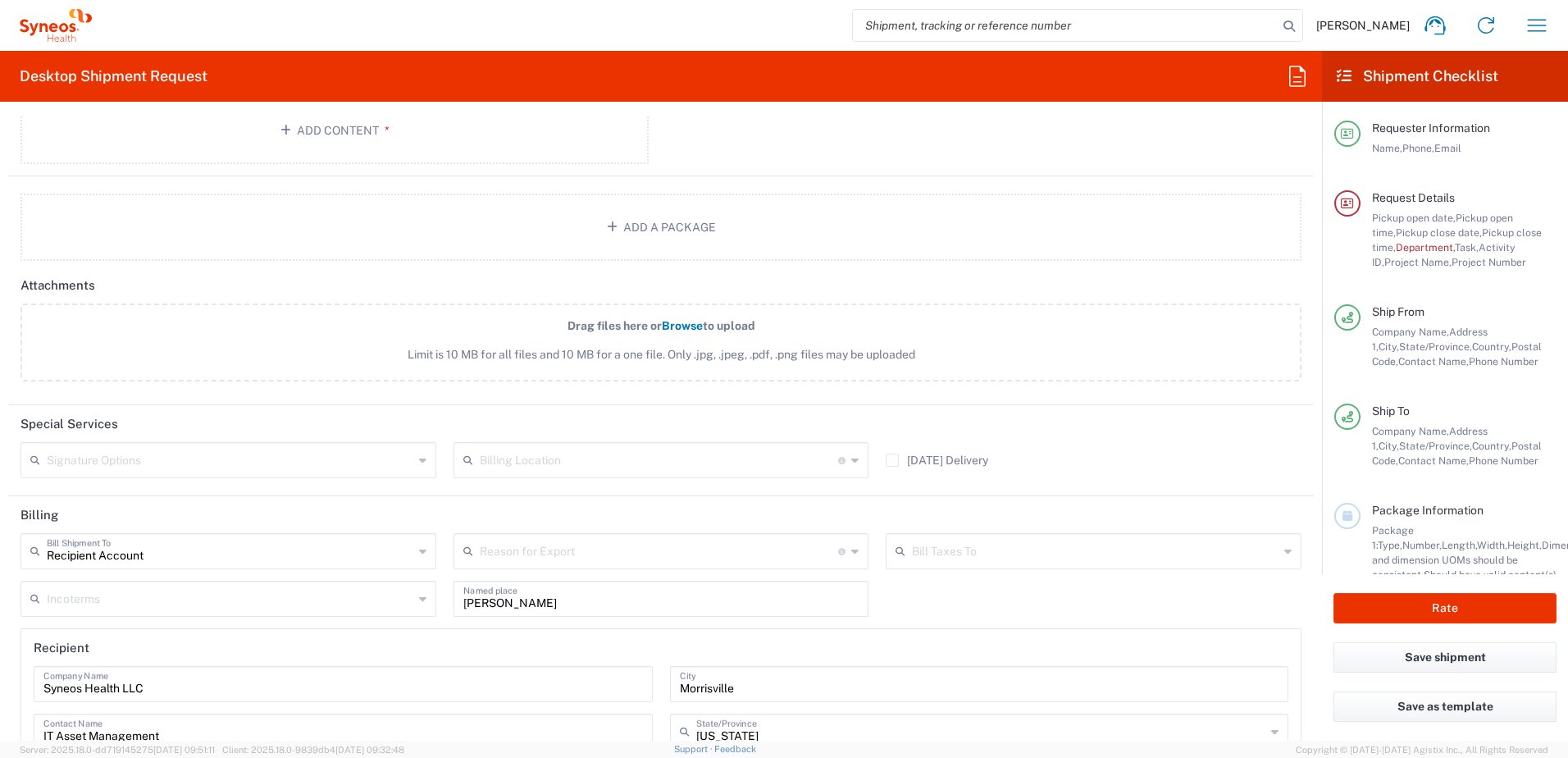
click at [920, 610] on div "Recipient Account Bill Shipment To Recipient Account Sender/Shipper Third Party…" at bounding box center [661, 722] width 1298 height 378
click at [542, 550] on input "text" at bounding box center [659, 549] width 359 height 28
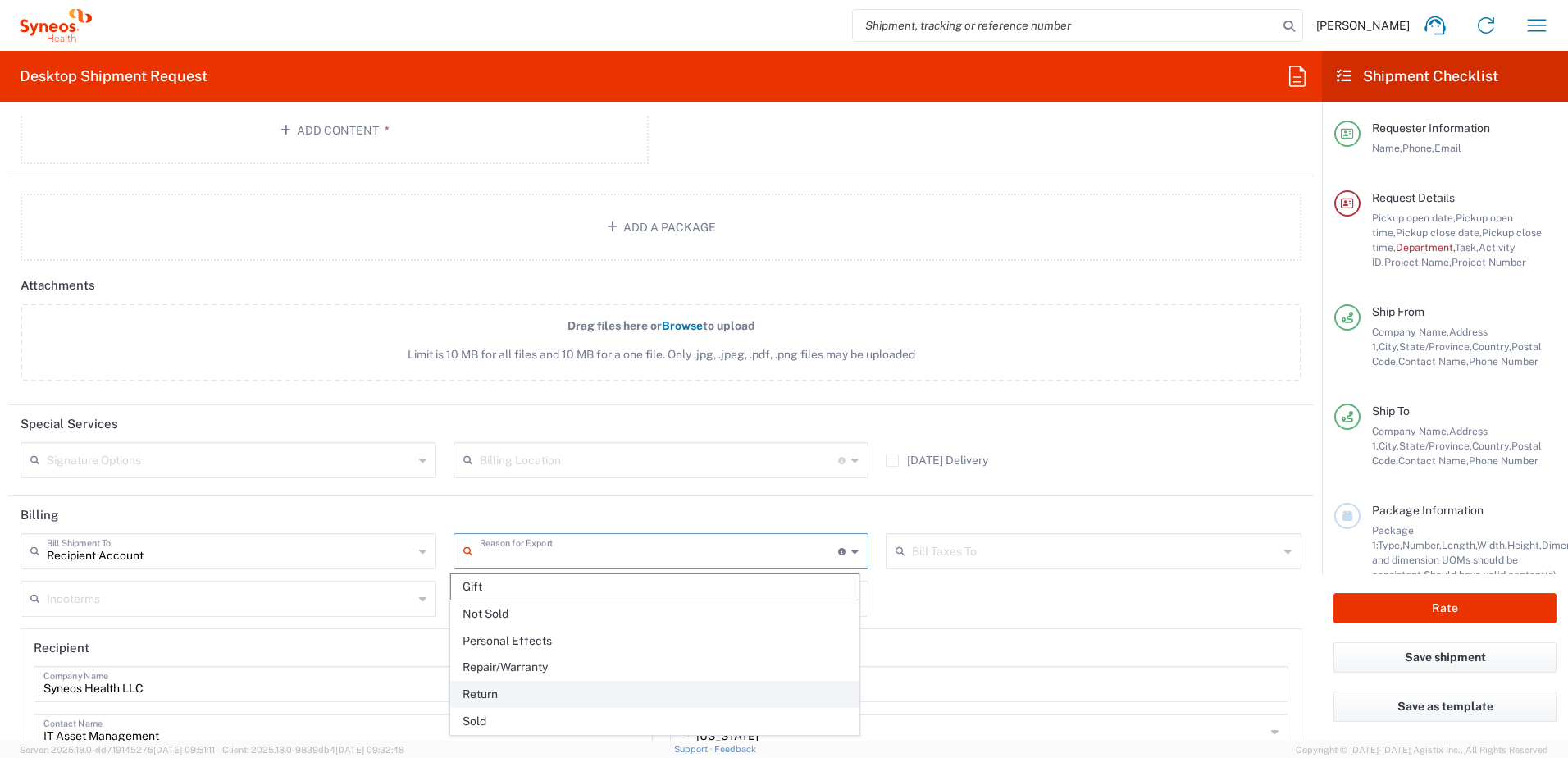
click at [496, 698] on span "Return" at bounding box center [655, 693] width 409 height 25
type input "Return"
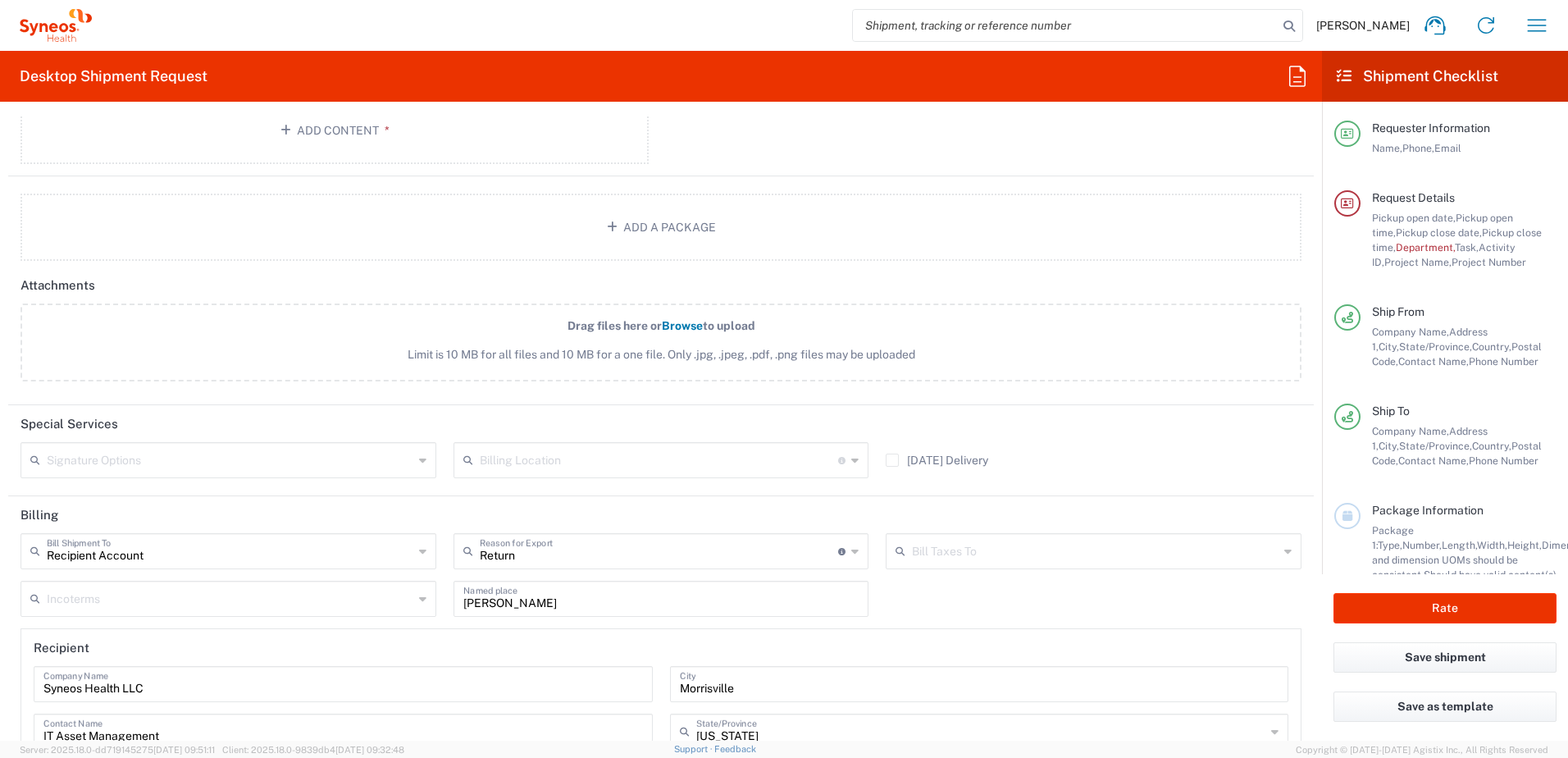
click at [932, 554] on input "text" at bounding box center [1095, 549] width 366 height 28
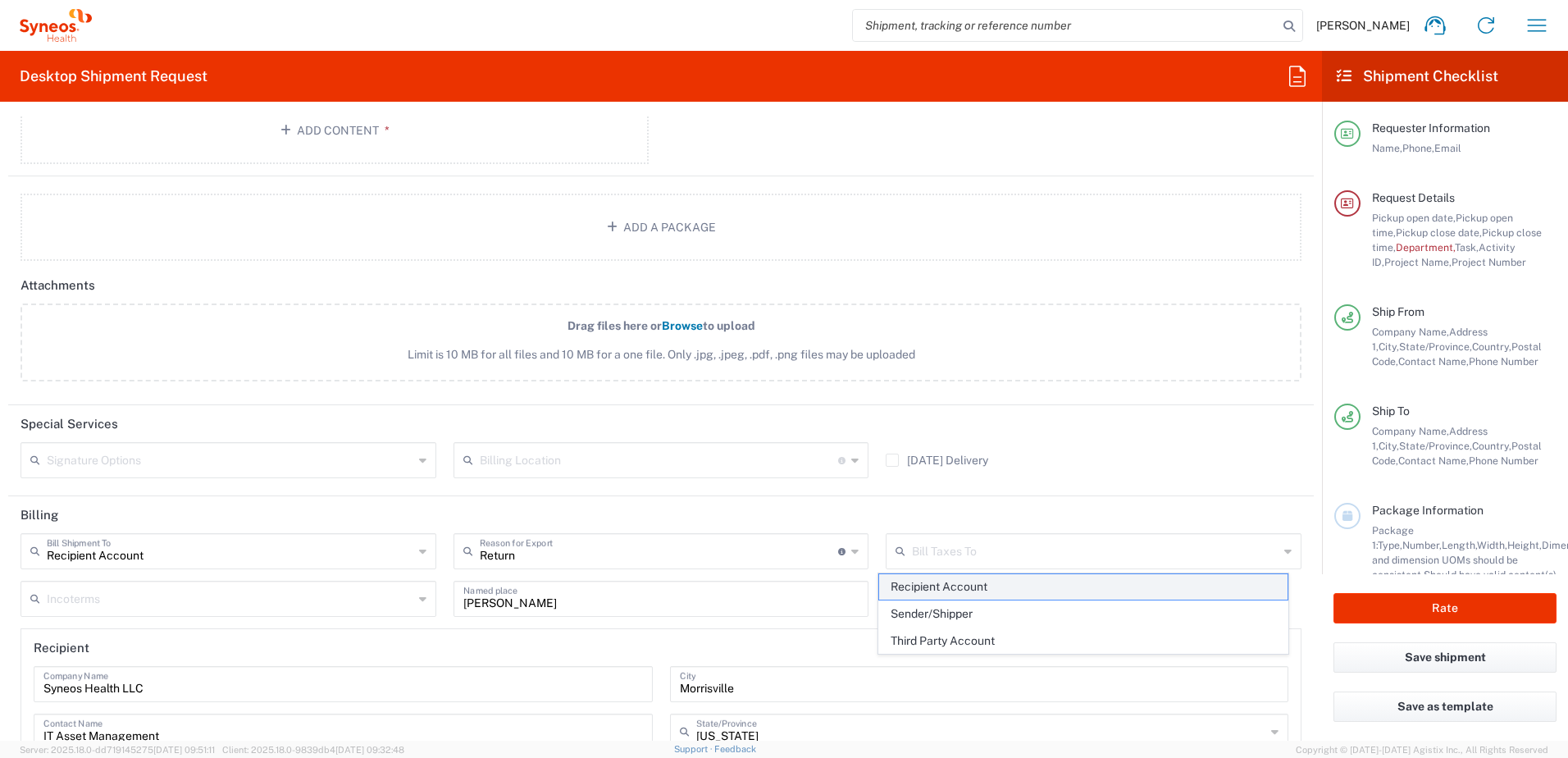
click at [934, 587] on span "Recipient Account" at bounding box center [1084, 586] width 409 height 25
type input "Recipient Account"
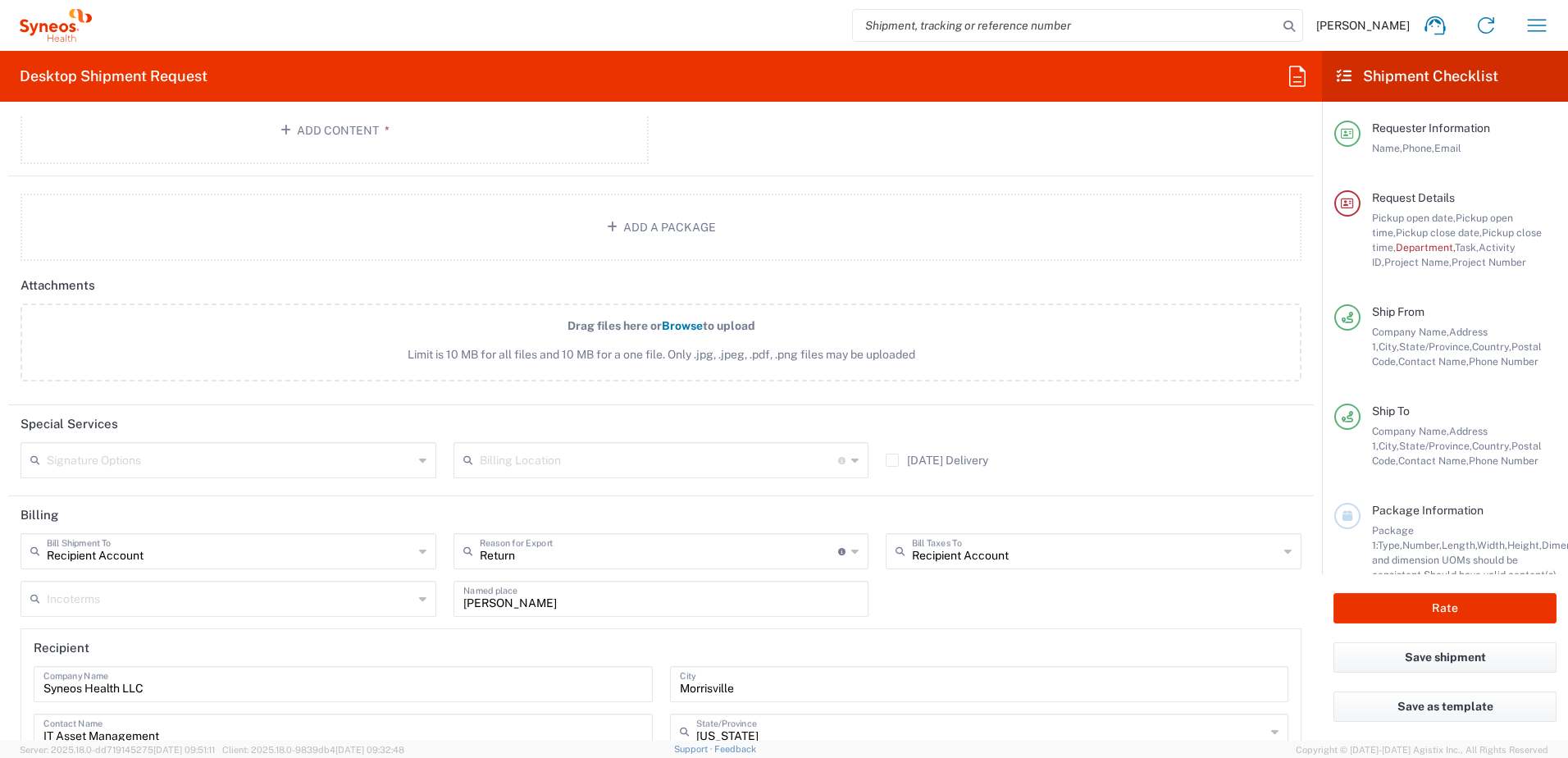
click at [419, 601] on icon at bounding box center [422, 598] width 8 height 26
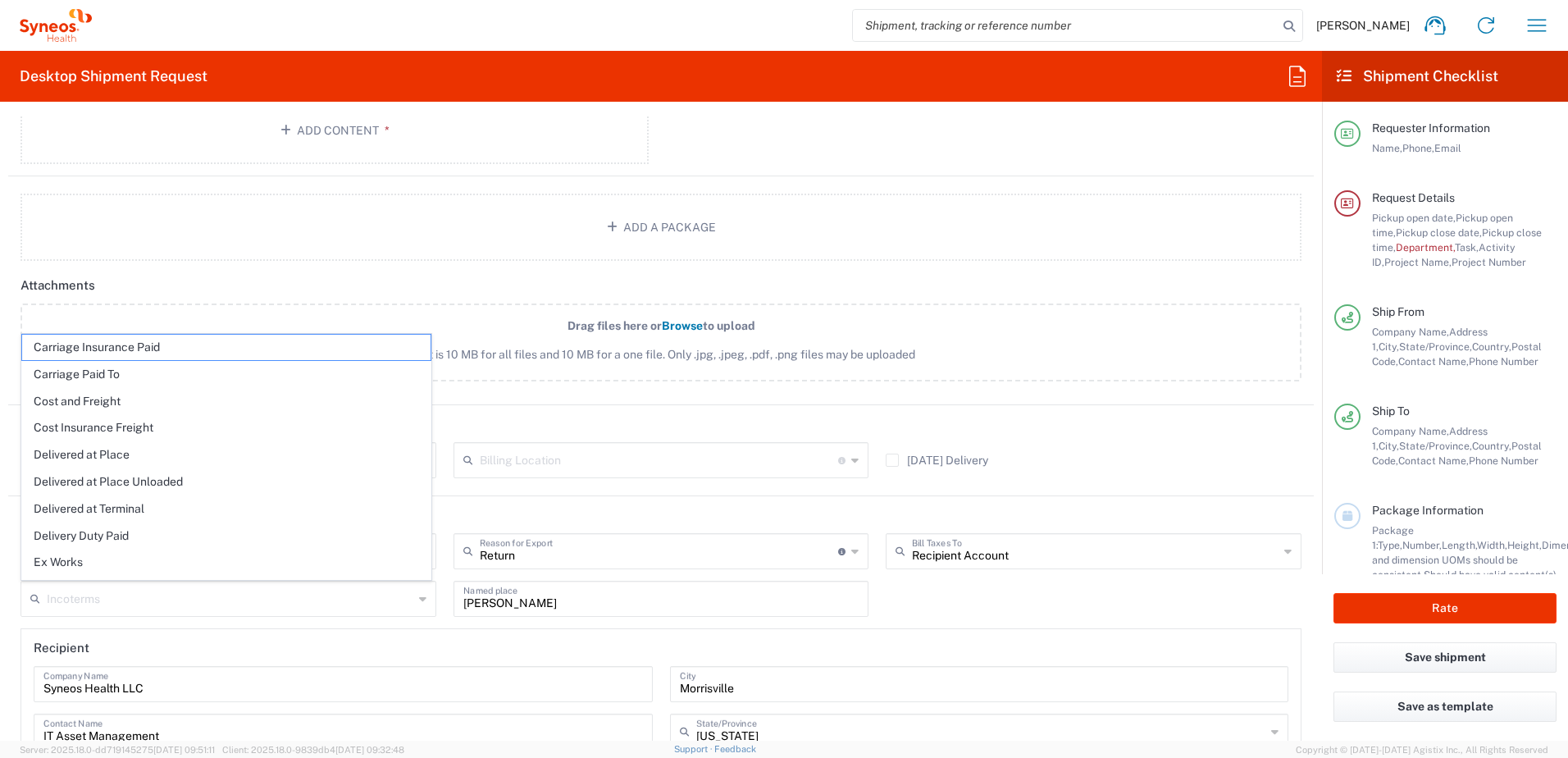
click at [419, 601] on icon at bounding box center [422, 598] width 8 height 26
click at [1004, 611] on div "Recipient Account Bill Shipment To Recipient Account Sender/Shipper Third Party…" at bounding box center [661, 722] width 1298 height 378
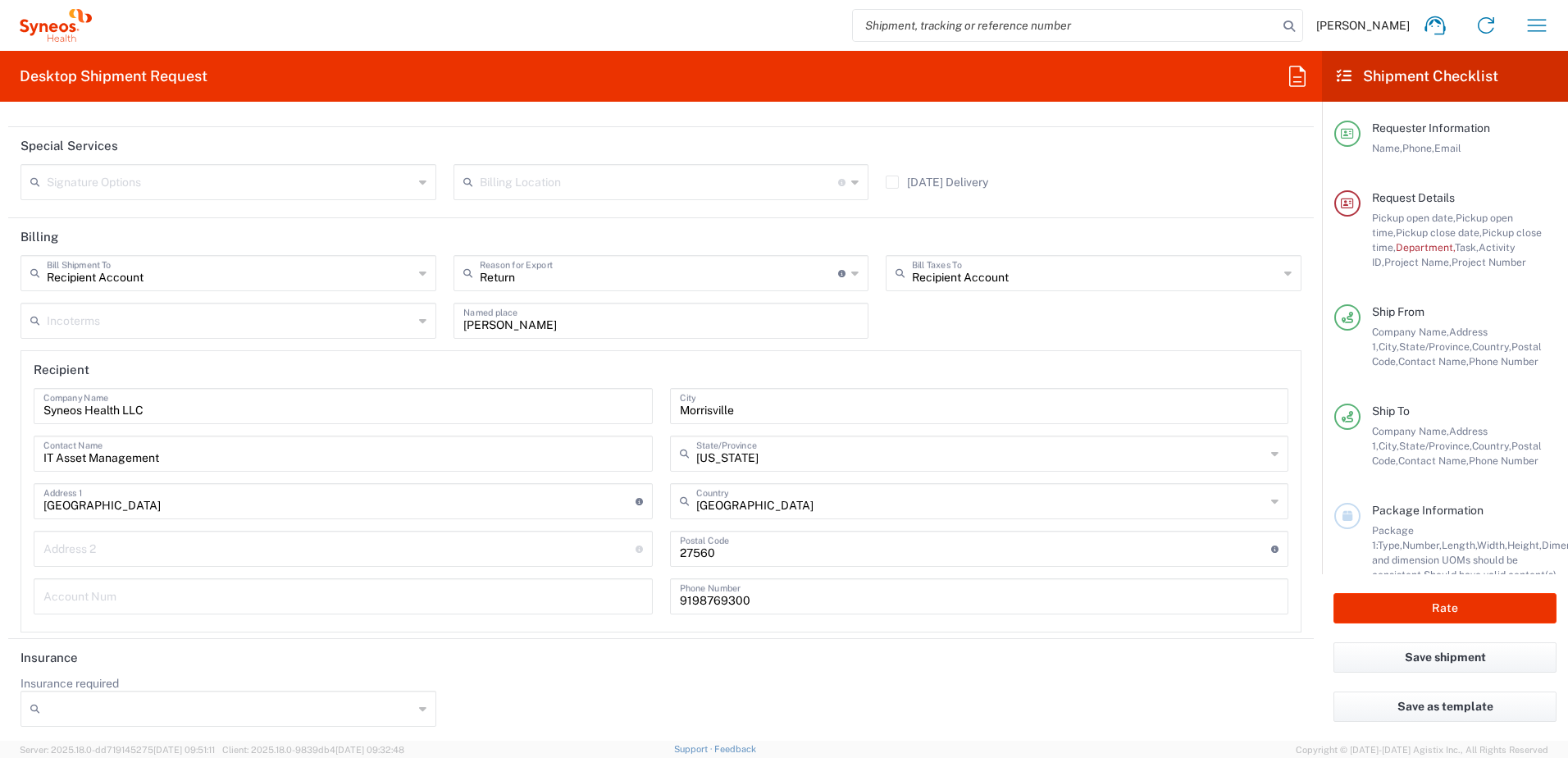
scroll to position [2058, 0]
click at [428, 707] on div at bounding box center [228, 705] width 415 height 36
click at [423, 707] on div at bounding box center [228, 705] width 415 height 36
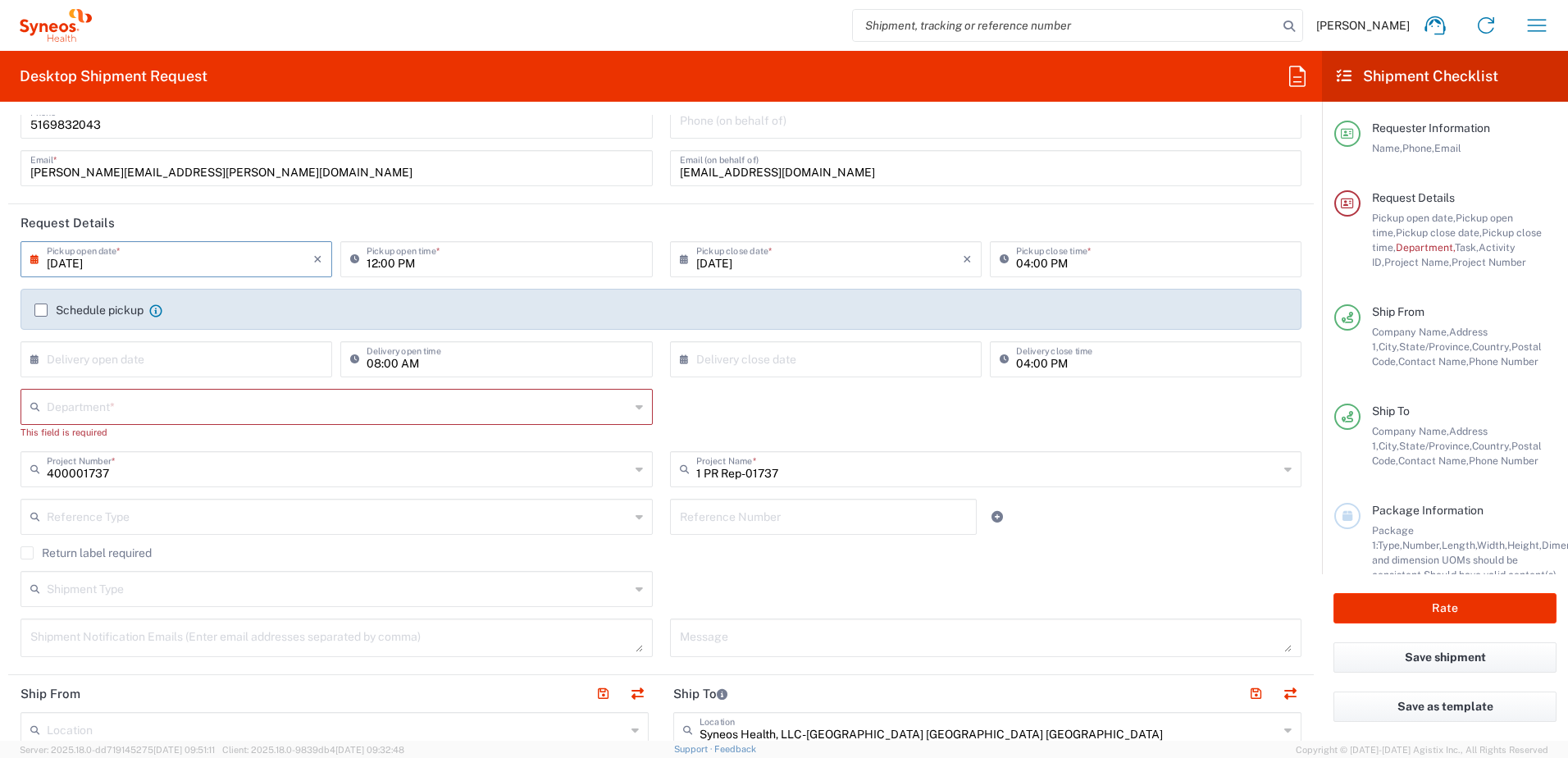
scroll to position [0, 0]
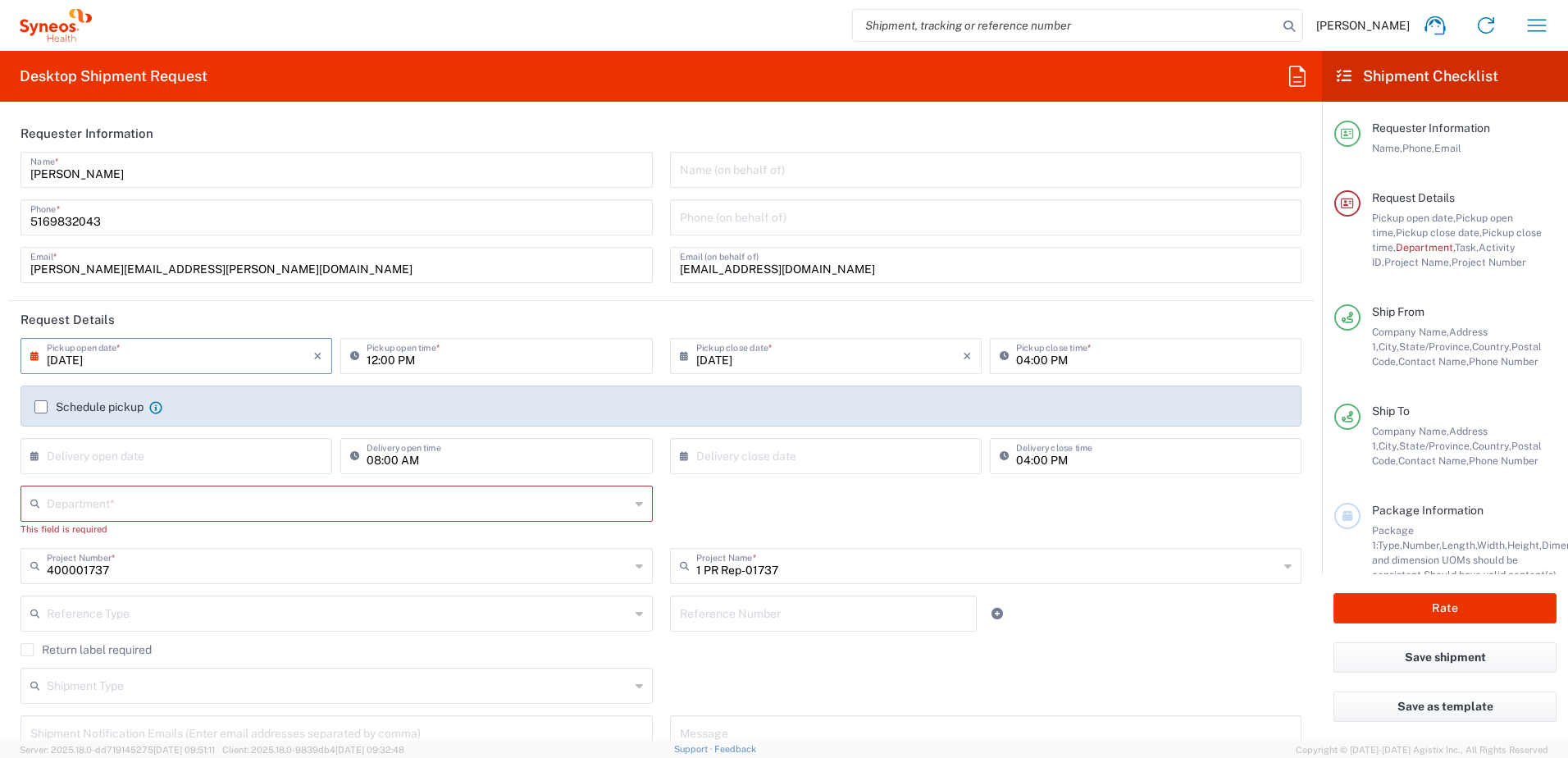
click at [88, 356] on input "[DATE]" at bounding box center [179, 354] width 266 height 28
click at [222, 455] on span "12" at bounding box center [227, 457] width 23 height 23
type input "[DATE]"
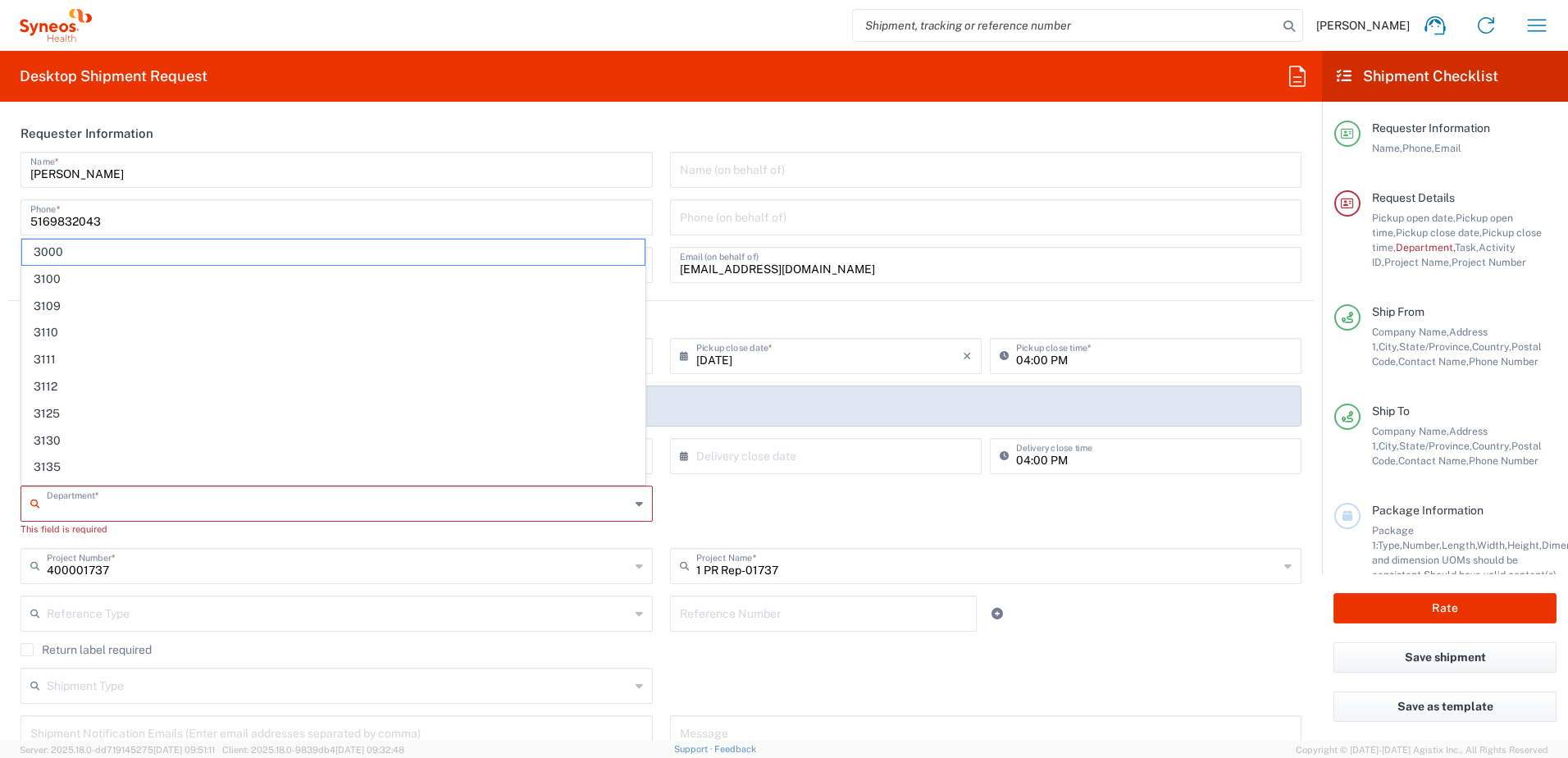
click at [217, 500] on input "text" at bounding box center [338, 502] width 583 height 28
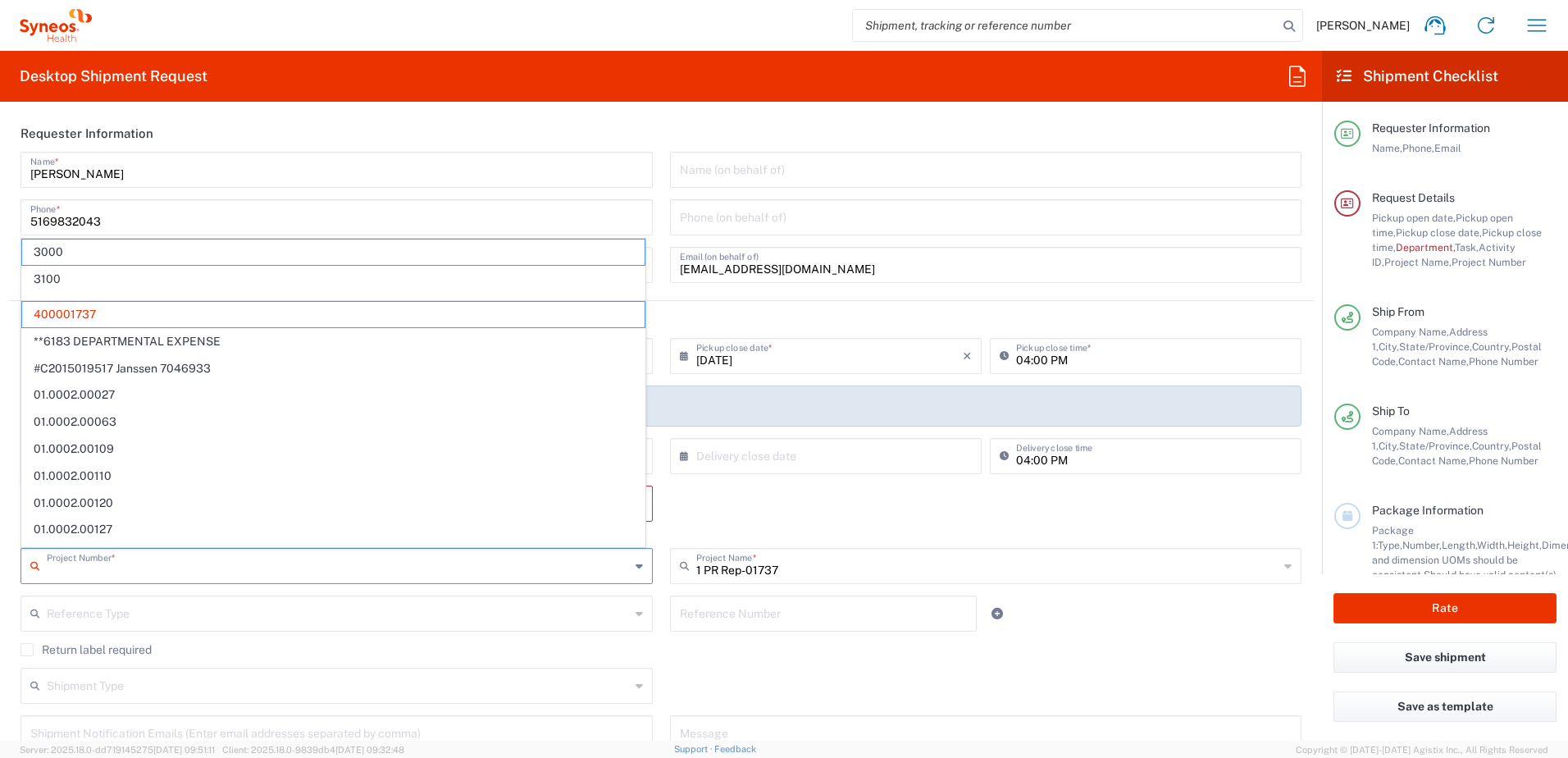
click at [214, 572] on input "text" at bounding box center [338, 564] width 583 height 28
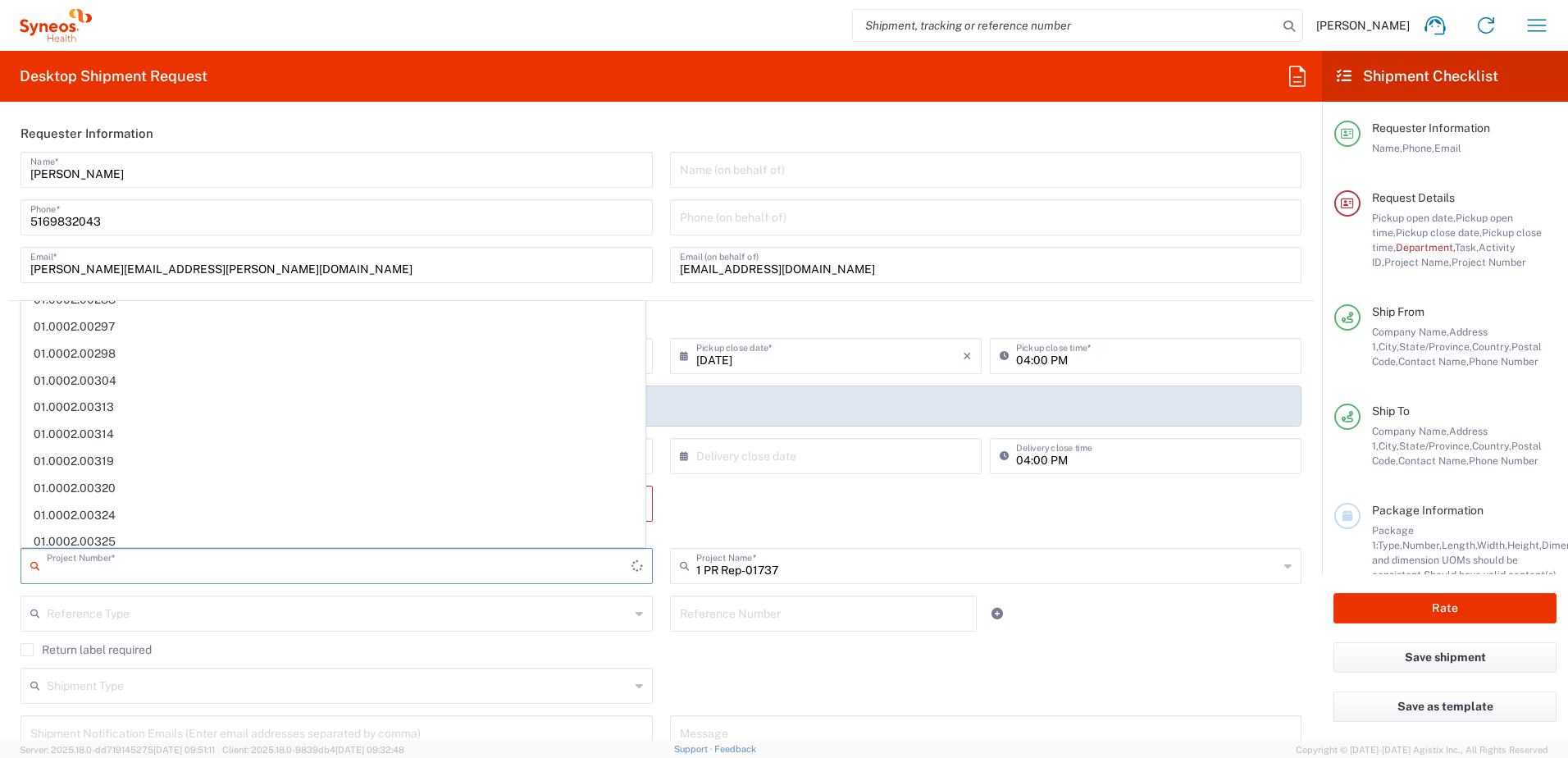
scroll to position [1126, 0]
click at [293, 573] on input "text" at bounding box center [338, 564] width 583 height 28
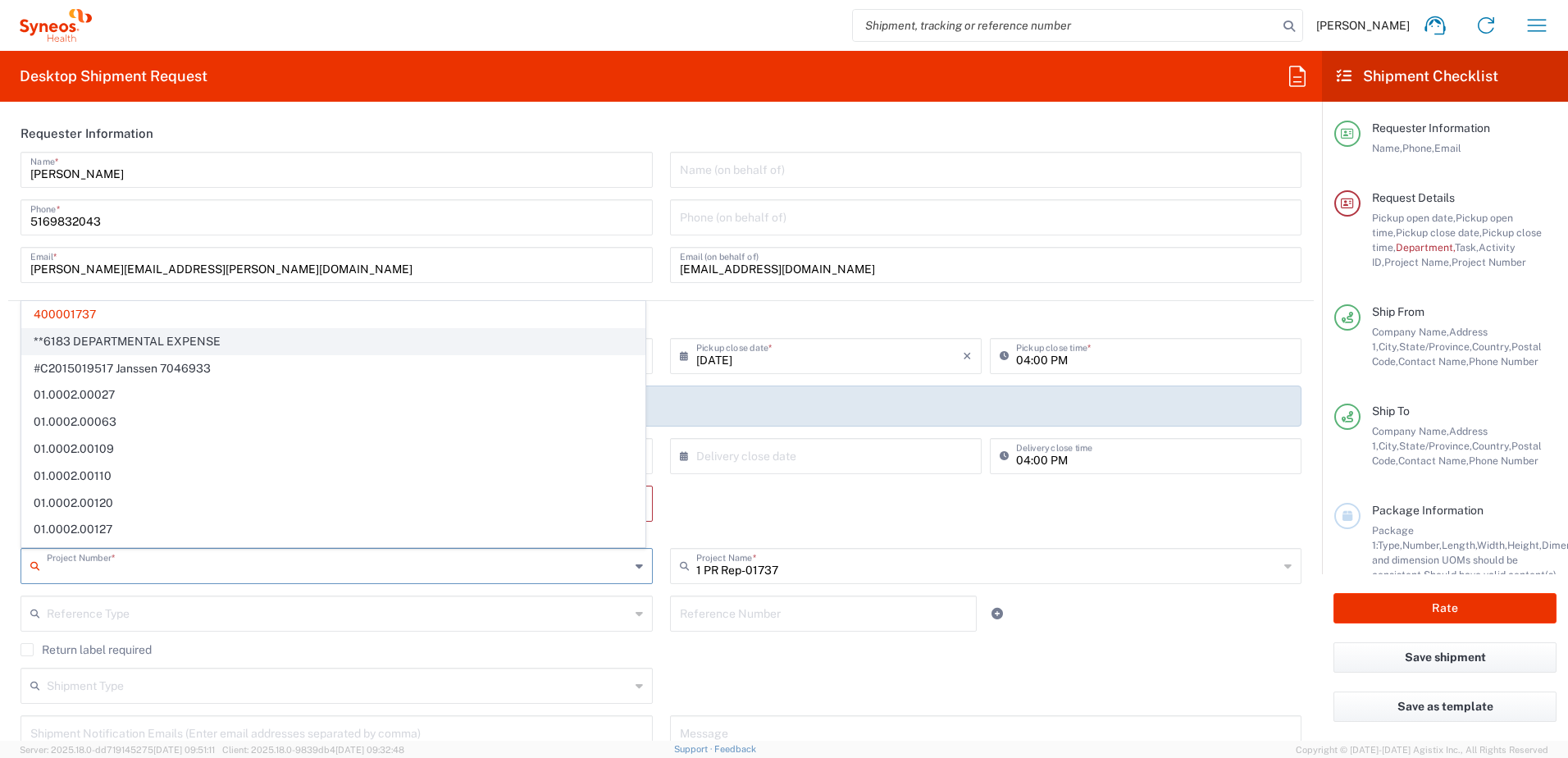
click at [372, 331] on span "**6183 DEPARTMENTAL EXPENSE" at bounding box center [334, 341] width 622 height 25
type input "**6183 DEPARTMENTAL EXPENSE"
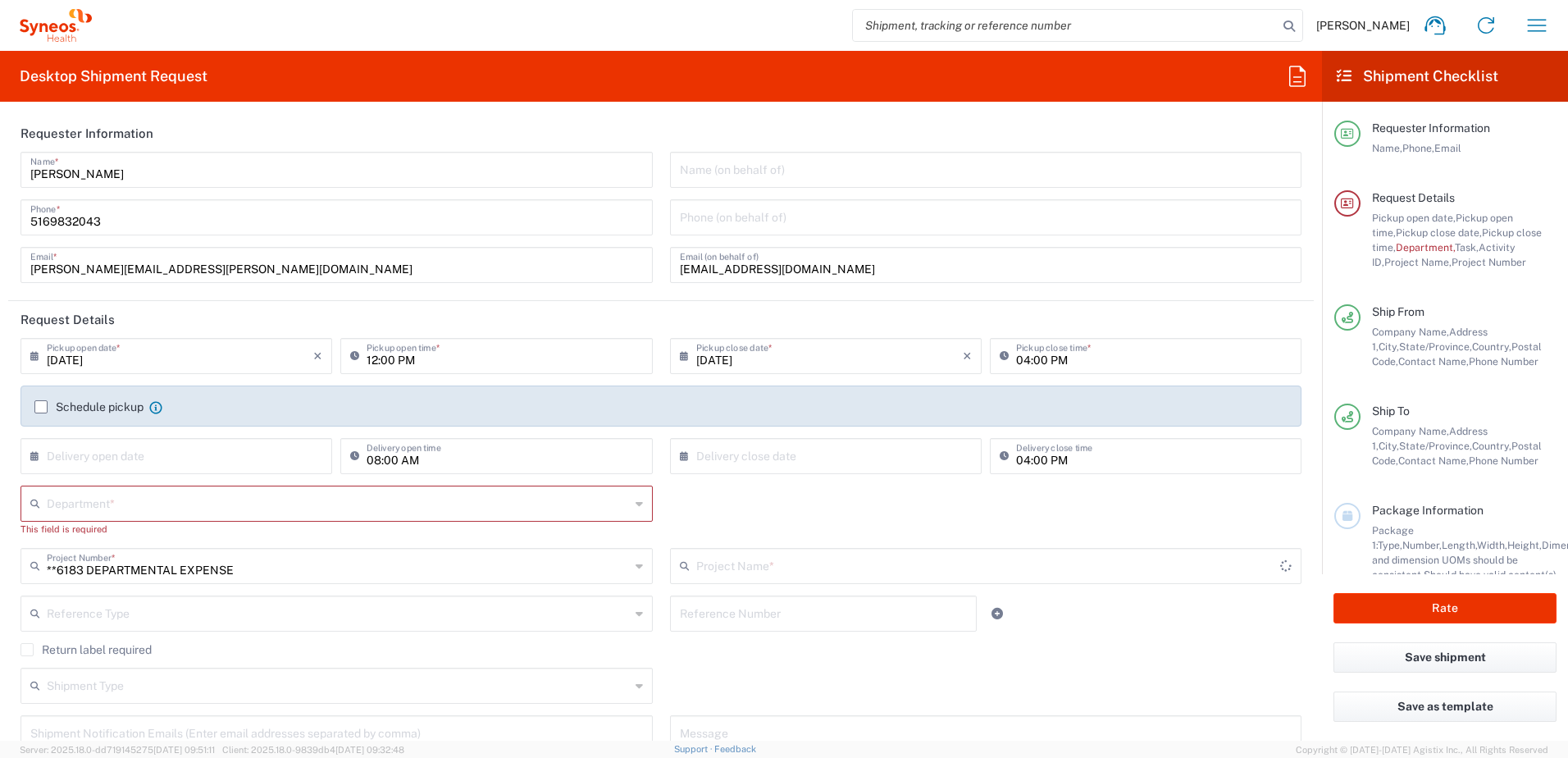
type input "6183"
click at [635, 508] on icon at bounding box center [639, 504] width 8 height 26
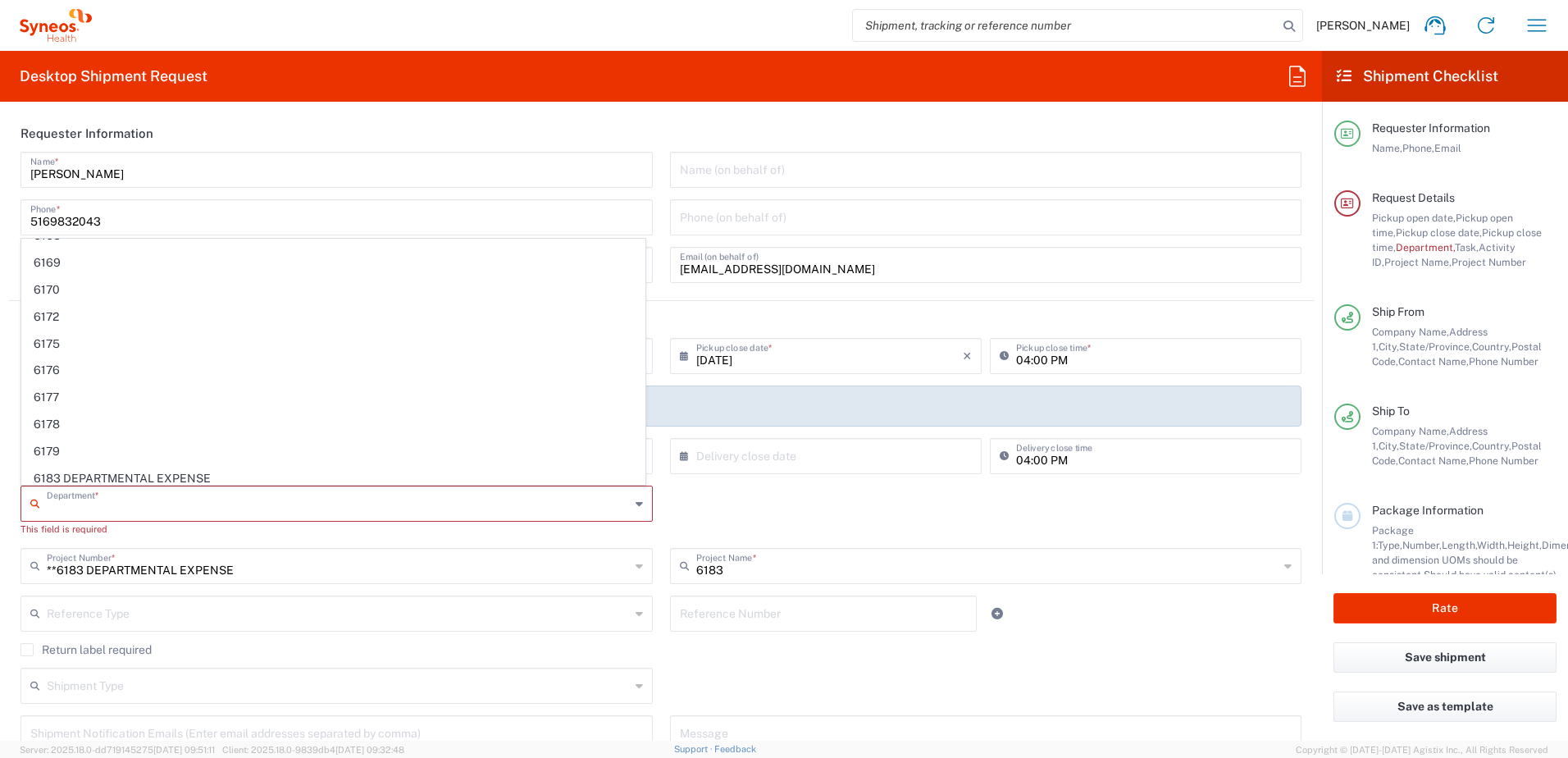
scroll to position [4806, 0]
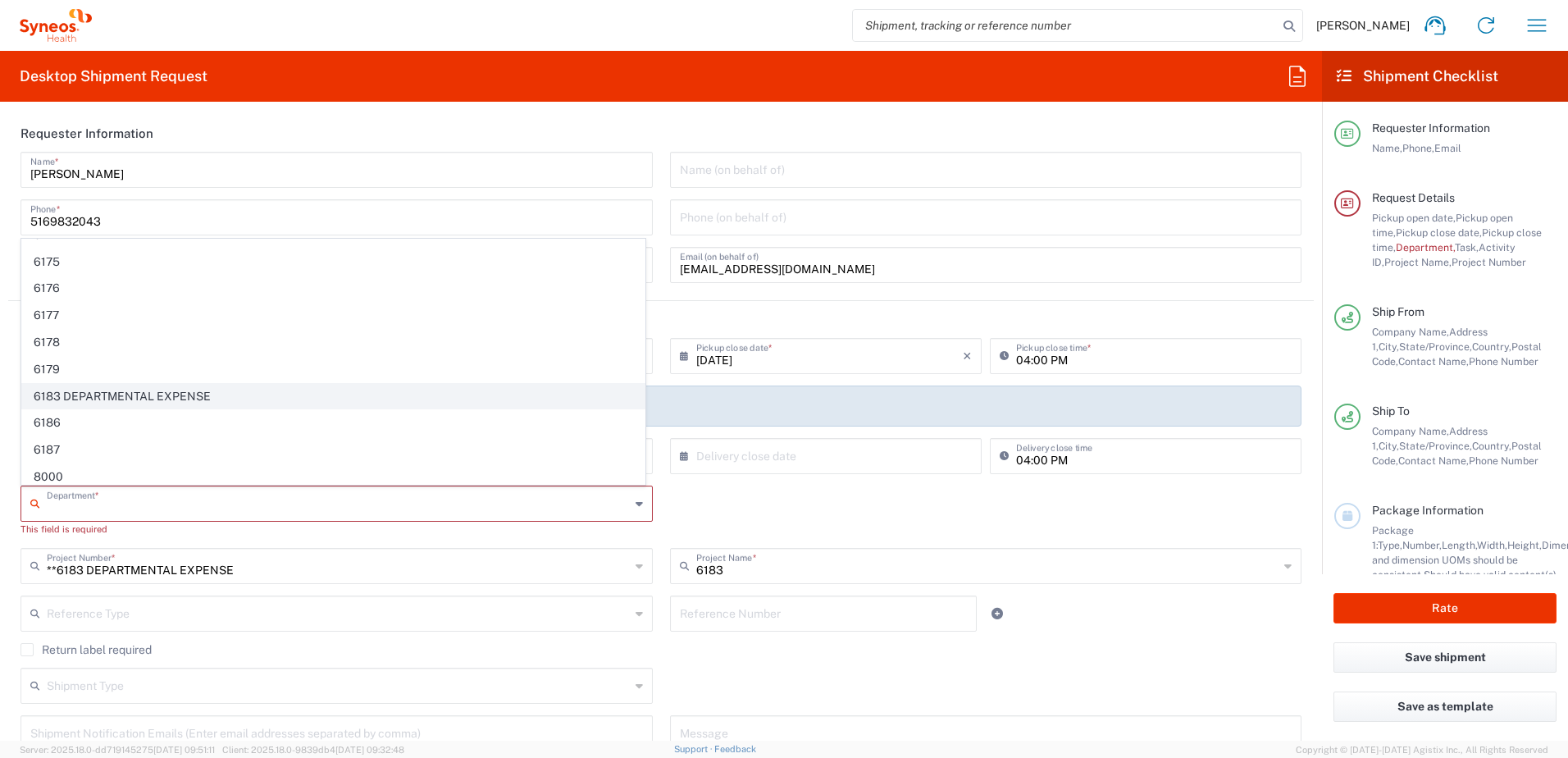
click at [146, 391] on span "6183 DEPARTMENTAL EXPENSE" at bounding box center [334, 396] width 622 height 25
type input "6183 DEPARTMENTAL EXPENSE"
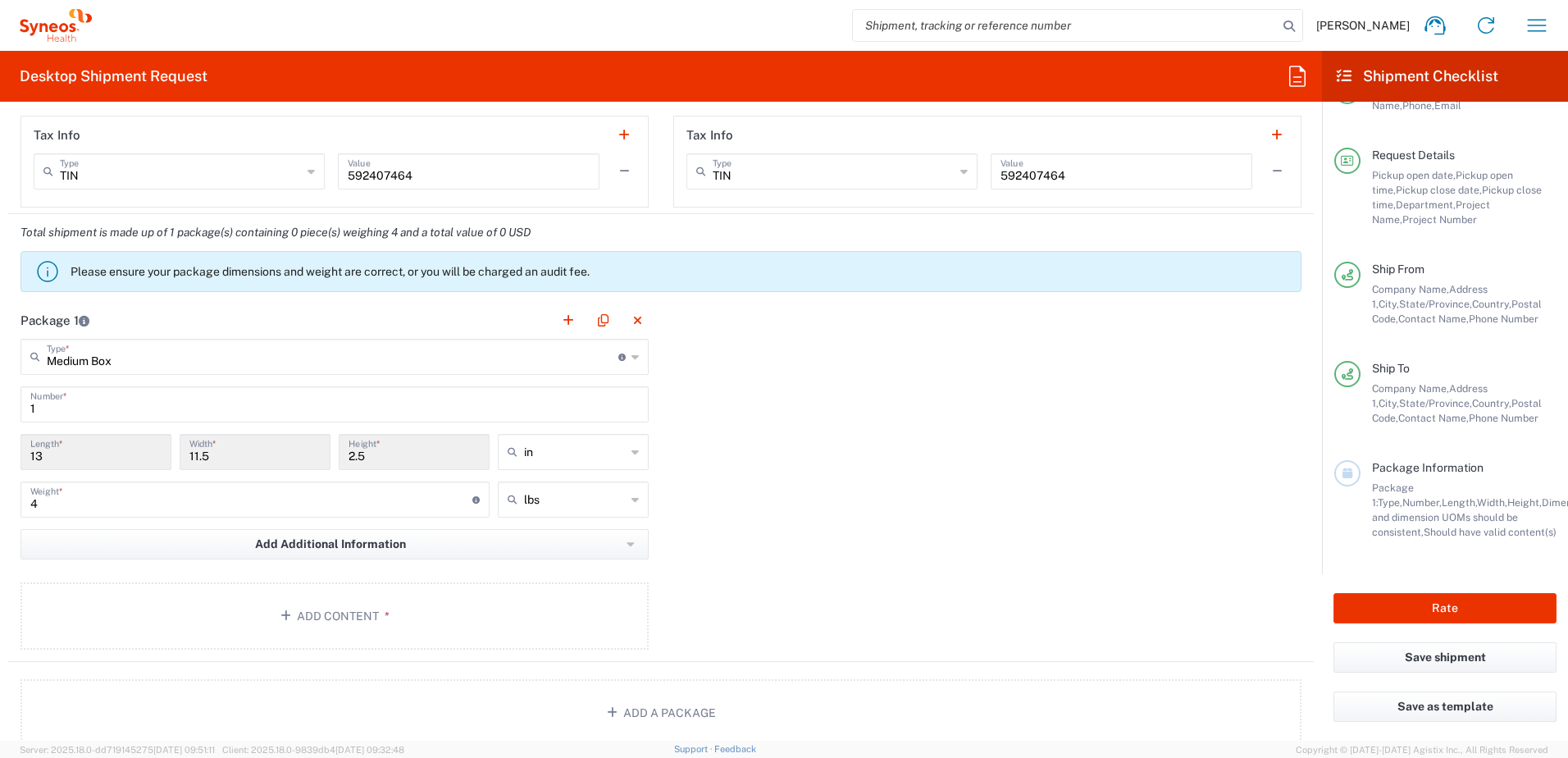
scroll to position [1312, 0]
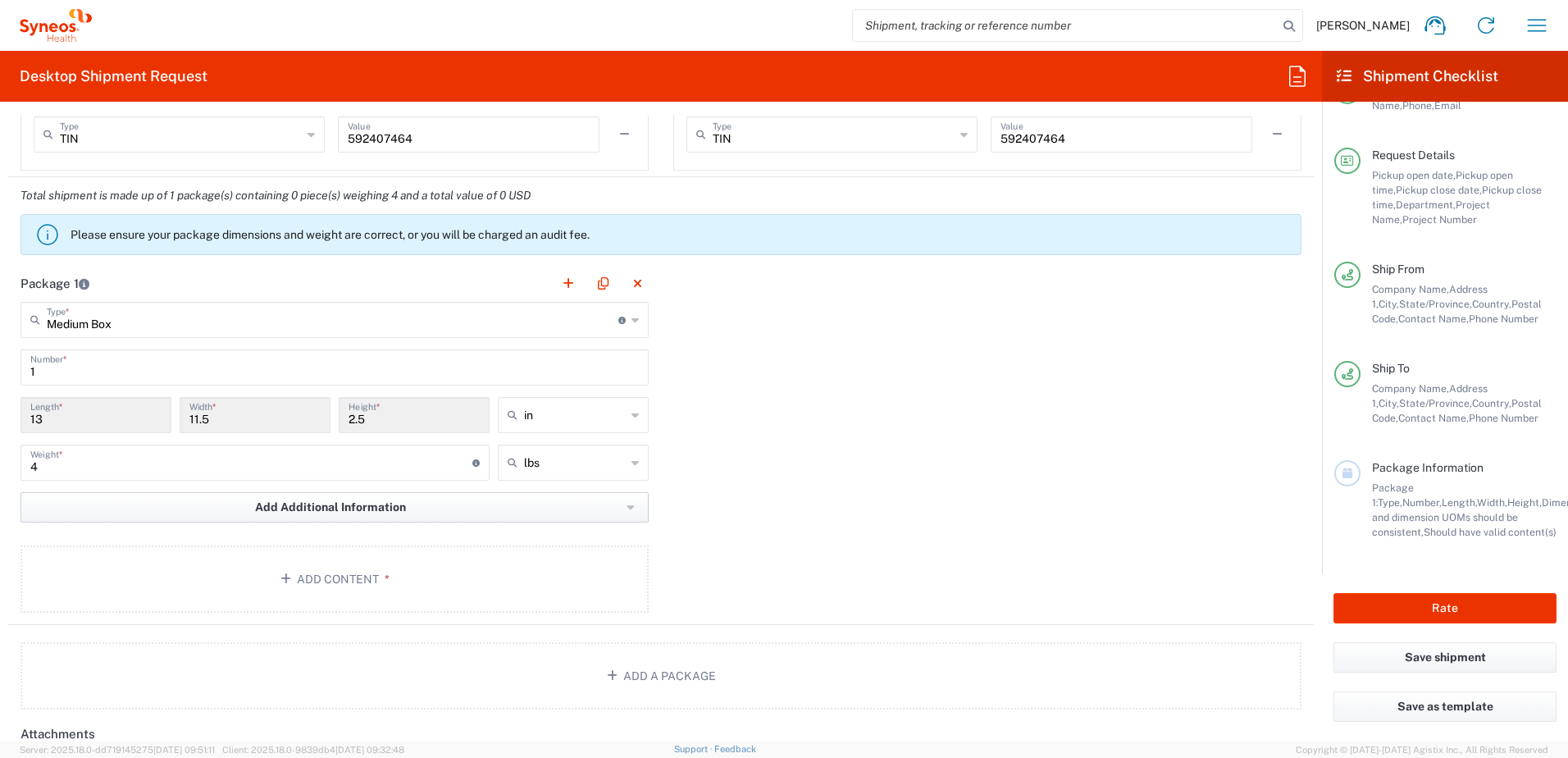
click at [630, 513] on button "Add Additional Information" at bounding box center [334, 507] width 628 height 30
click at [728, 529] on div "Package 1 Medium Box Type * Material used to package goods Envelope Large Box M…" at bounding box center [661, 445] width 1305 height 360
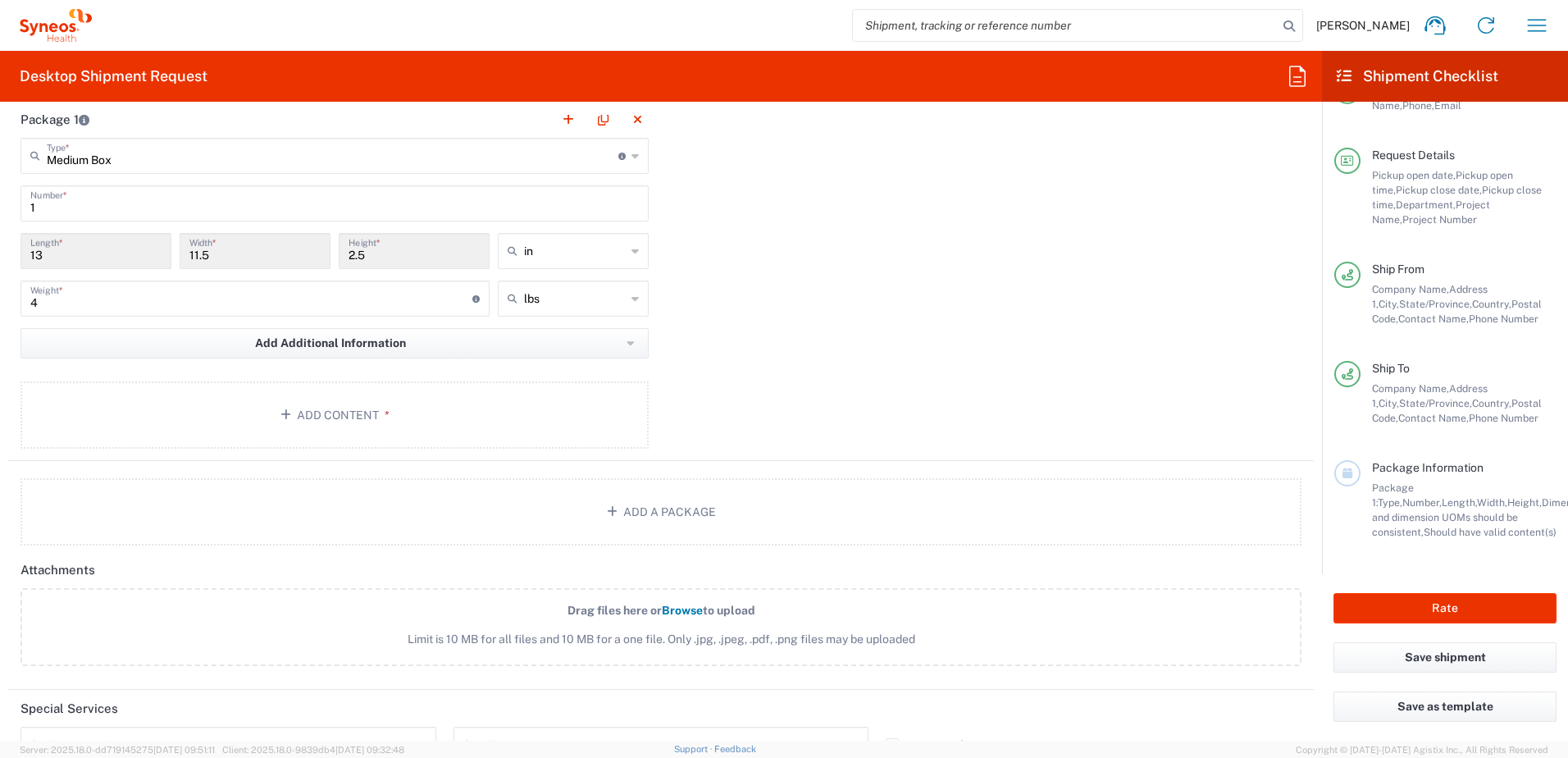
scroll to position [1640, 0]
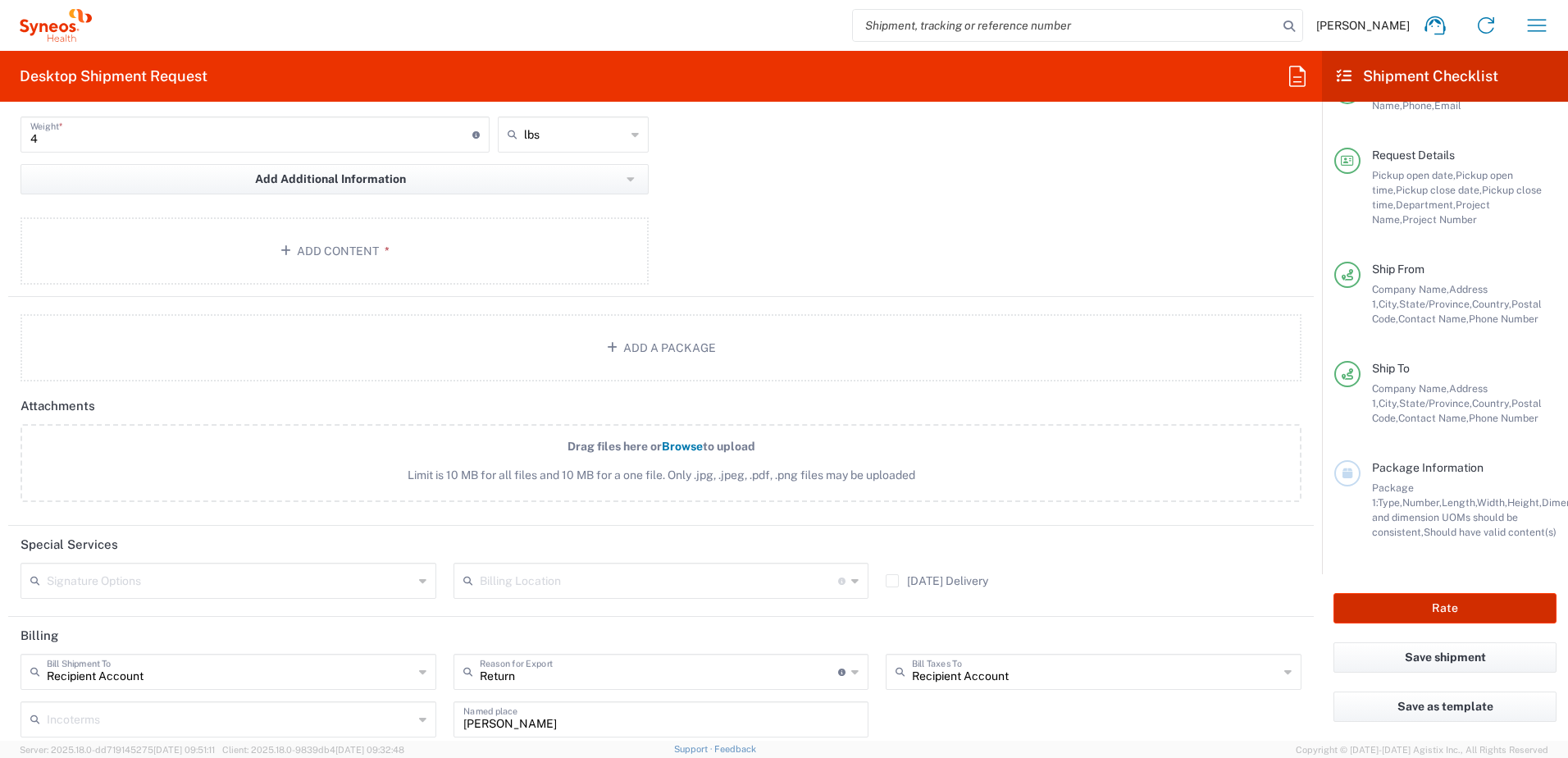
click at [1452, 608] on button "Rate" at bounding box center [1445, 608] width 223 height 30
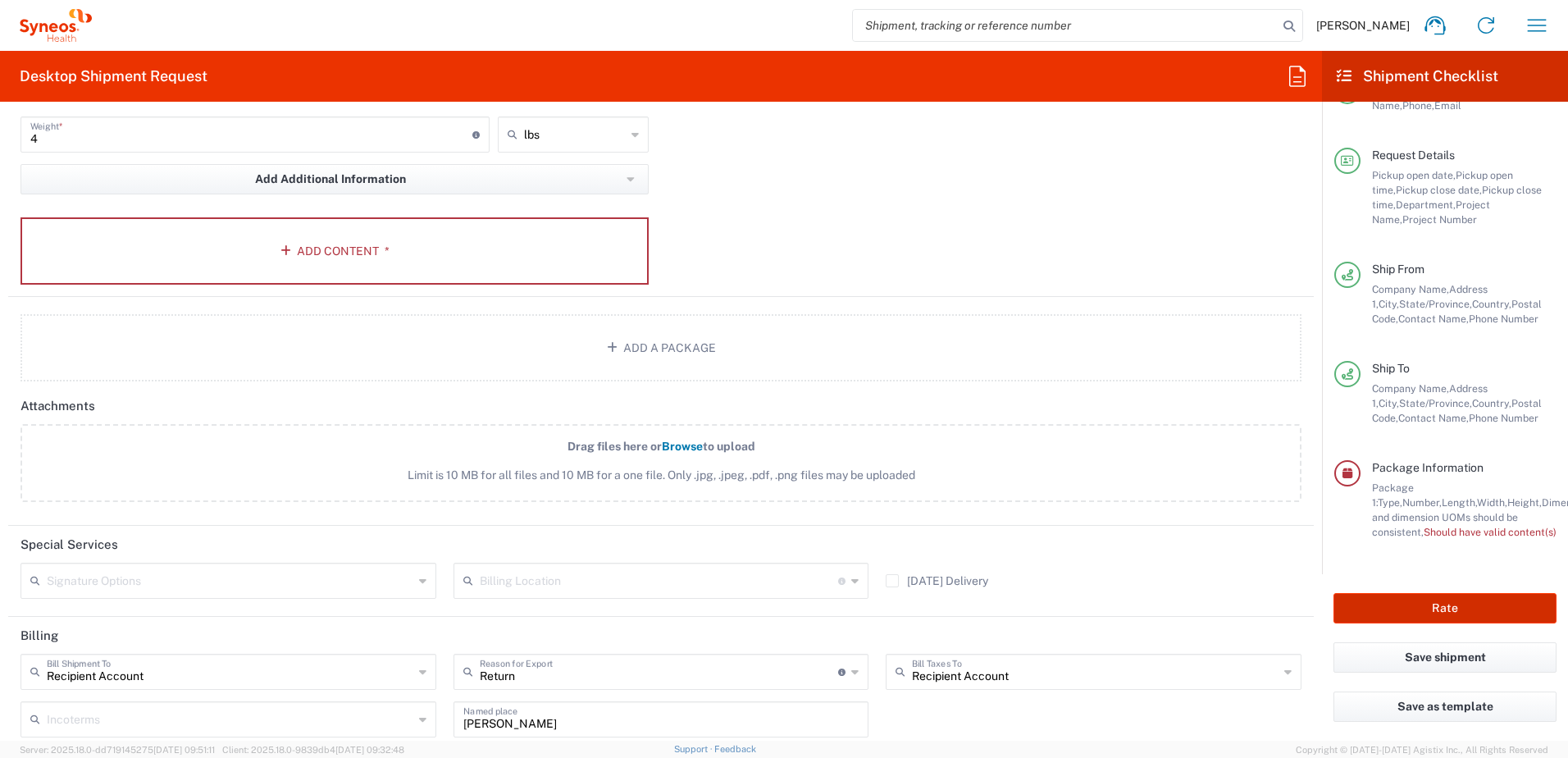
type input "**6183 DEPARTMENTAL EXPENSE"
click at [330, 237] on button "Add Content *" at bounding box center [334, 251] width 628 height 67
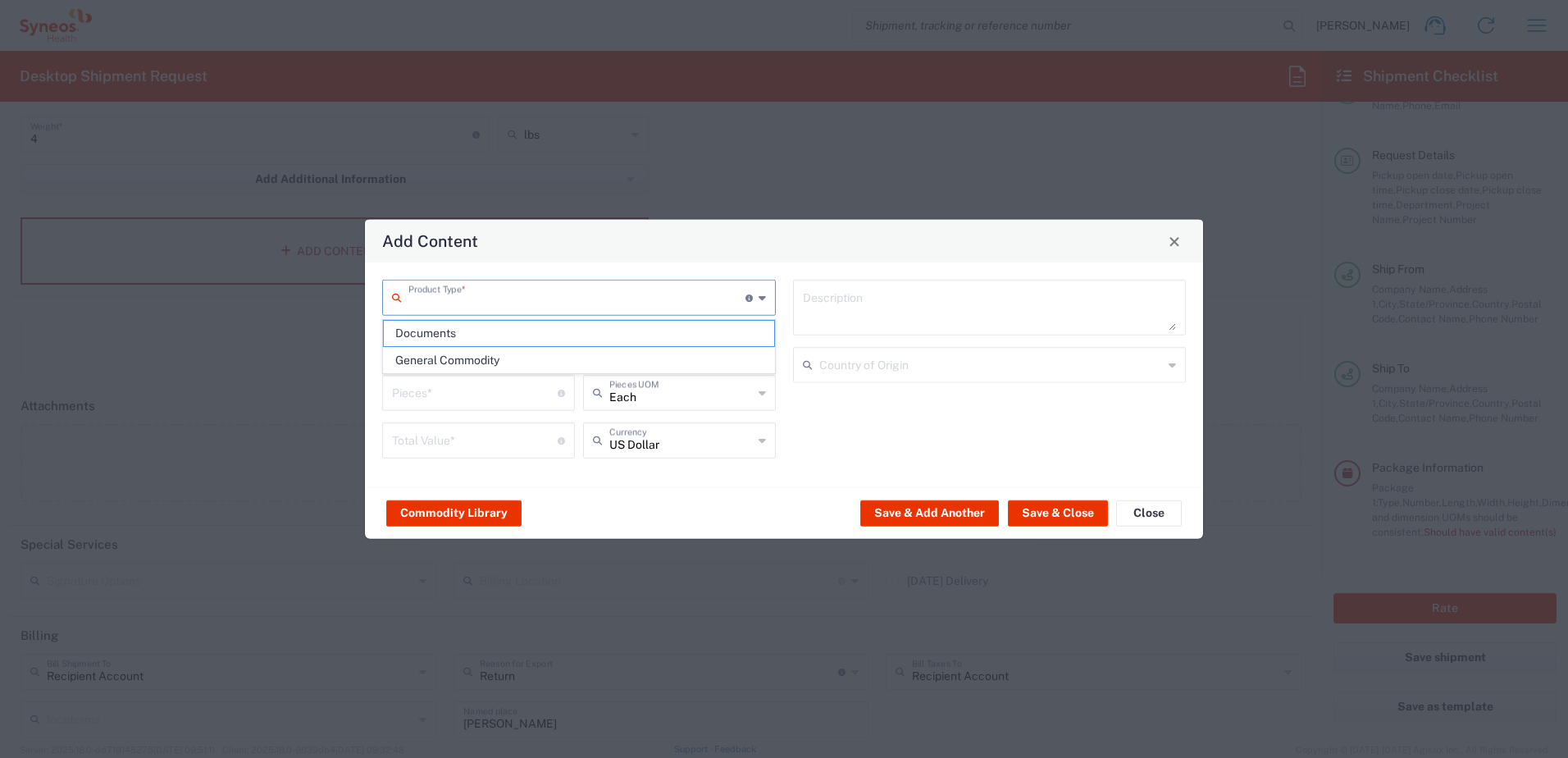
click at [475, 304] on input "text" at bounding box center [577, 296] width 337 height 28
click at [465, 358] on span "General Commodity" at bounding box center [578, 360] width 390 height 25
type input "General Commodity"
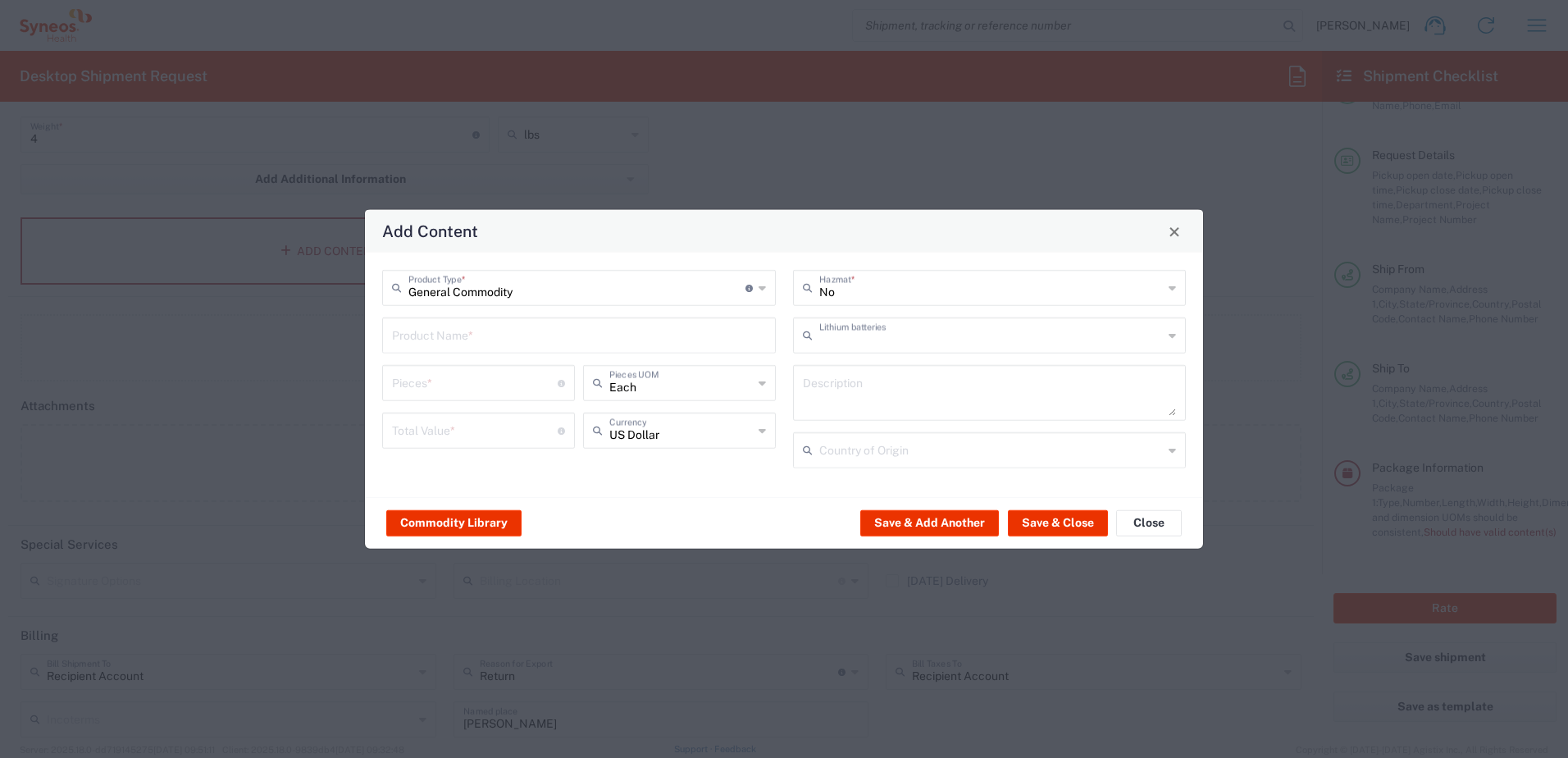
click at [842, 339] on input "text" at bounding box center [991, 334] width 345 height 28
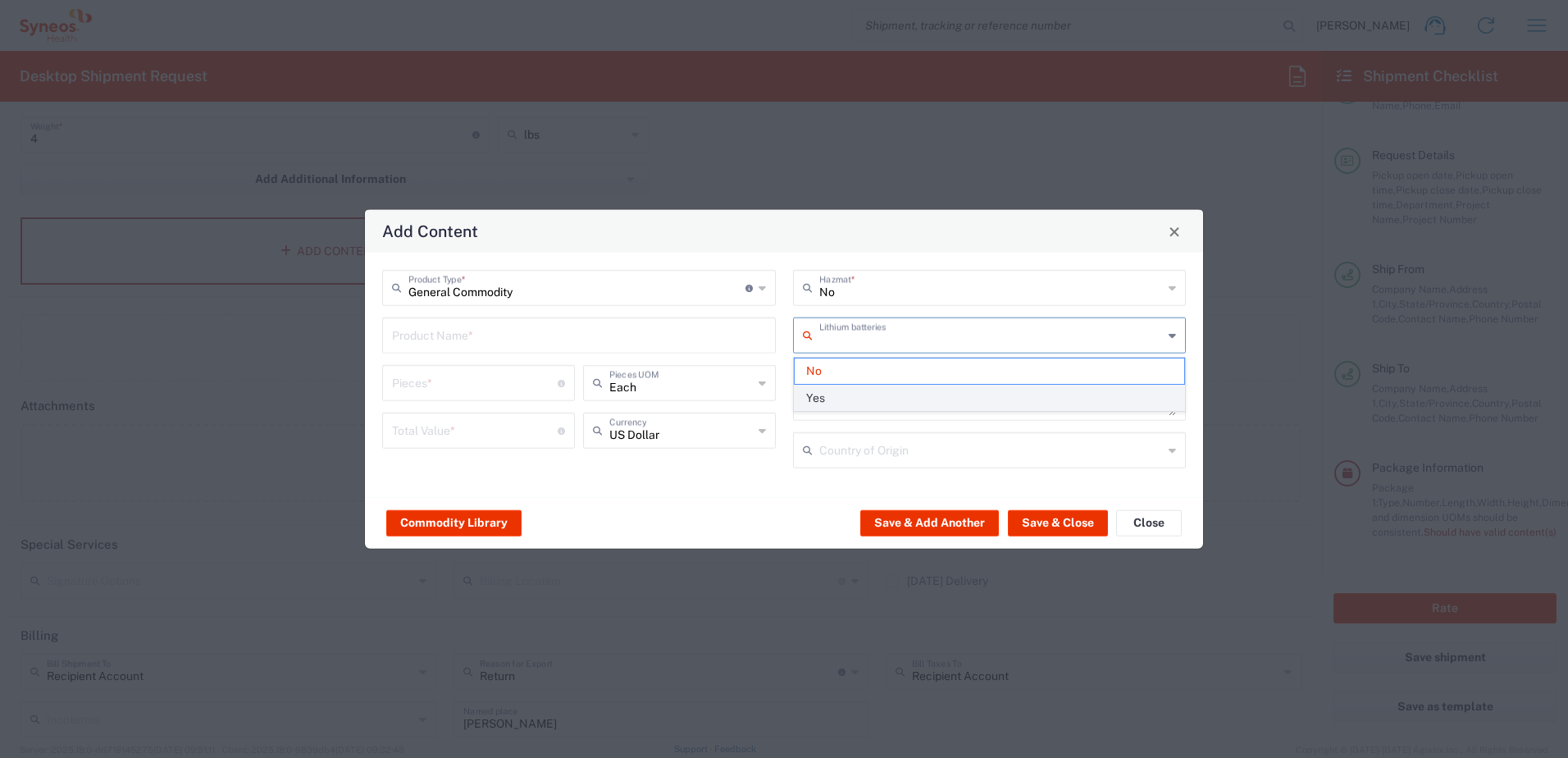
click at [824, 391] on span "Yes" at bounding box center [990, 398] width 390 height 25
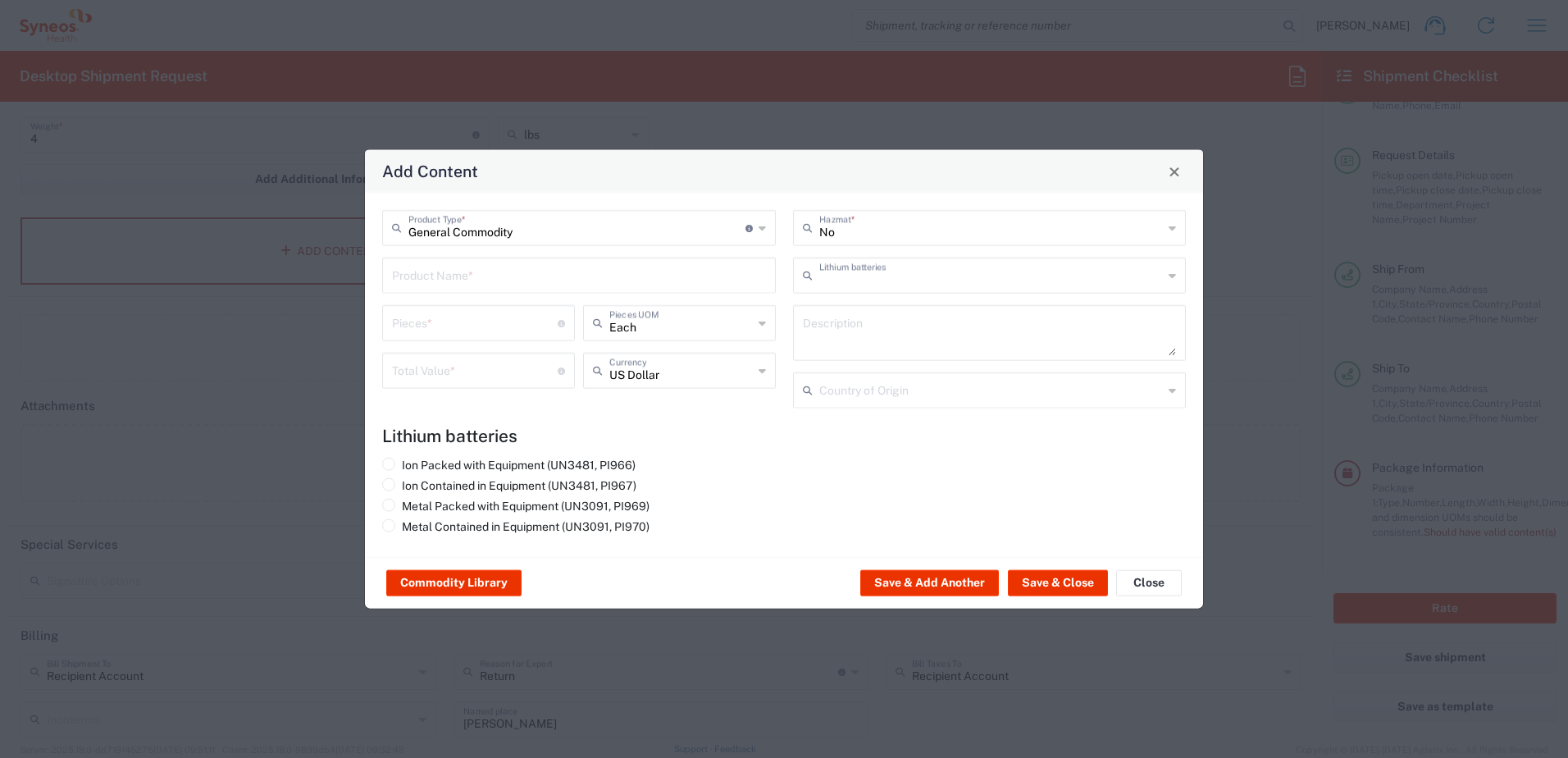
type input "Yes"
click at [478, 274] on input "text" at bounding box center [579, 274] width 374 height 28
type input "Laptop"
click at [464, 315] on input "number" at bounding box center [475, 322] width 166 height 28
type input "1"
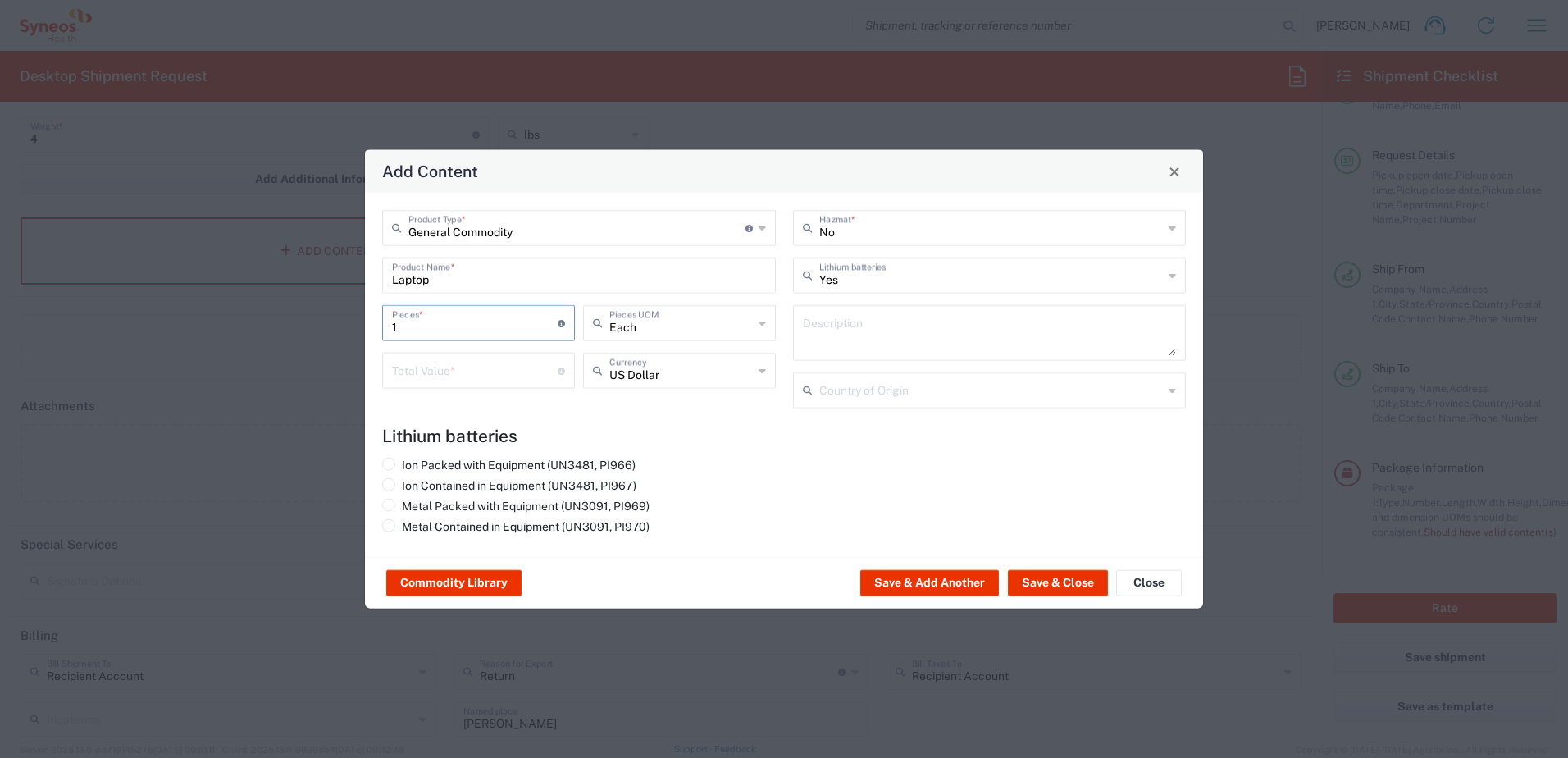
click at [850, 335] on textarea at bounding box center [990, 333] width 374 height 46
type textarea "Work Laptop"
click at [1037, 579] on button "Save & Close" at bounding box center [1058, 583] width 100 height 26
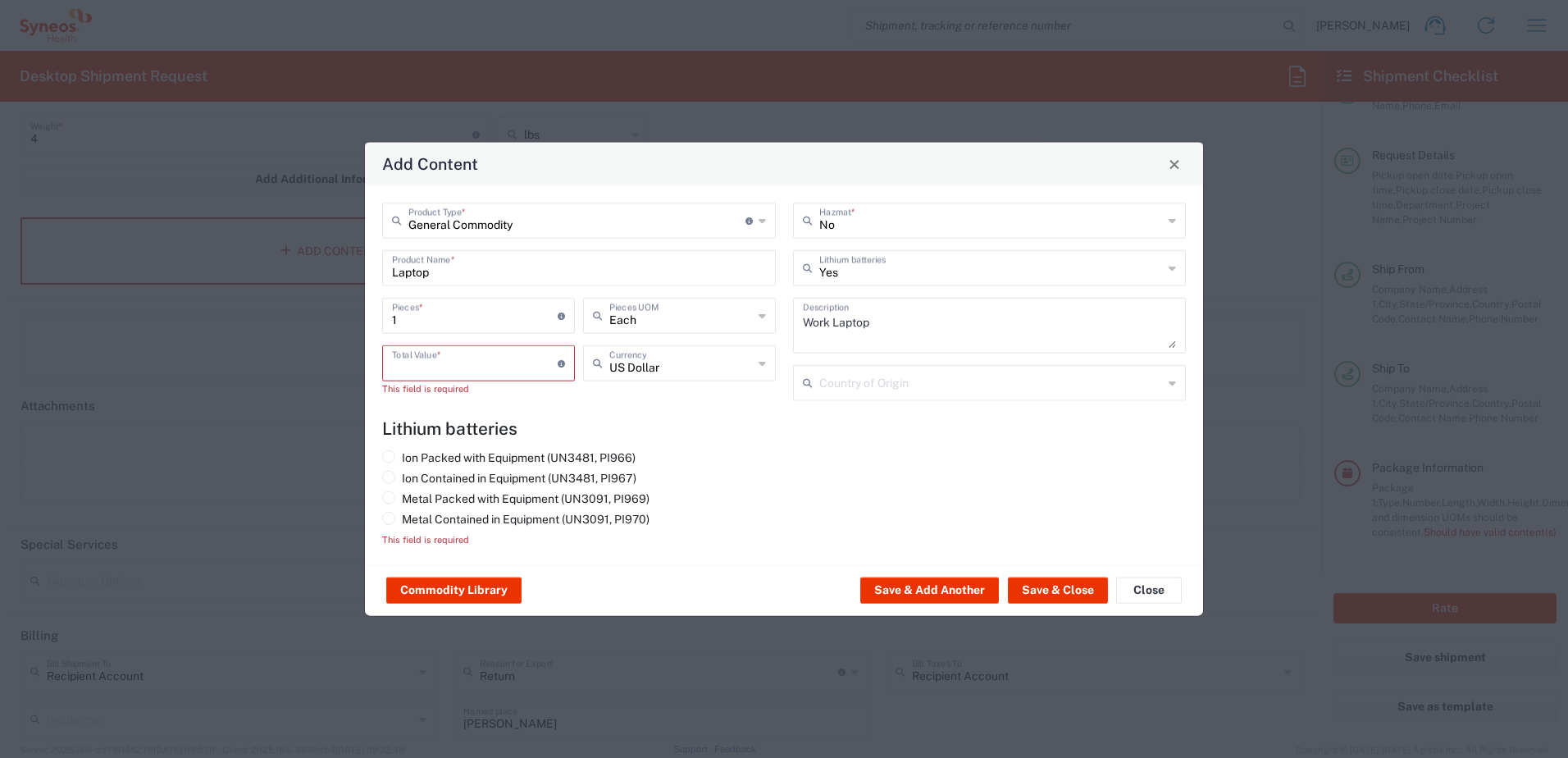
click at [474, 370] on input "number" at bounding box center [475, 361] width 166 height 28
type input "1000"
click at [1056, 586] on button "Save & Close" at bounding box center [1058, 591] width 100 height 26
drag, startPoint x: 390, startPoint y: 478, endPoint x: 685, endPoint y: 507, distance: 296.4
click at [390, 478] on span at bounding box center [388, 477] width 13 height 13
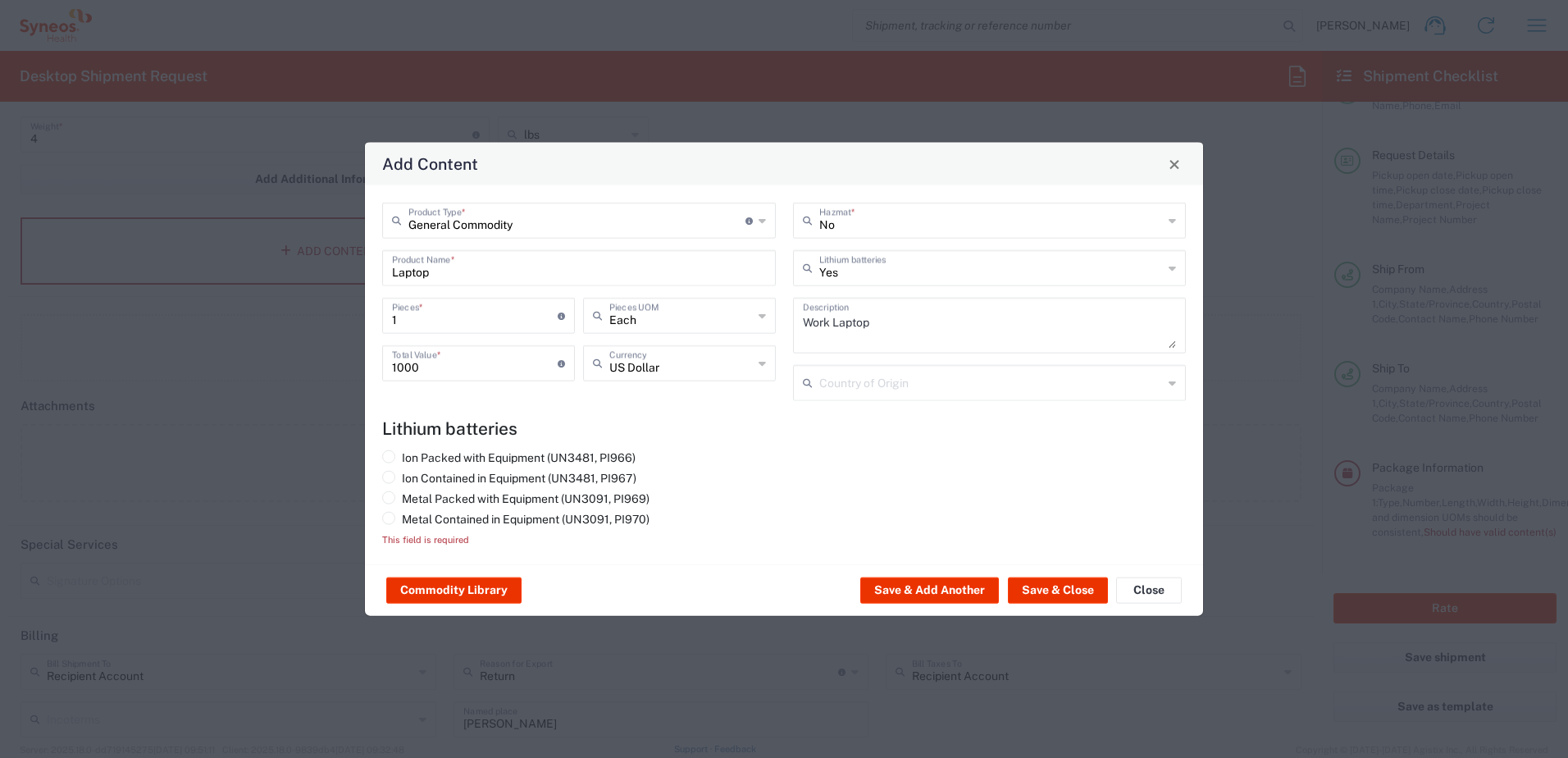
click at [402, 478] on input "Ion Contained in Equipment (UN3481, PI967)" at bounding box center [407, 476] width 10 height 10
radio input "true"
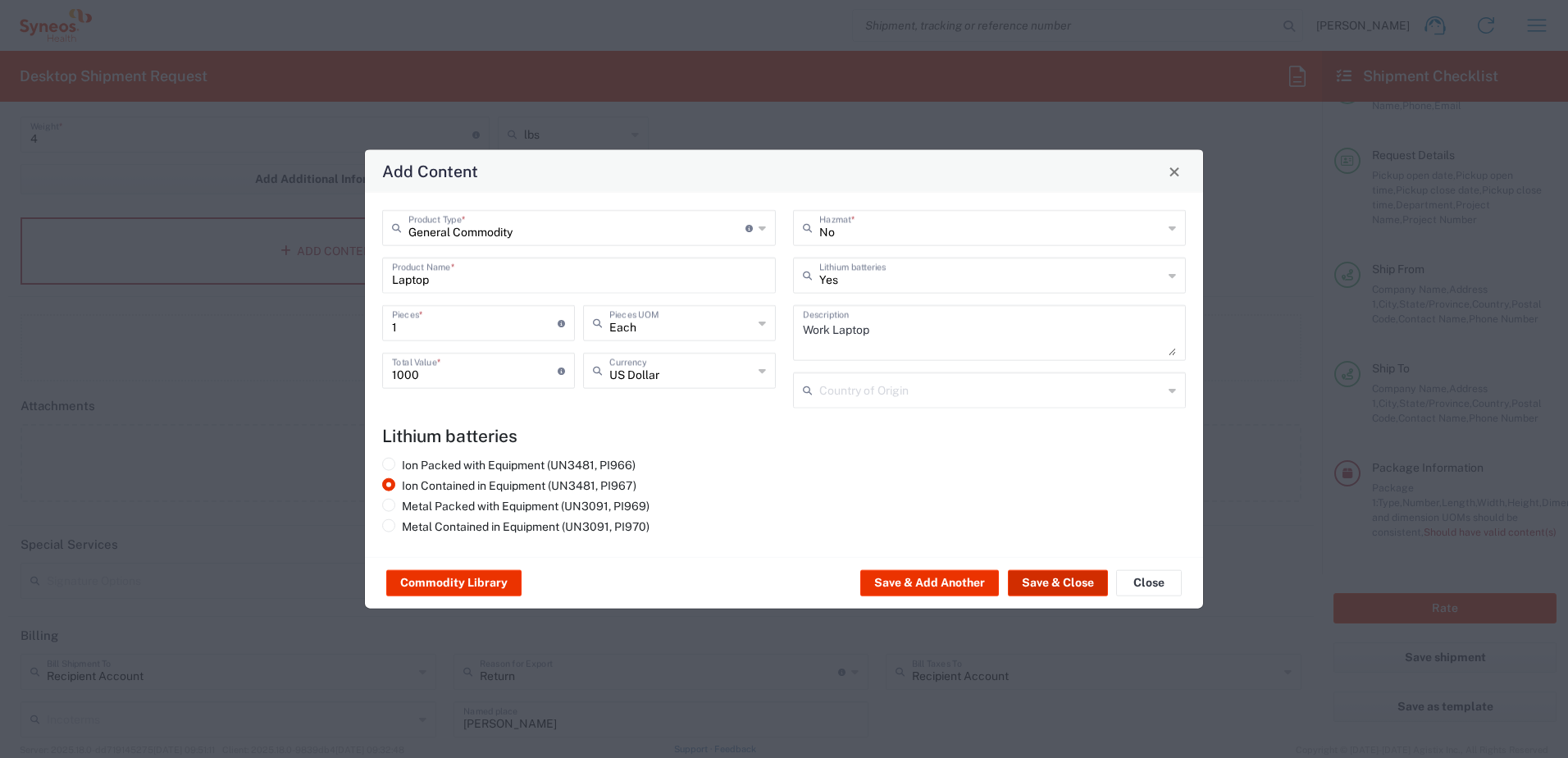
click at [1048, 580] on button "Save & Close" at bounding box center [1058, 583] width 100 height 26
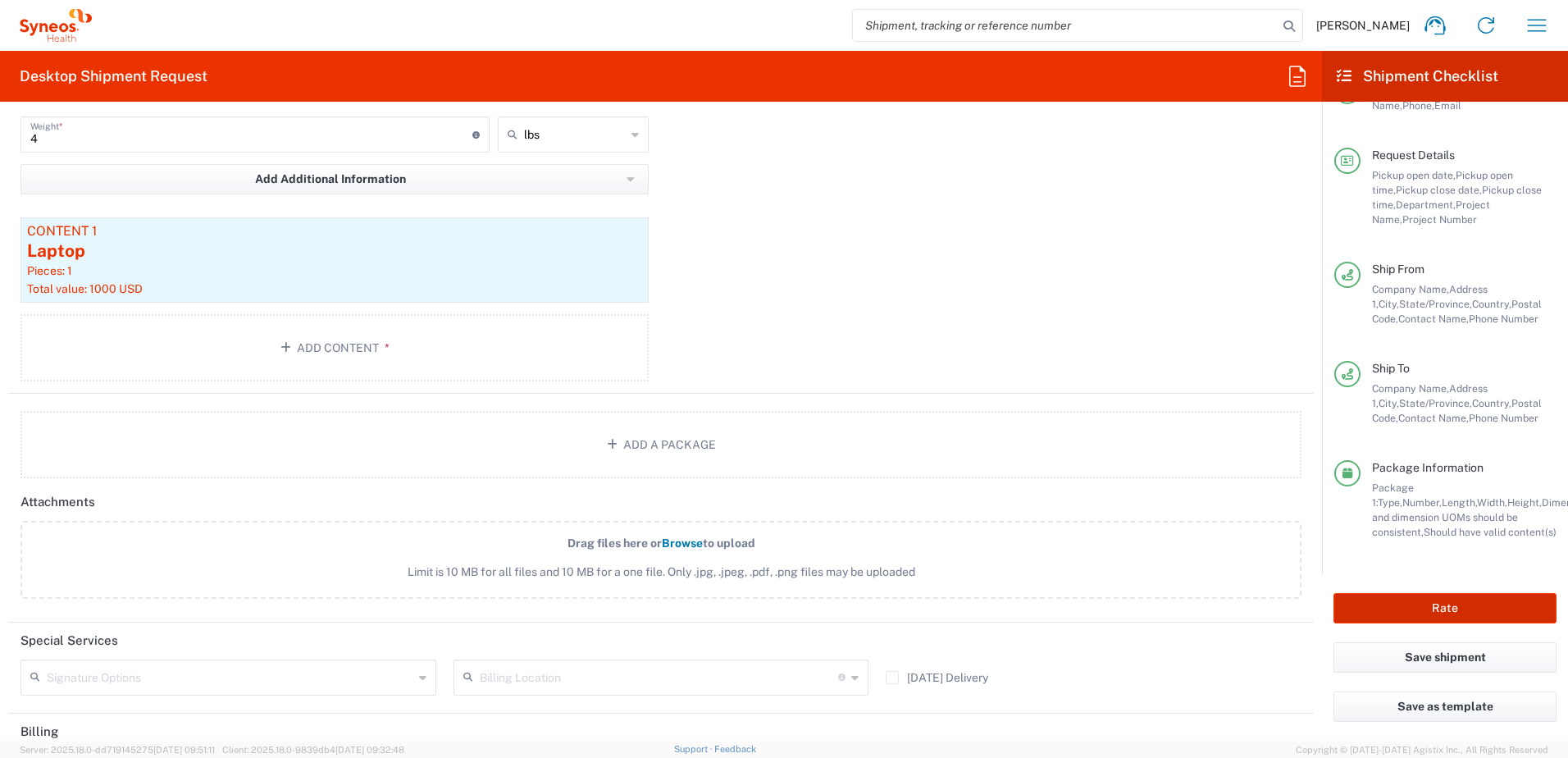
click at [1390, 608] on button "Rate" at bounding box center [1445, 608] width 223 height 30
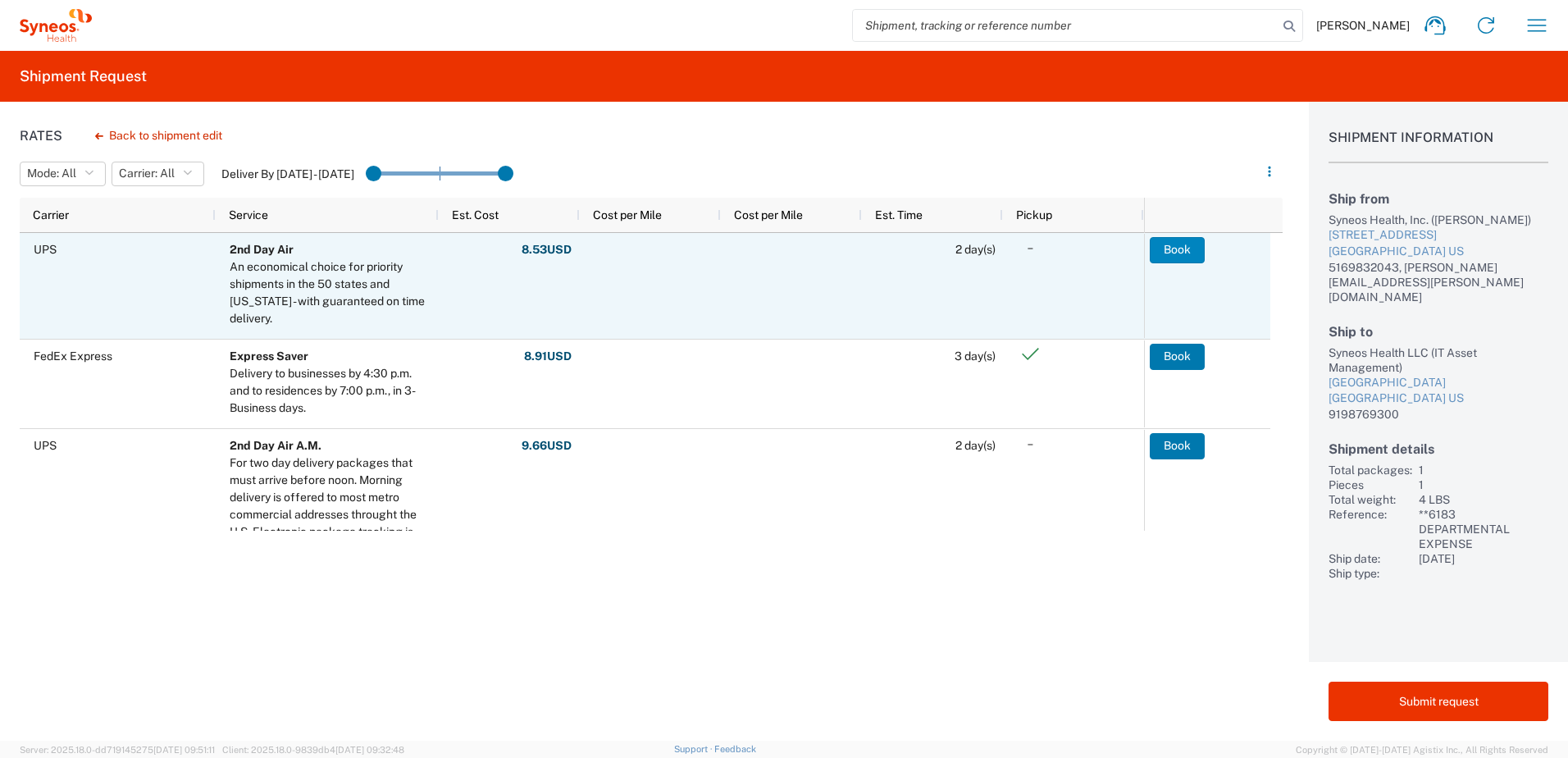
click at [1169, 245] on button "Book" at bounding box center [1178, 250] width 55 height 26
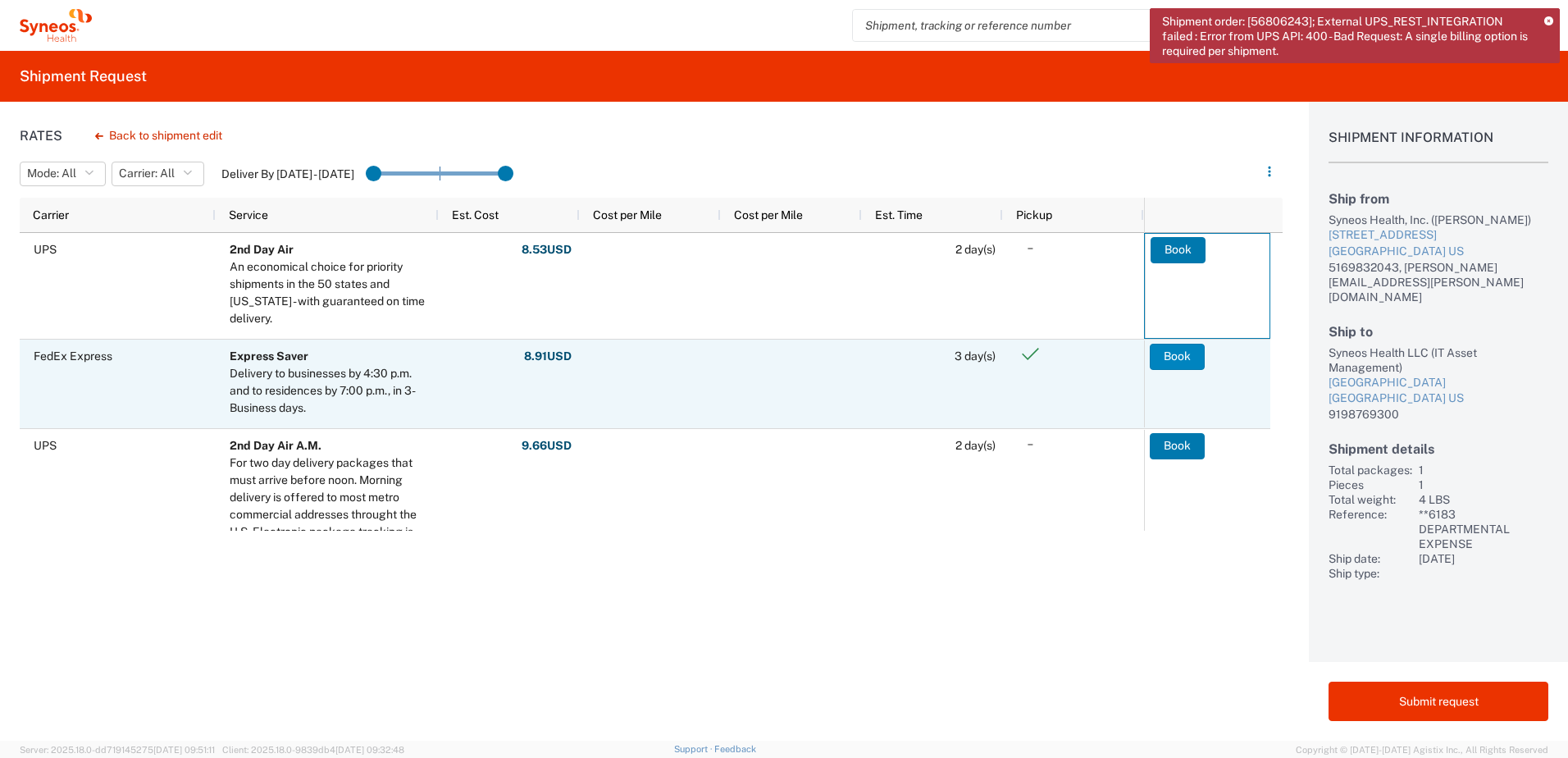
click at [1172, 358] on button "Book" at bounding box center [1178, 357] width 55 height 26
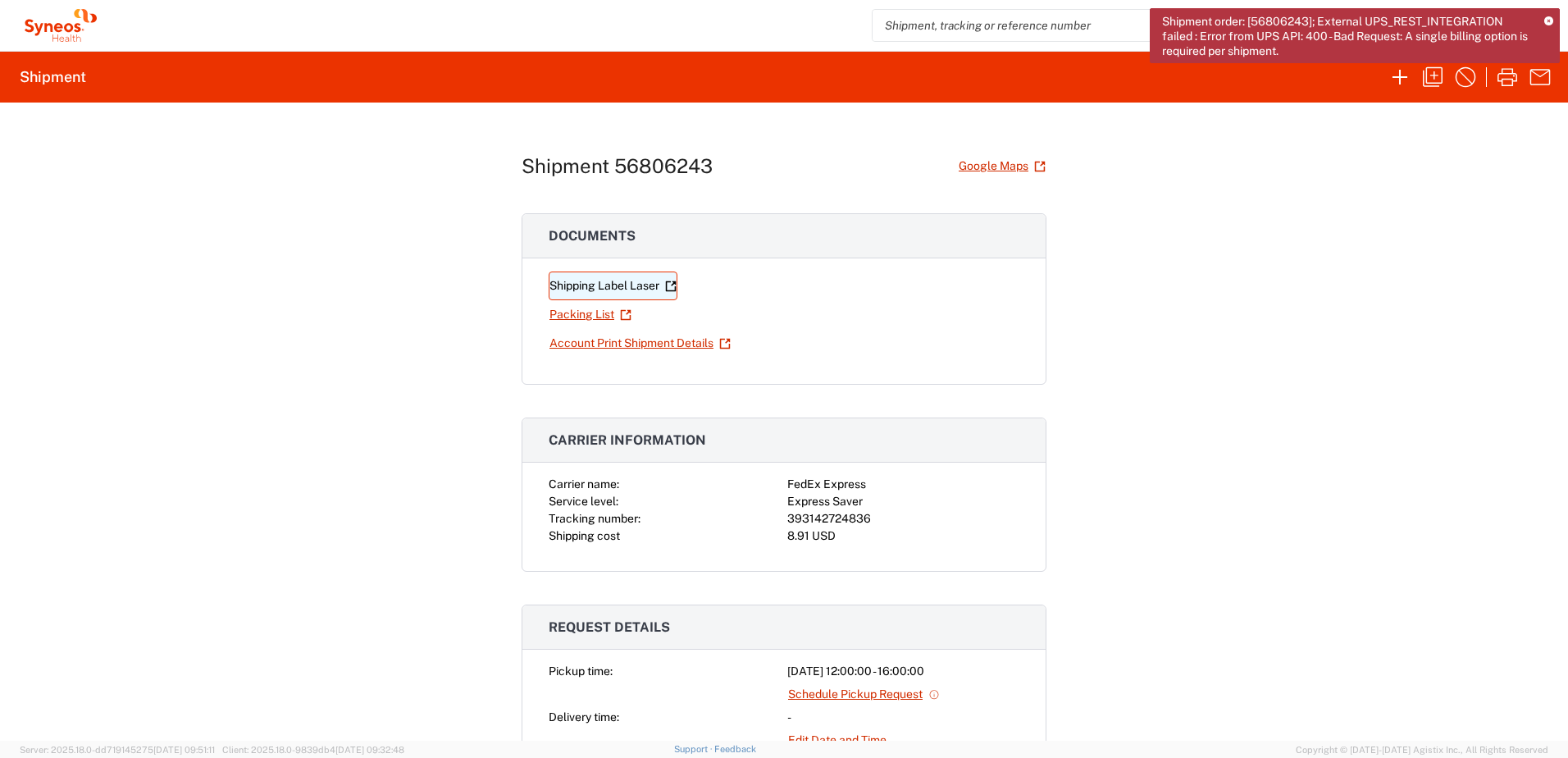
click at [607, 289] on link "Shipping Label Laser" at bounding box center [612, 285] width 128 height 28
